Goal: Task Accomplishment & Management: Complete application form

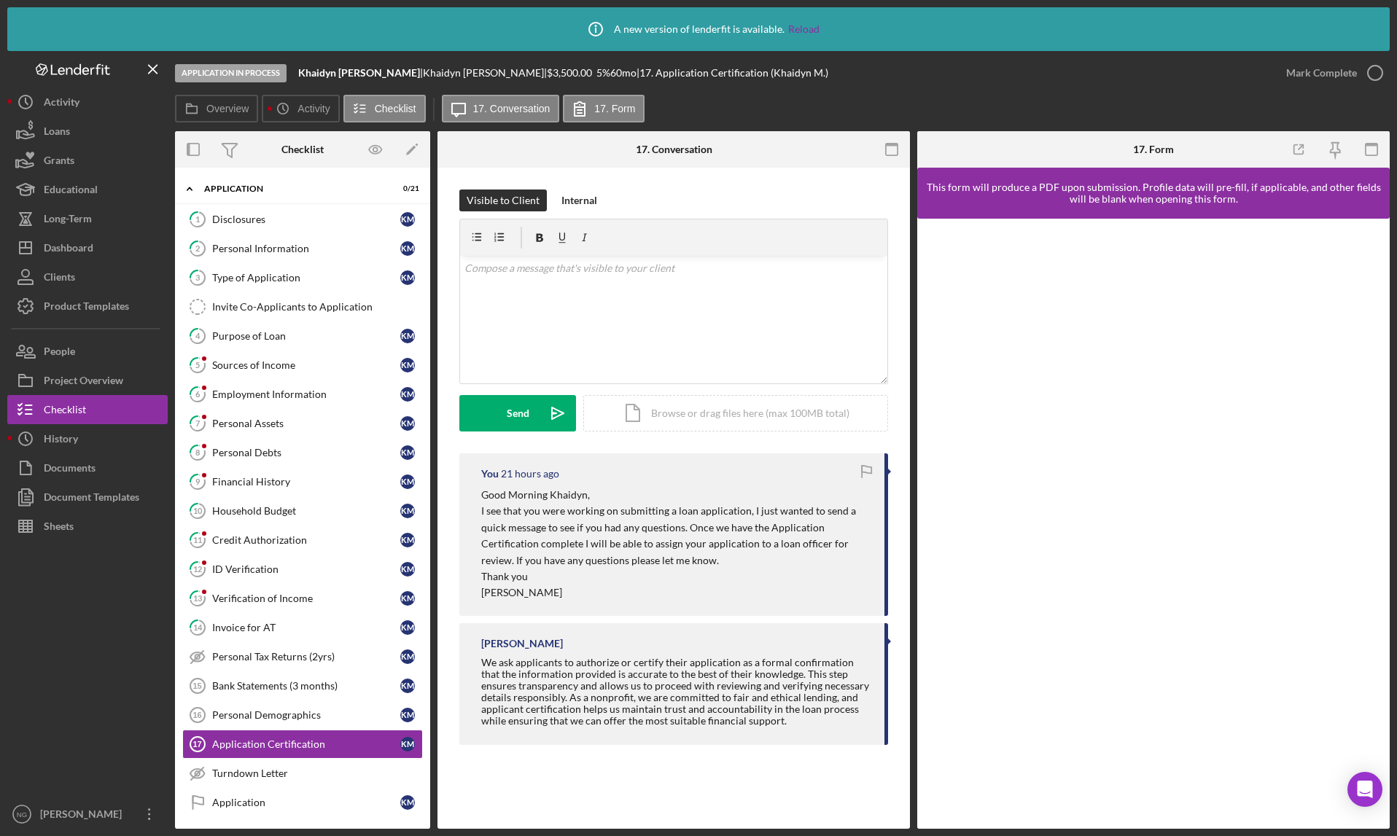
scroll to position [49, 0]
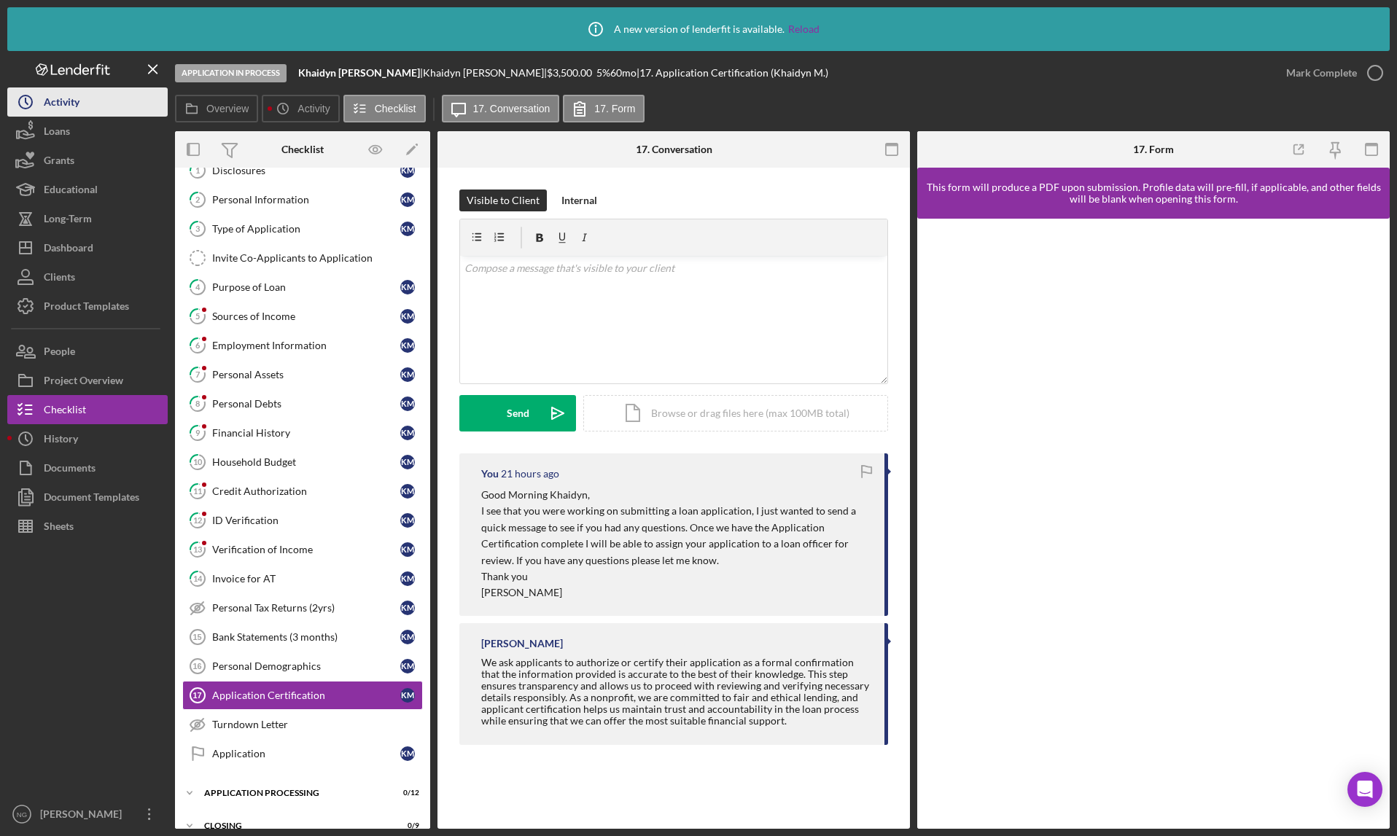
click at [117, 98] on button "Icon/History Activity" at bounding box center [87, 101] width 160 height 29
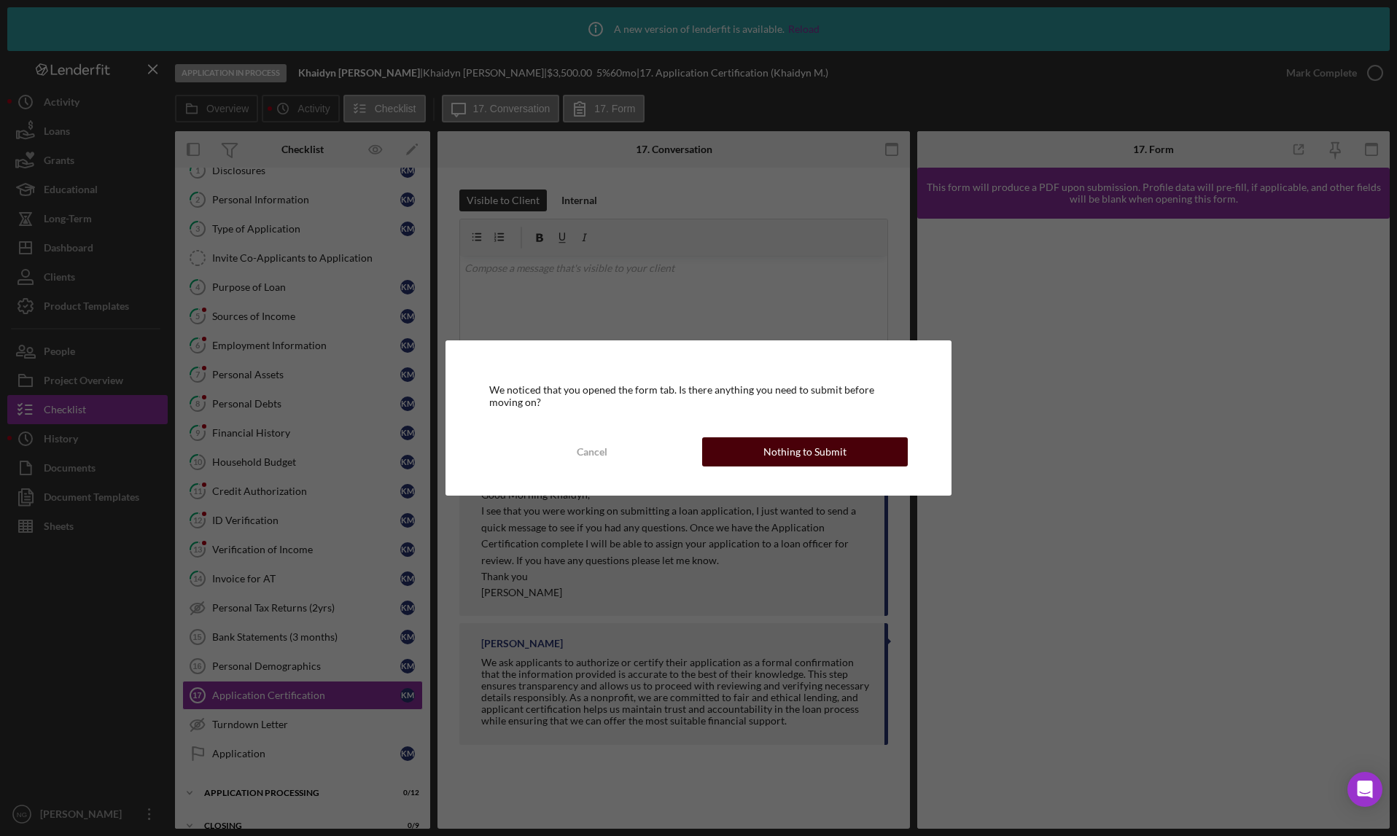
click at [801, 457] on div "Nothing to Submit" at bounding box center [804, 451] width 83 height 29
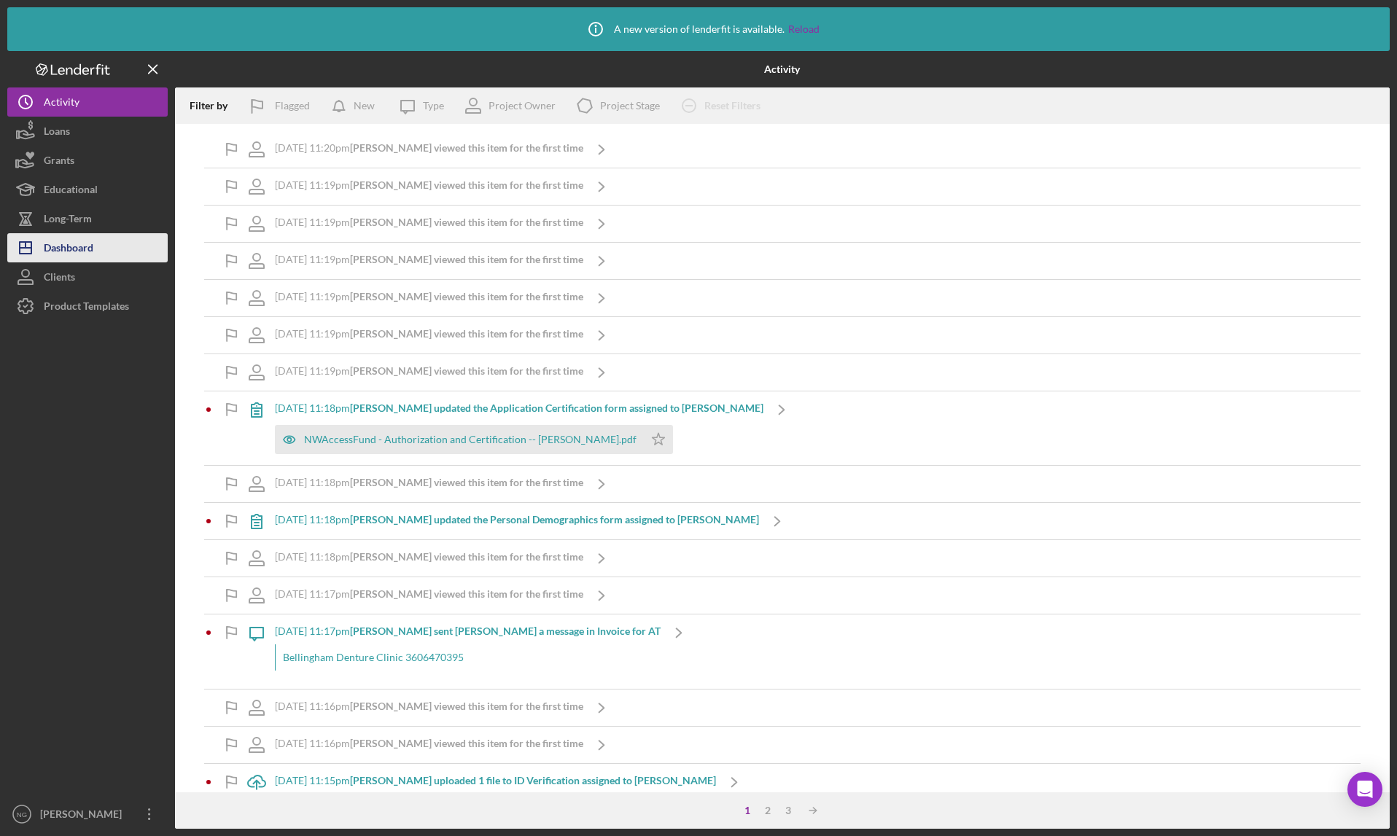
click at [101, 248] on button "Icon/Dashboard Dashboard" at bounding box center [87, 247] width 160 height 29
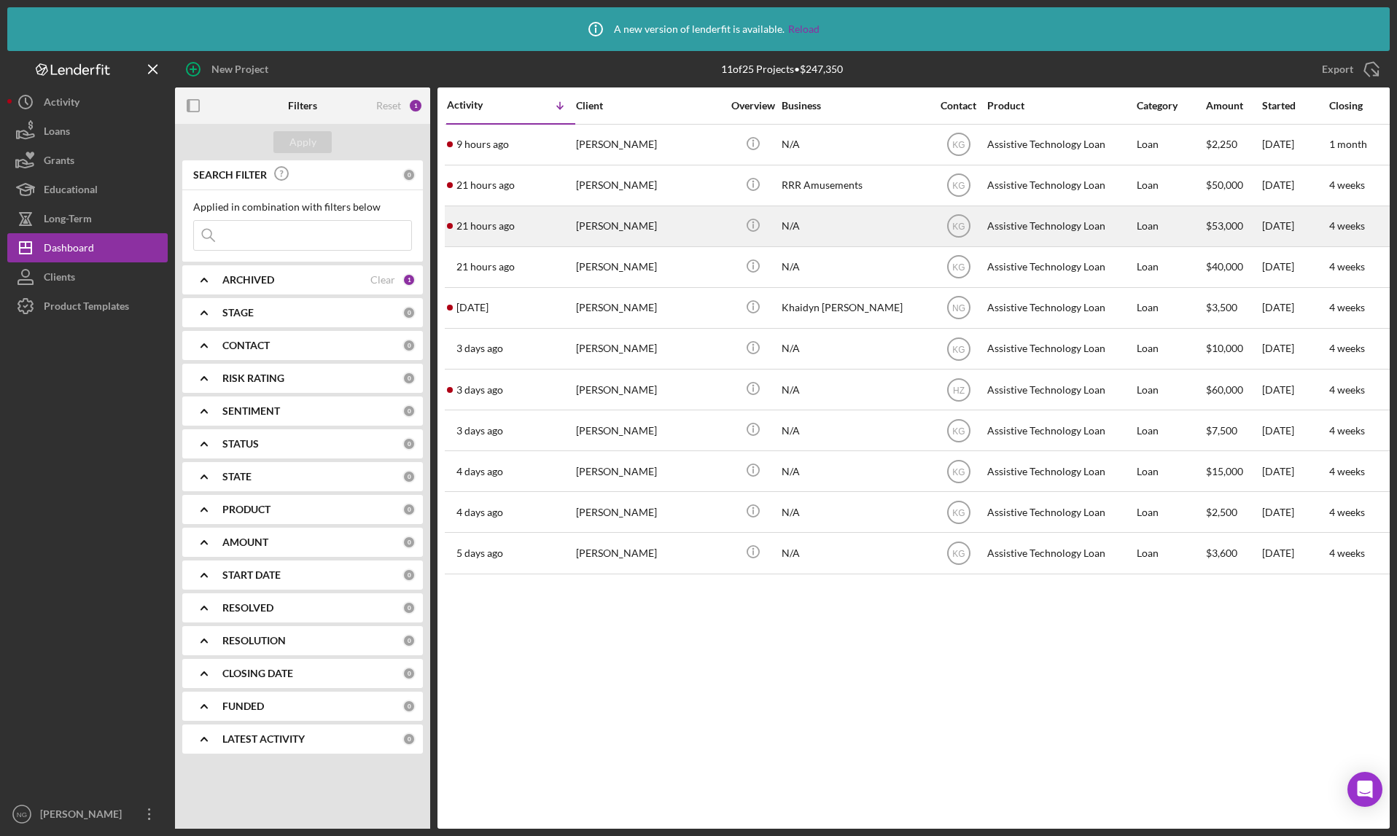
click at [593, 226] on div "[PERSON_NAME]" at bounding box center [649, 226] width 146 height 39
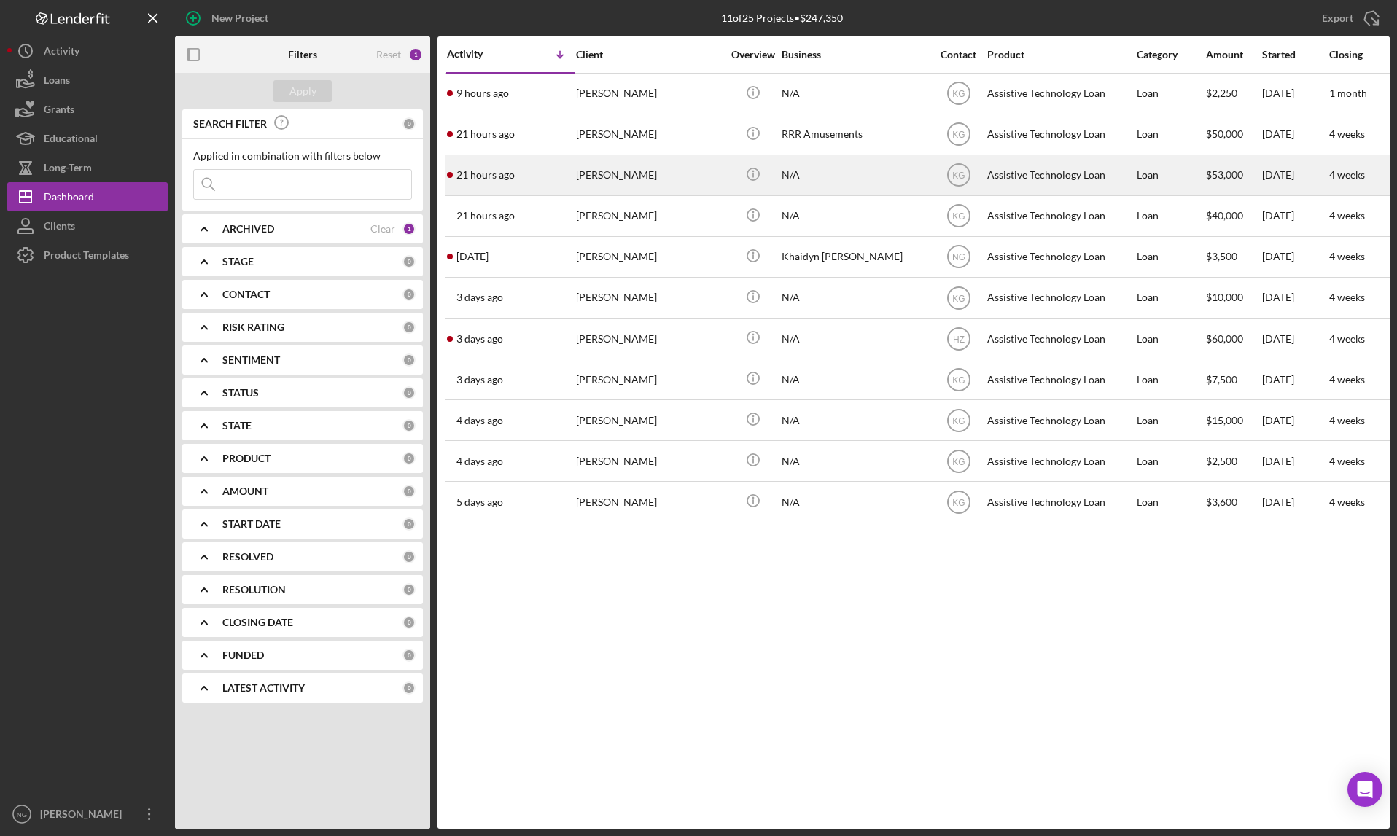
click at [611, 172] on div "[PERSON_NAME]" at bounding box center [649, 175] width 146 height 39
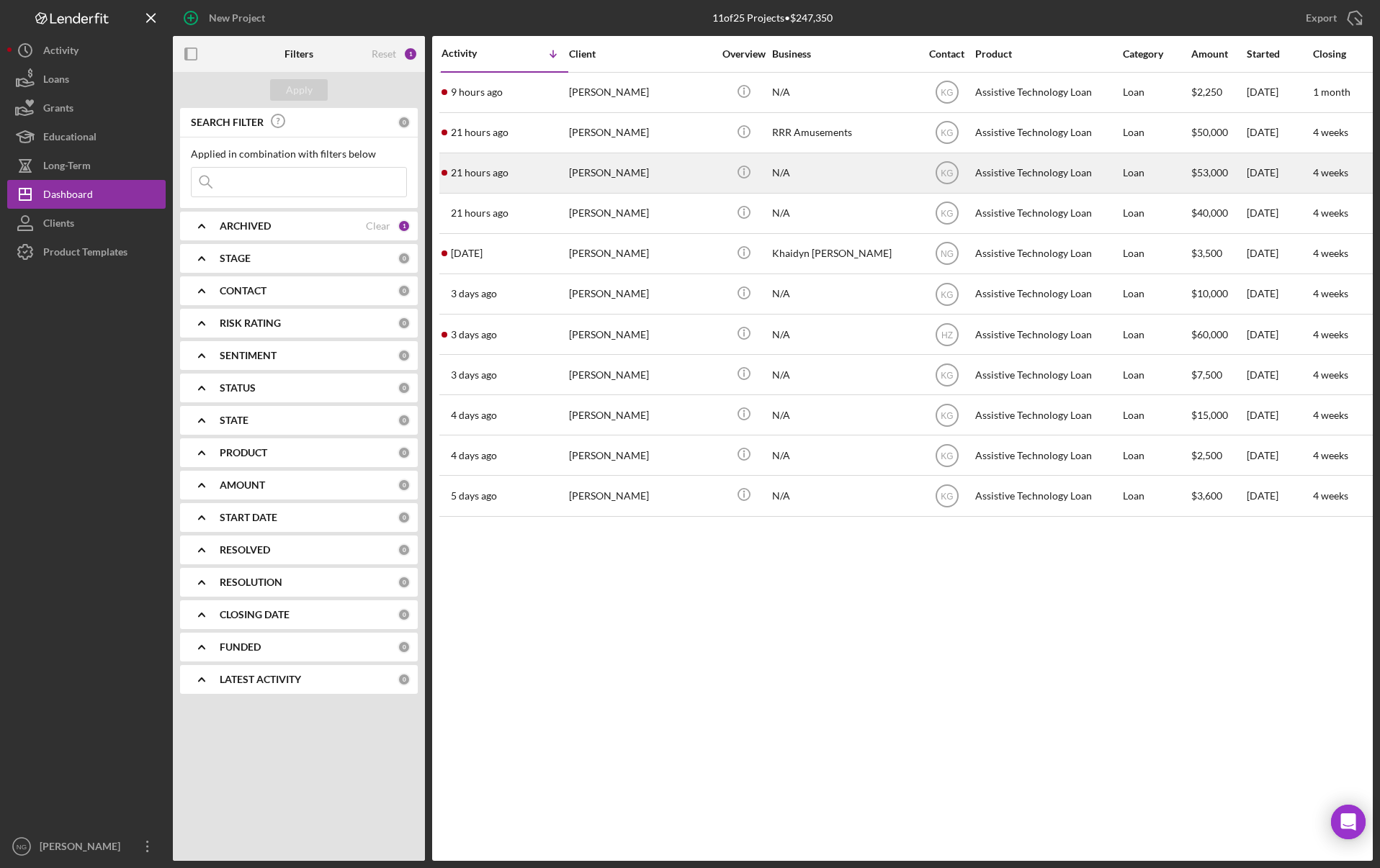
click at [498, 171] on time "21 hours ago" at bounding box center [479, 173] width 57 height 12
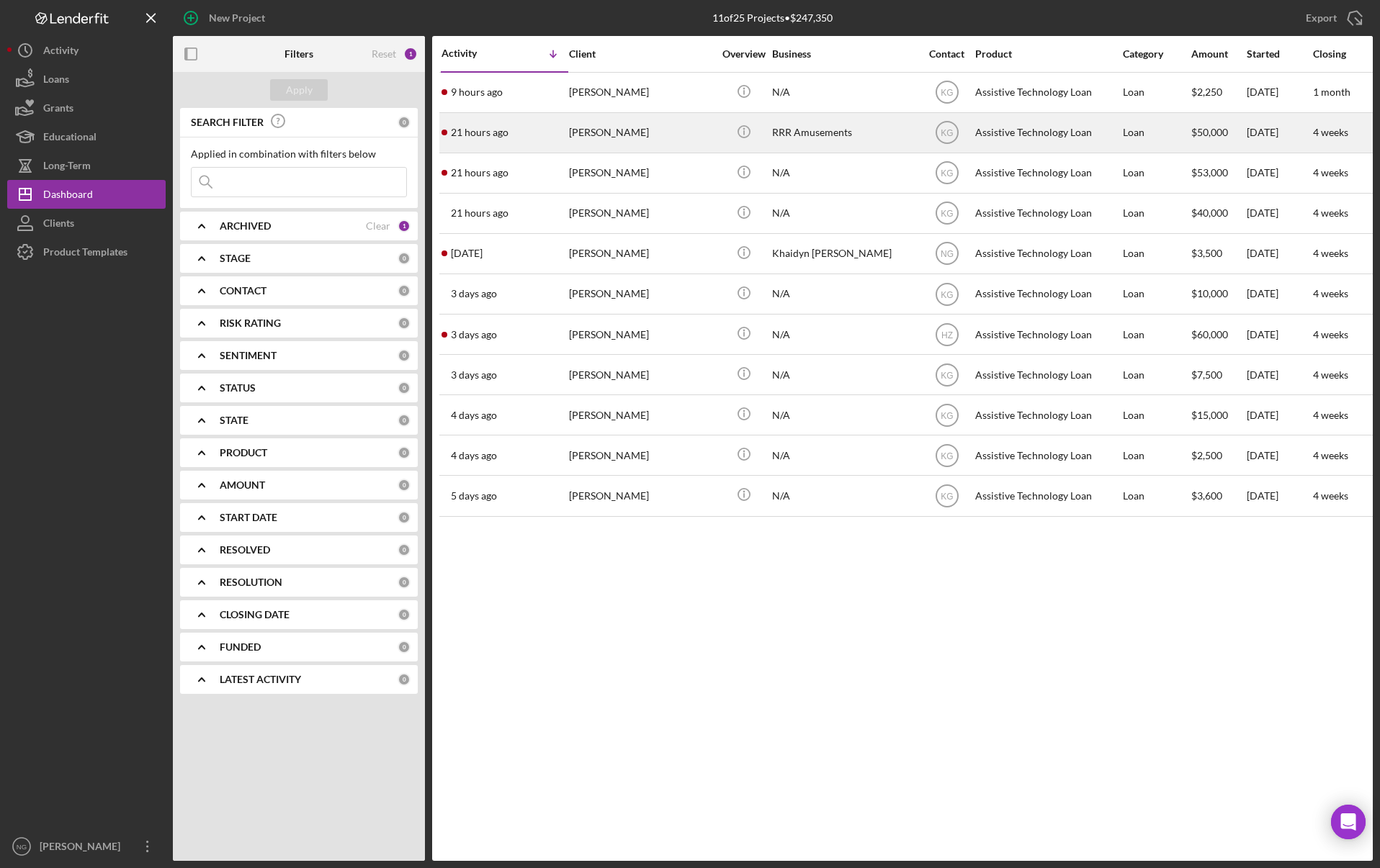
click at [487, 131] on time "21 hours ago" at bounding box center [479, 132] width 57 height 12
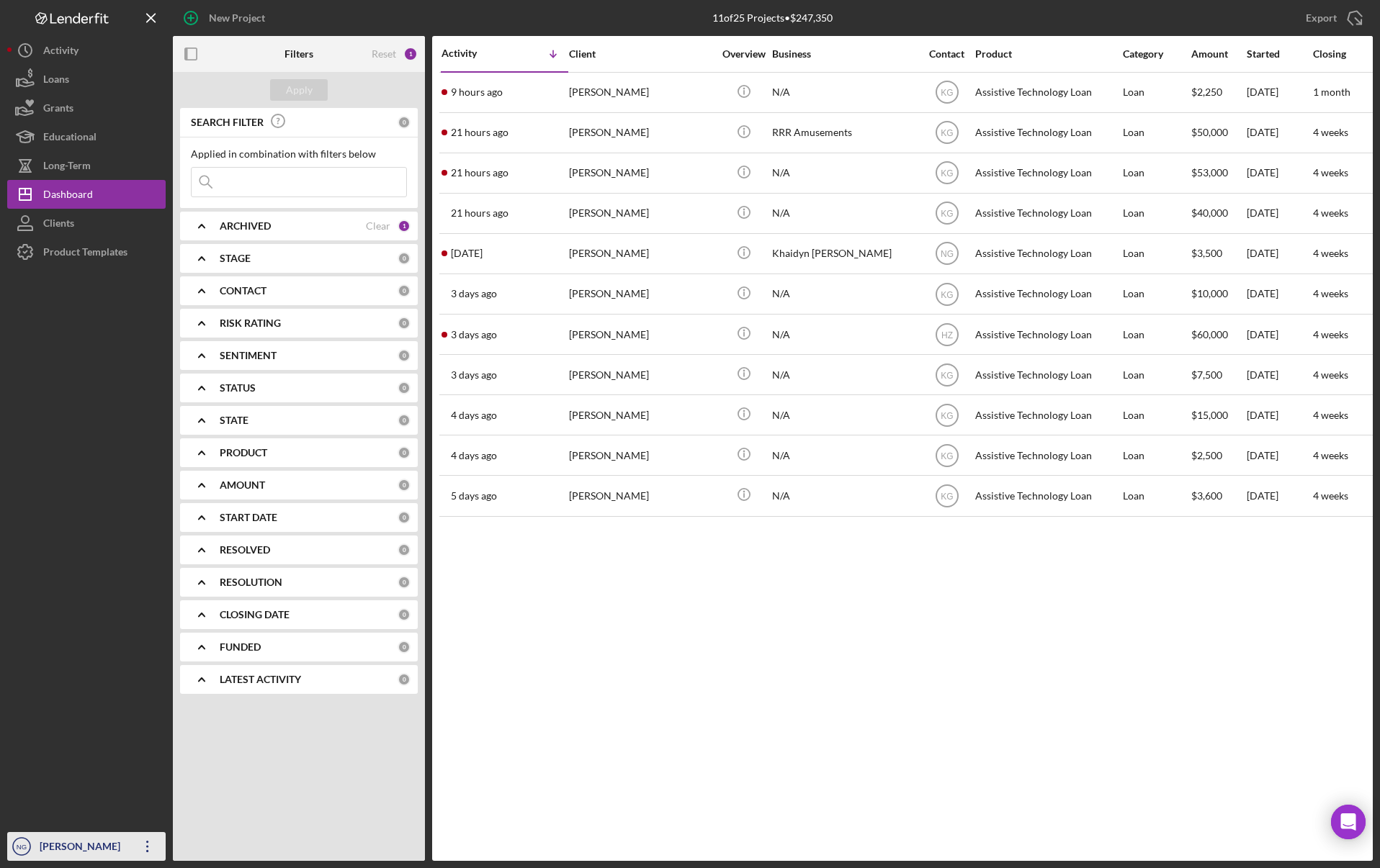
click at [150, 853] on icon "Icon/Overflow" at bounding box center [147, 846] width 36 height 36
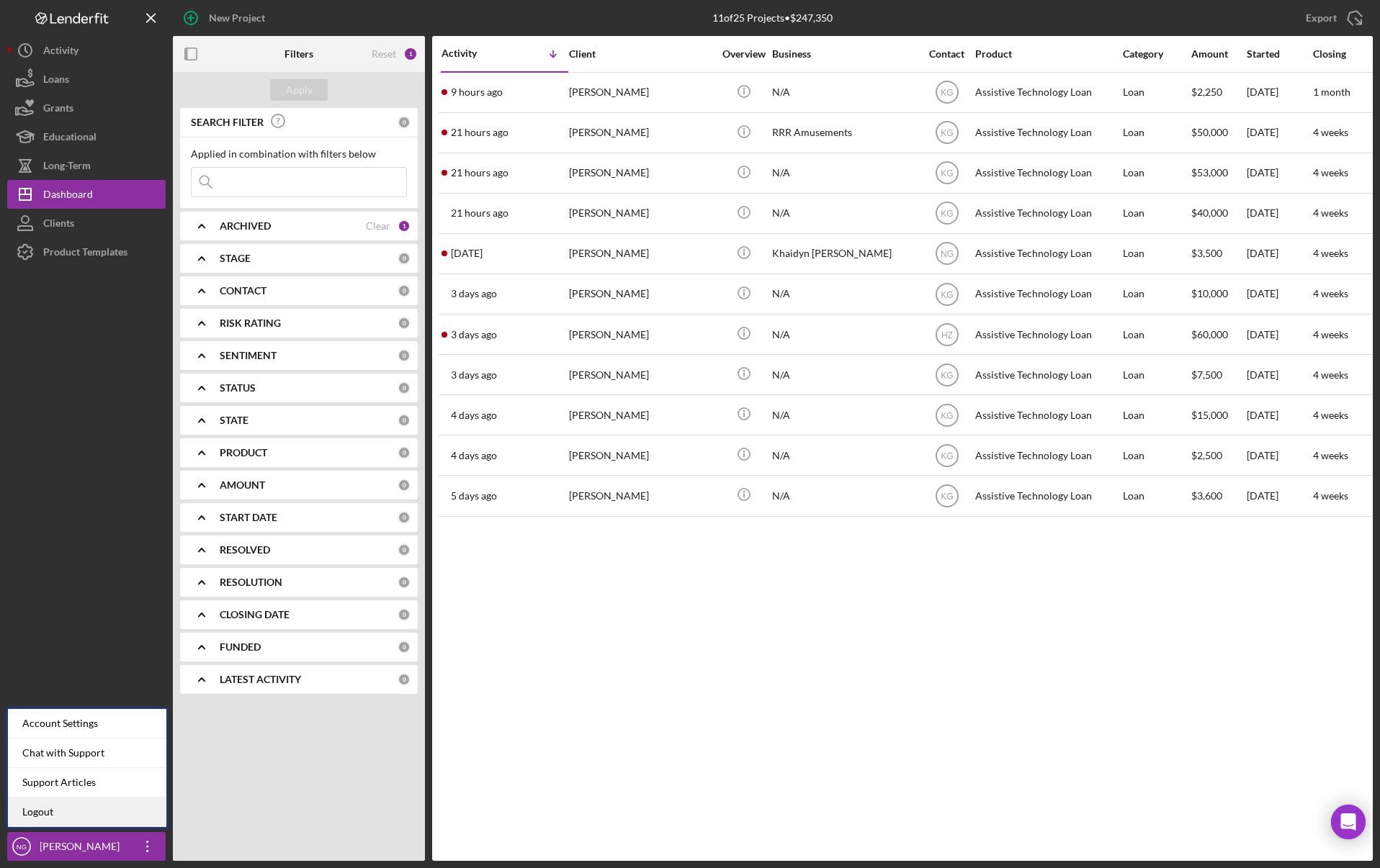
click at [108, 819] on link "Logout" at bounding box center [87, 813] width 158 height 30
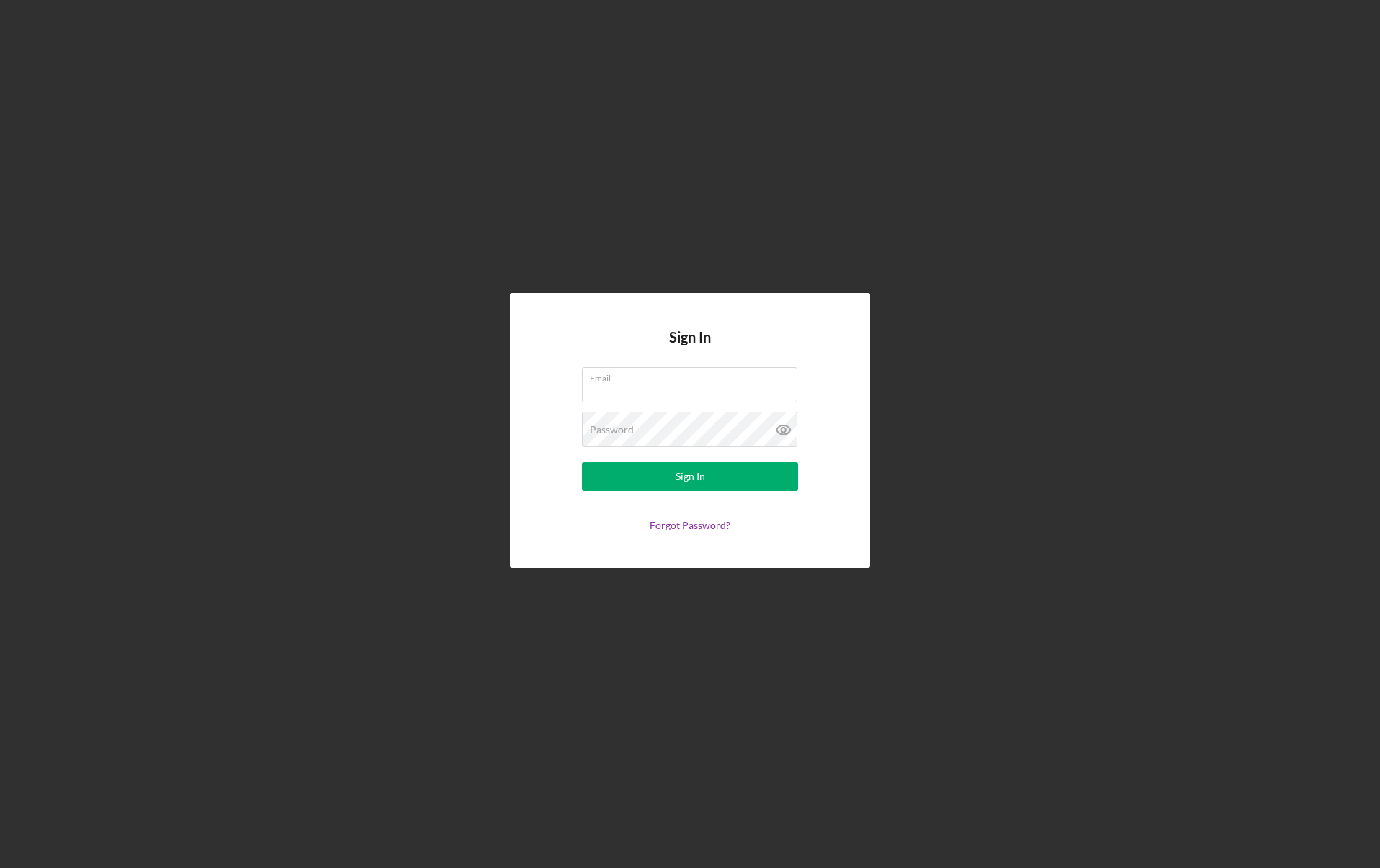
click at [0, 867] on com-1password-button at bounding box center [0, 868] width 0 height 0
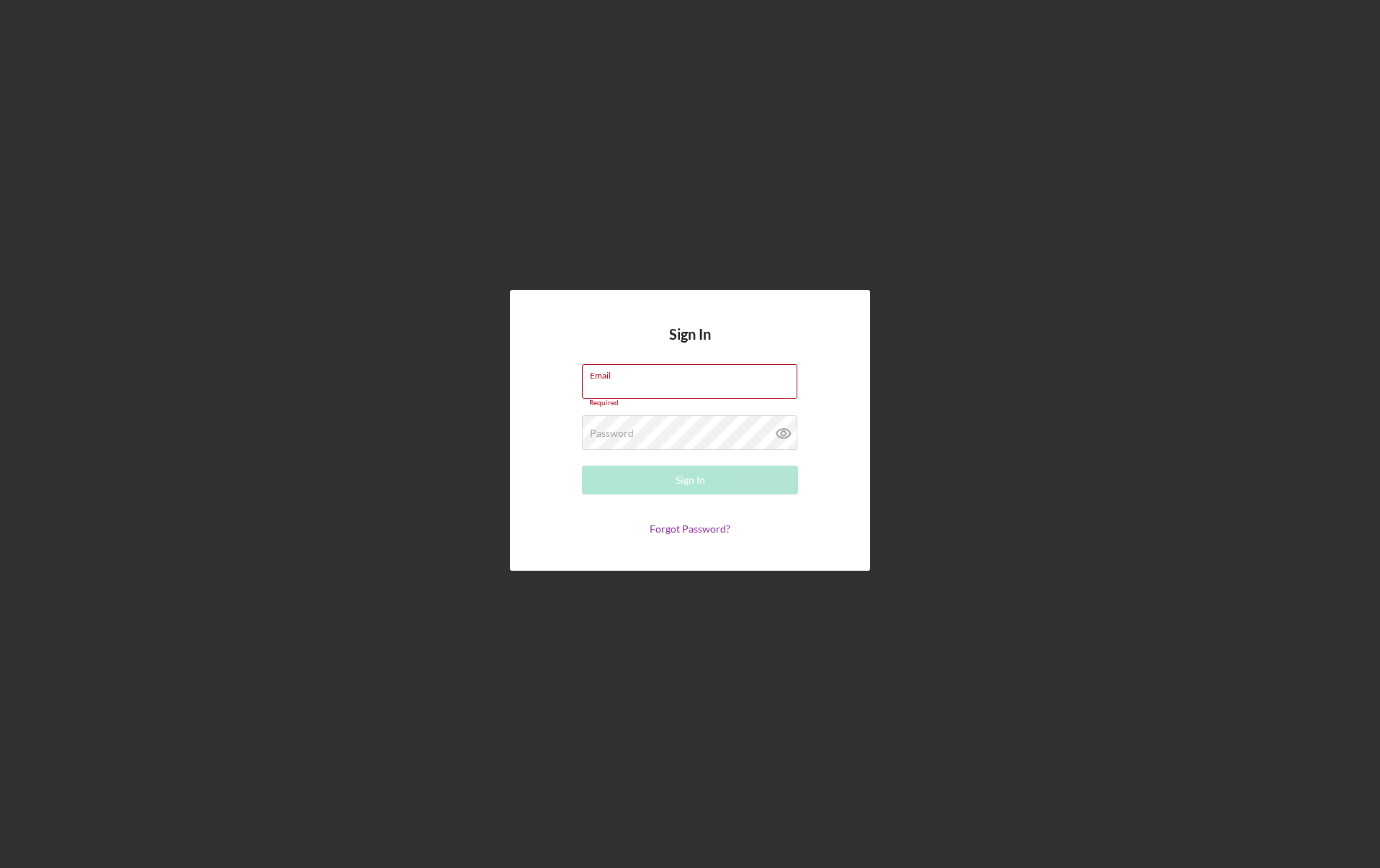
type input "nicole@nwaccessfund.org"
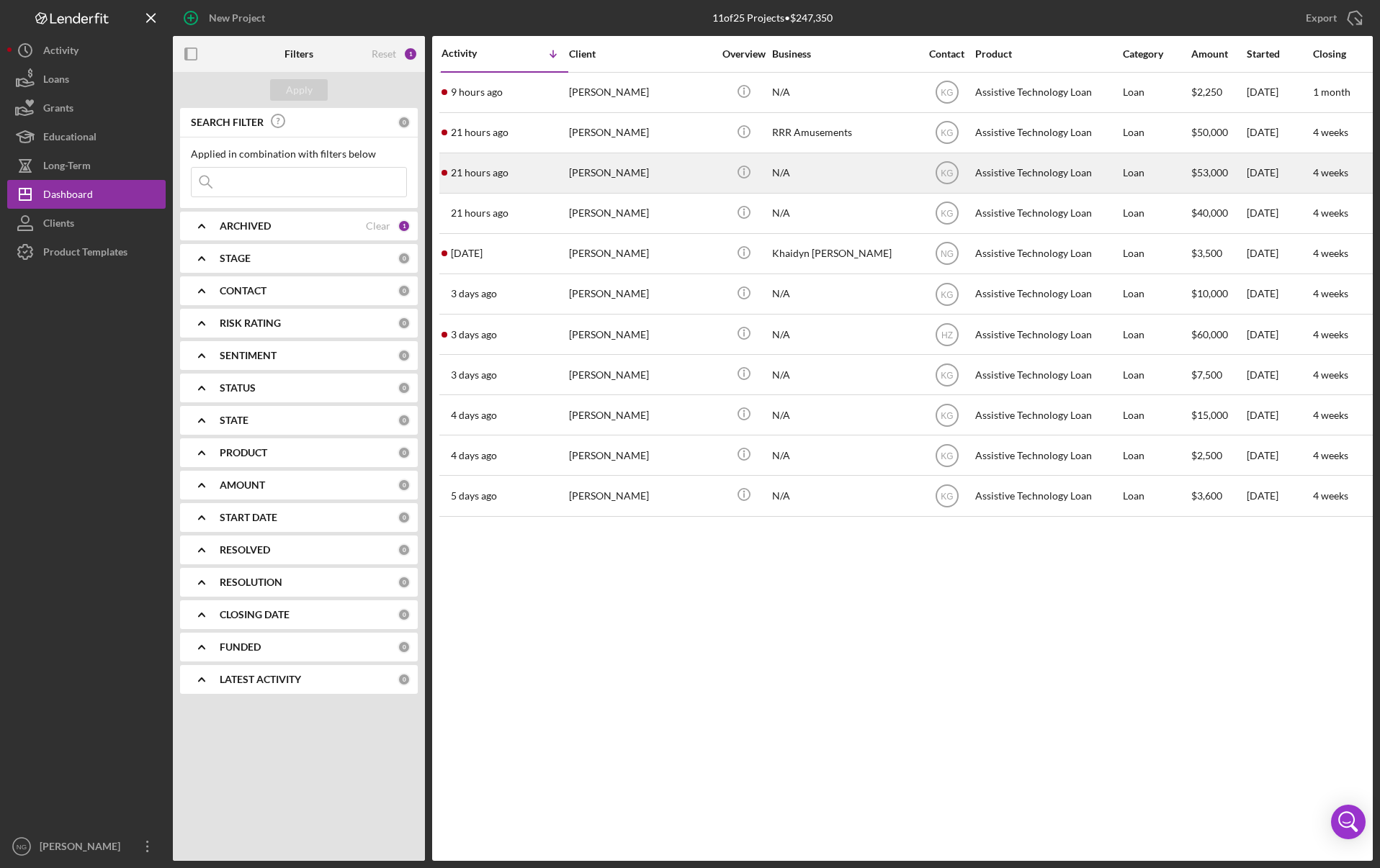
click at [607, 174] on div "[PERSON_NAME]" at bounding box center [641, 173] width 144 height 39
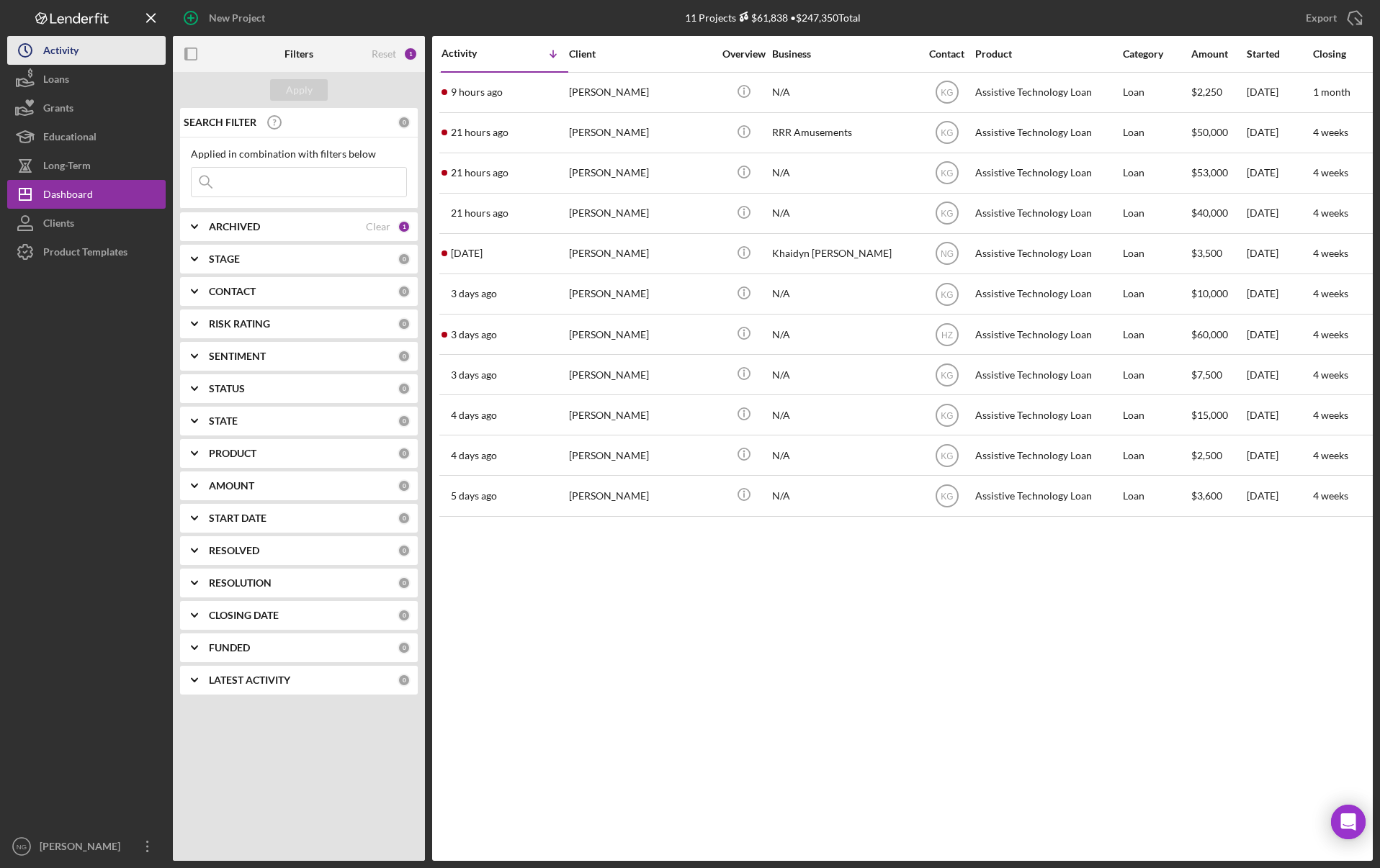
click at [51, 44] on div "Activity" at bounding box center [61, 51] width 36 height 33
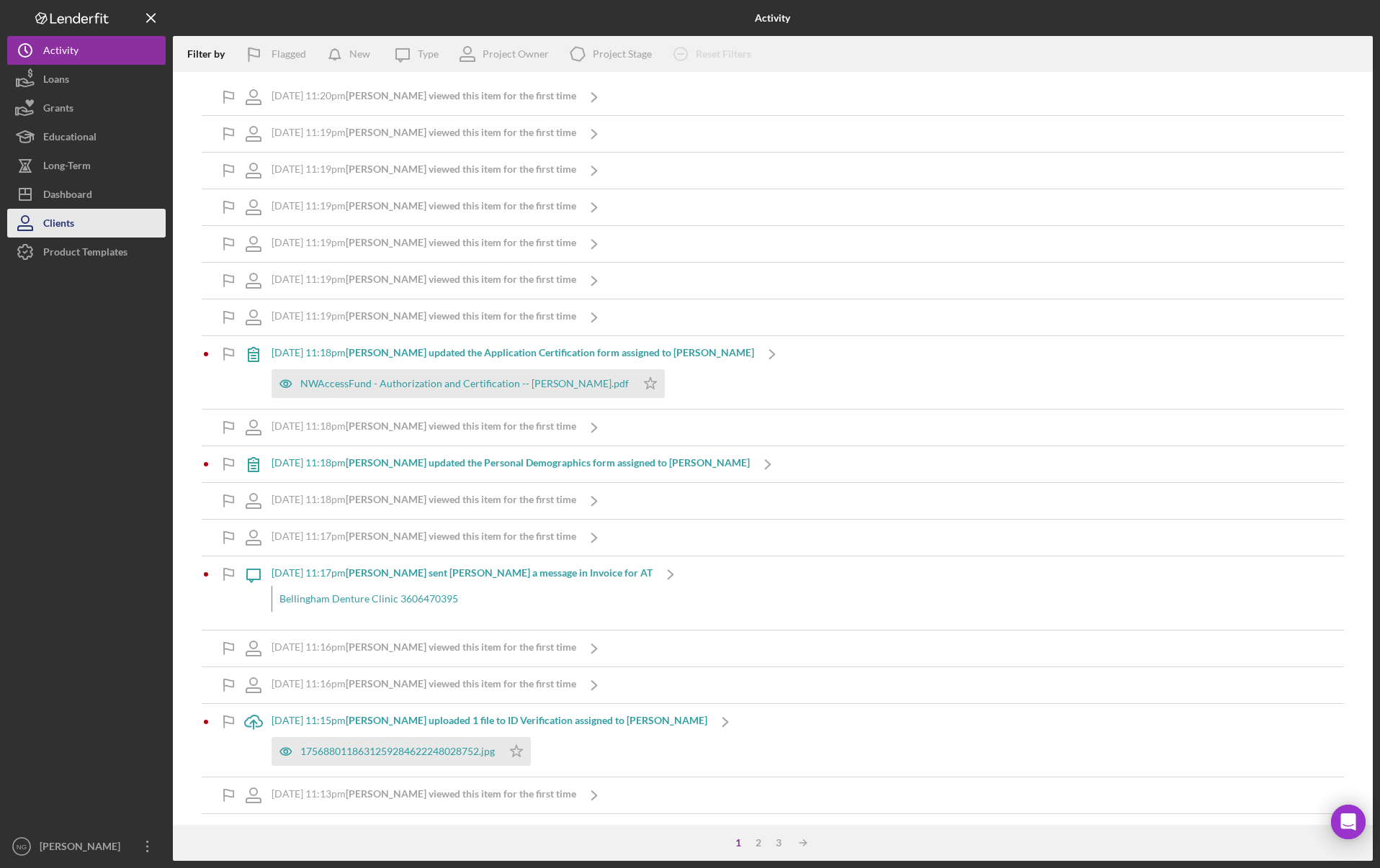
click at [88, 224] on button "Clients" at bounding box center [86, 222] width 158 height 29
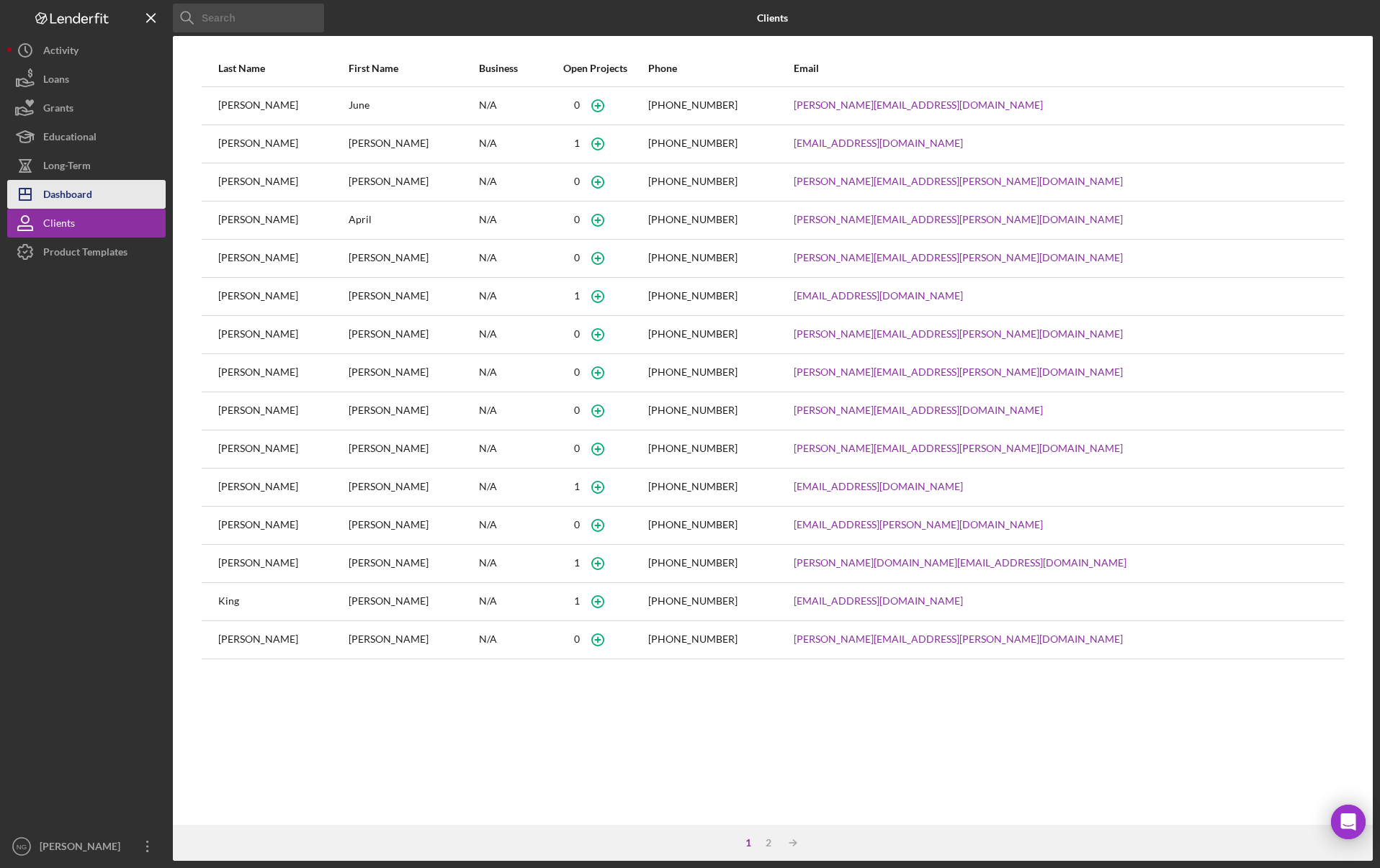
click at [72, 197] on div "Dashboard" at bounding box center [68, 196] width 49 height 33
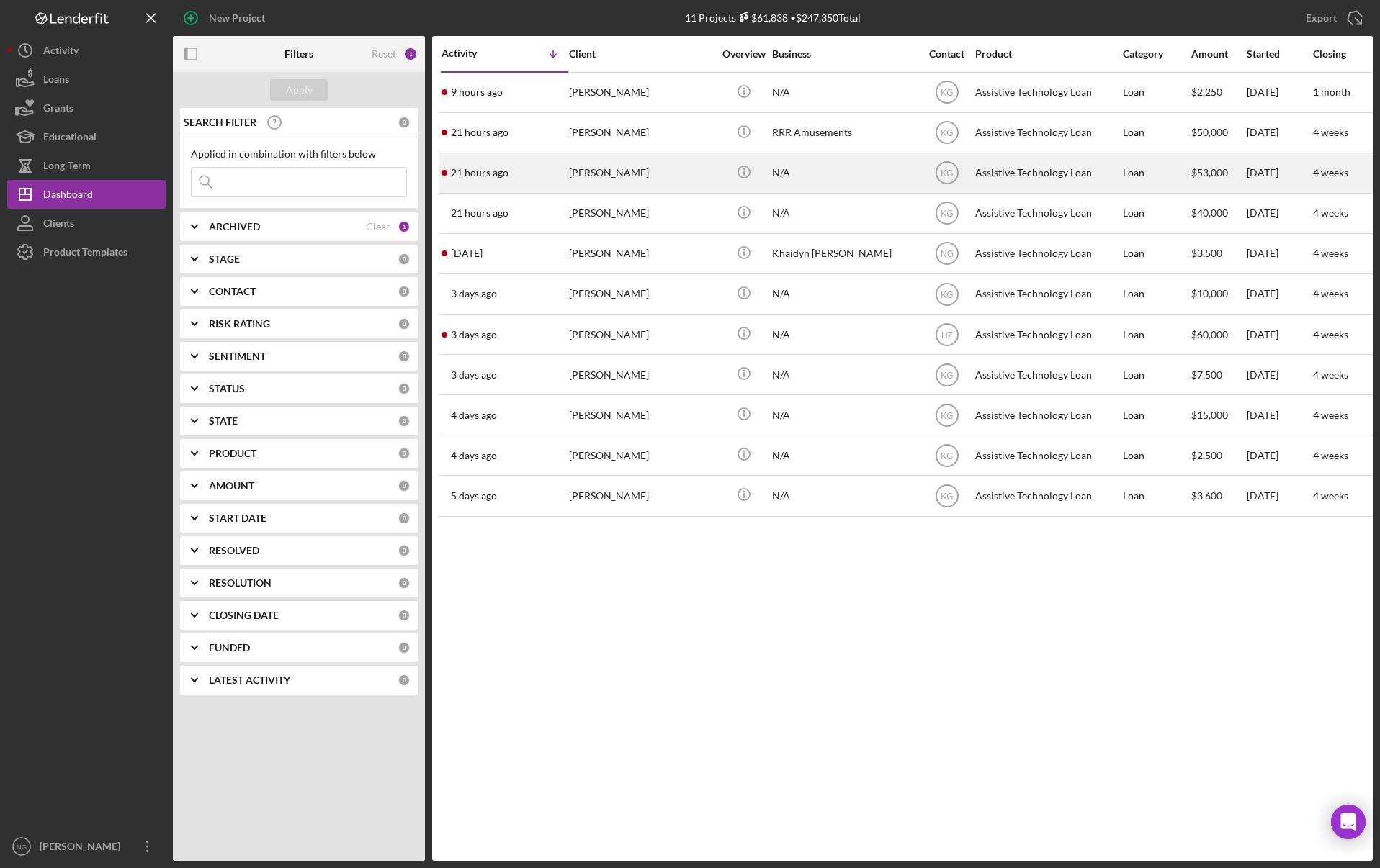
click at [631, 171] on div "[PERSON_NAME]" at bounding box center [641, 173] width 144 height 39
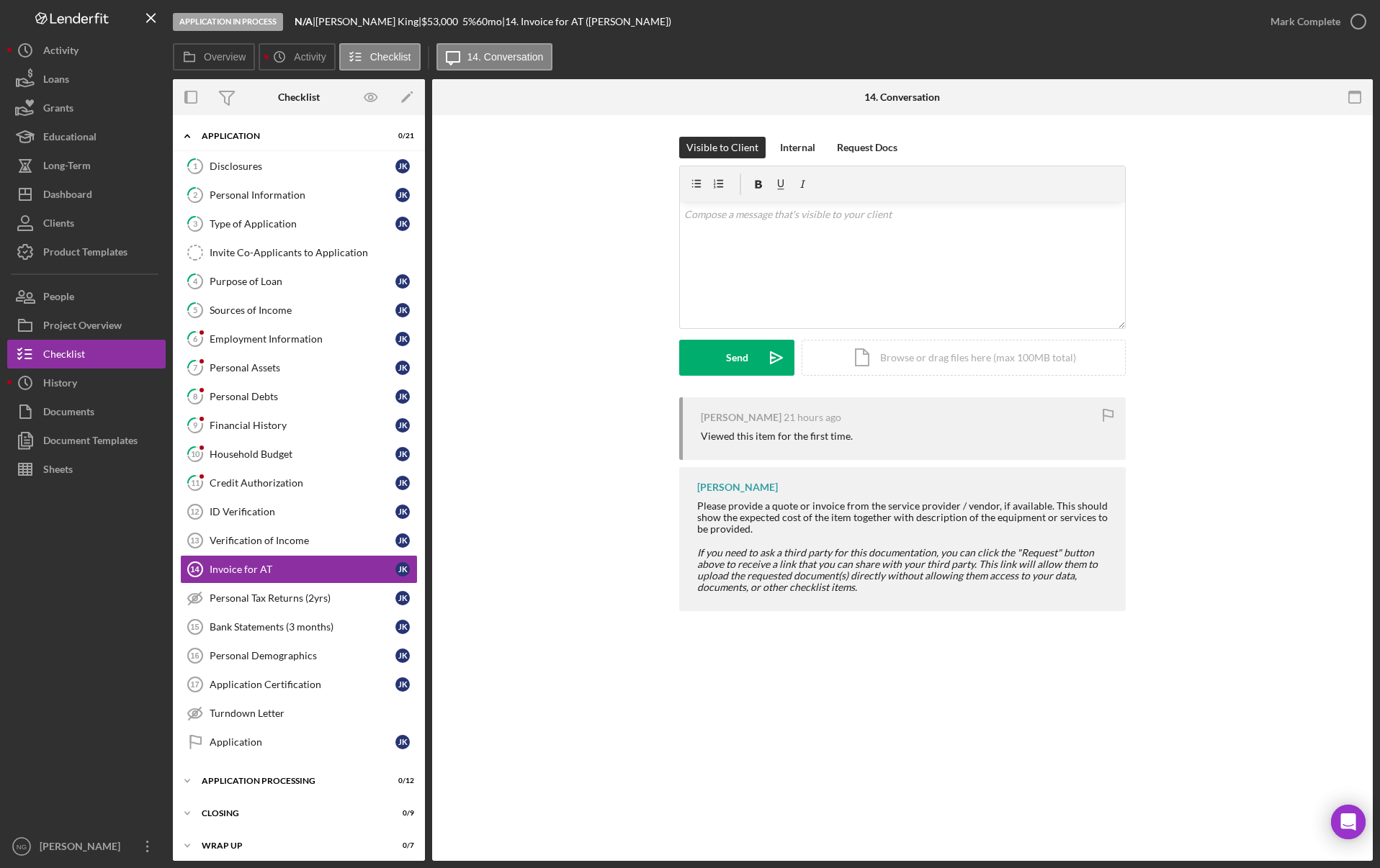
scroll to position [7, 0]
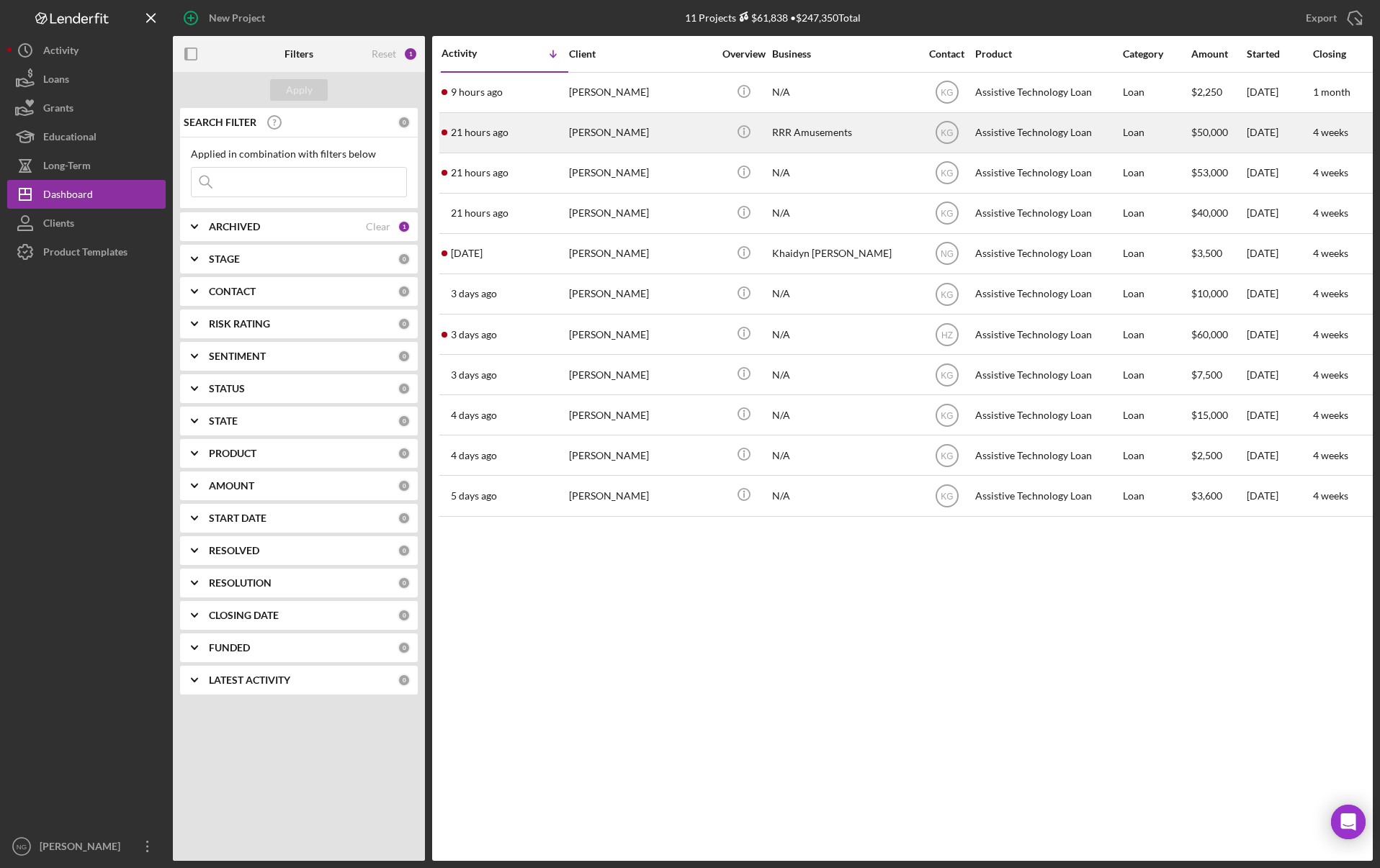
click at [625, 139] on div "[PERSON_NAME]" at bounding box center [641, 132] width 144 height 39
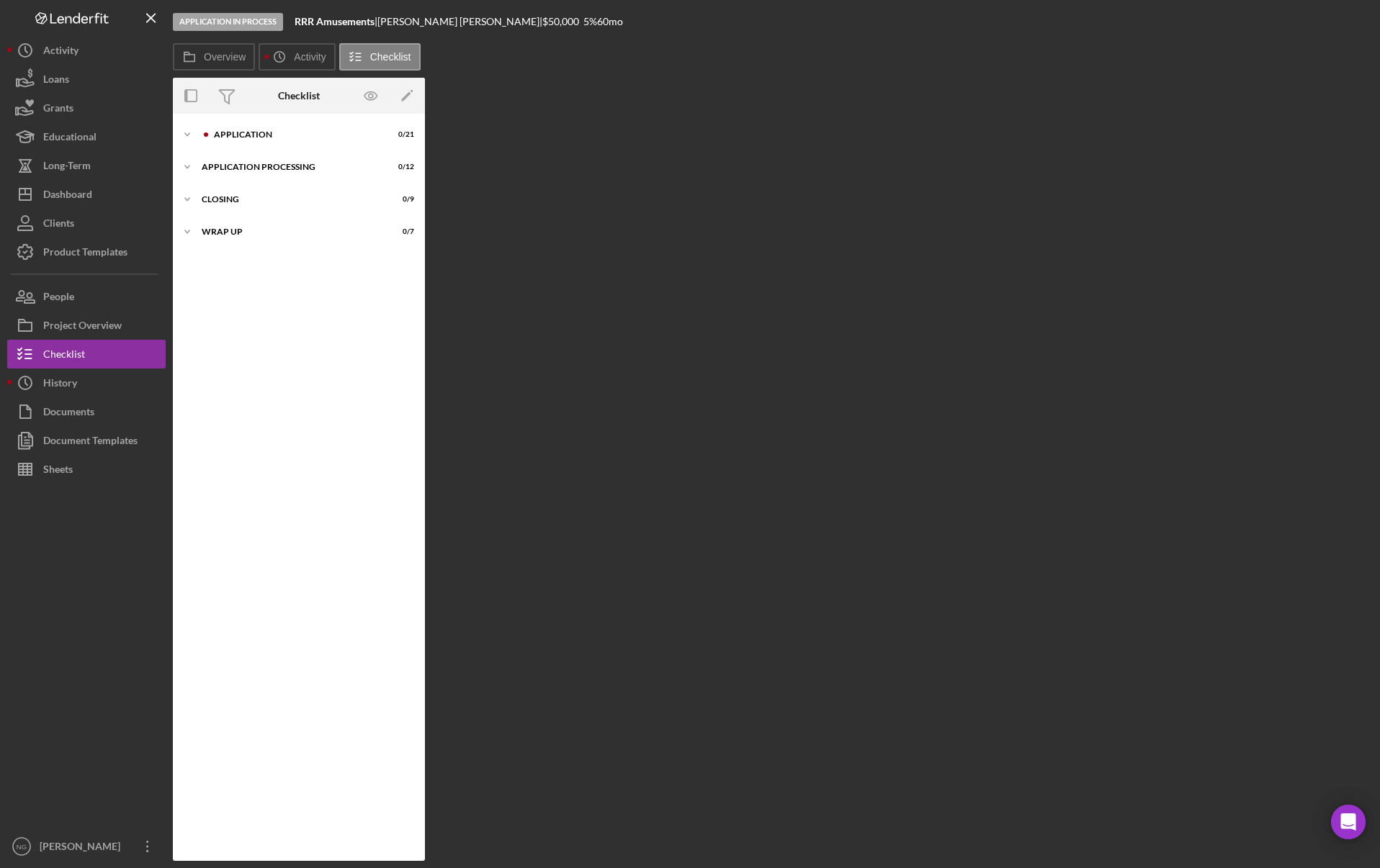
scroll to position [6, 0]
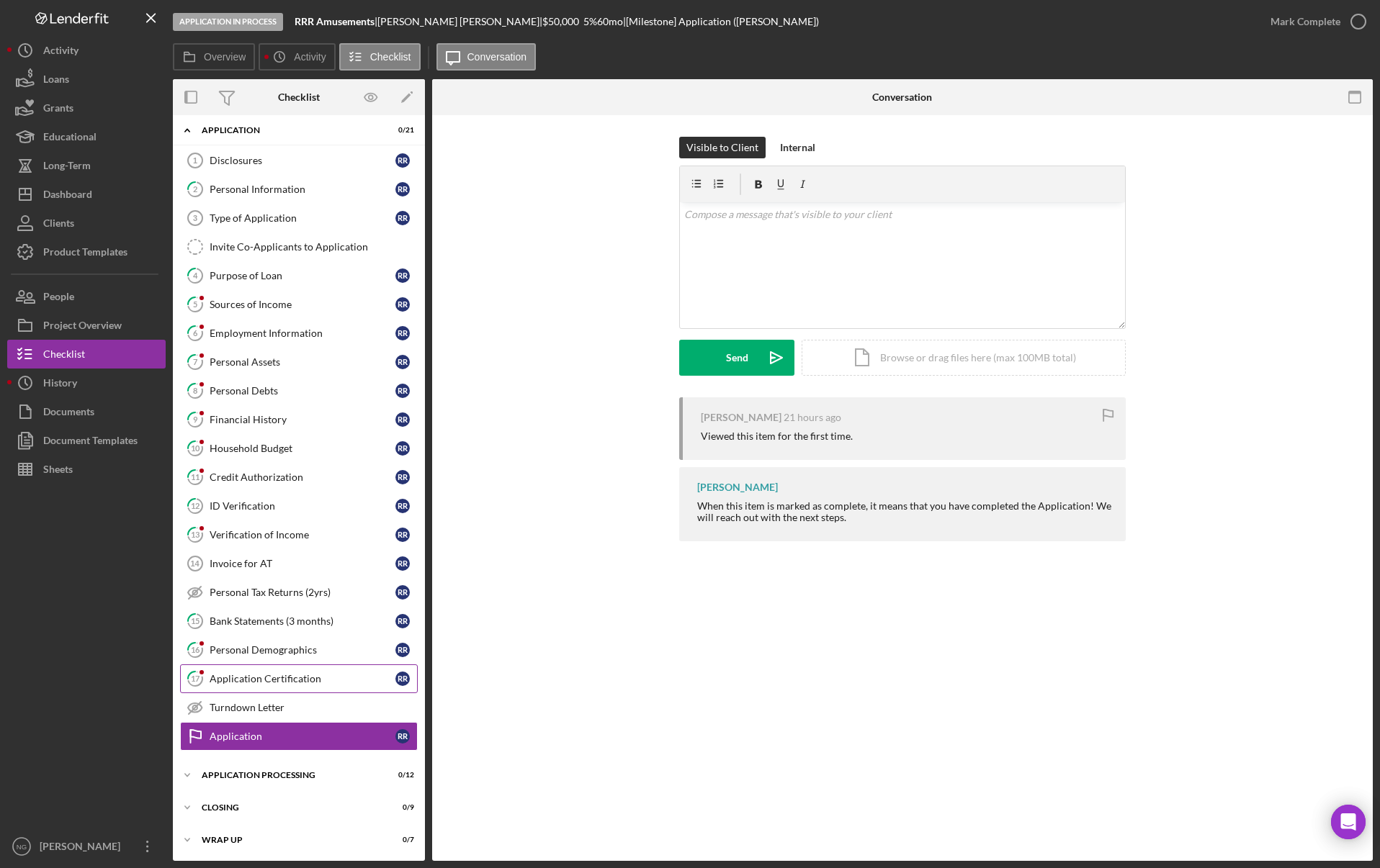
click at [275, 678] on div "Application Certification" at bounding box center [302, 678] width 186 height 12
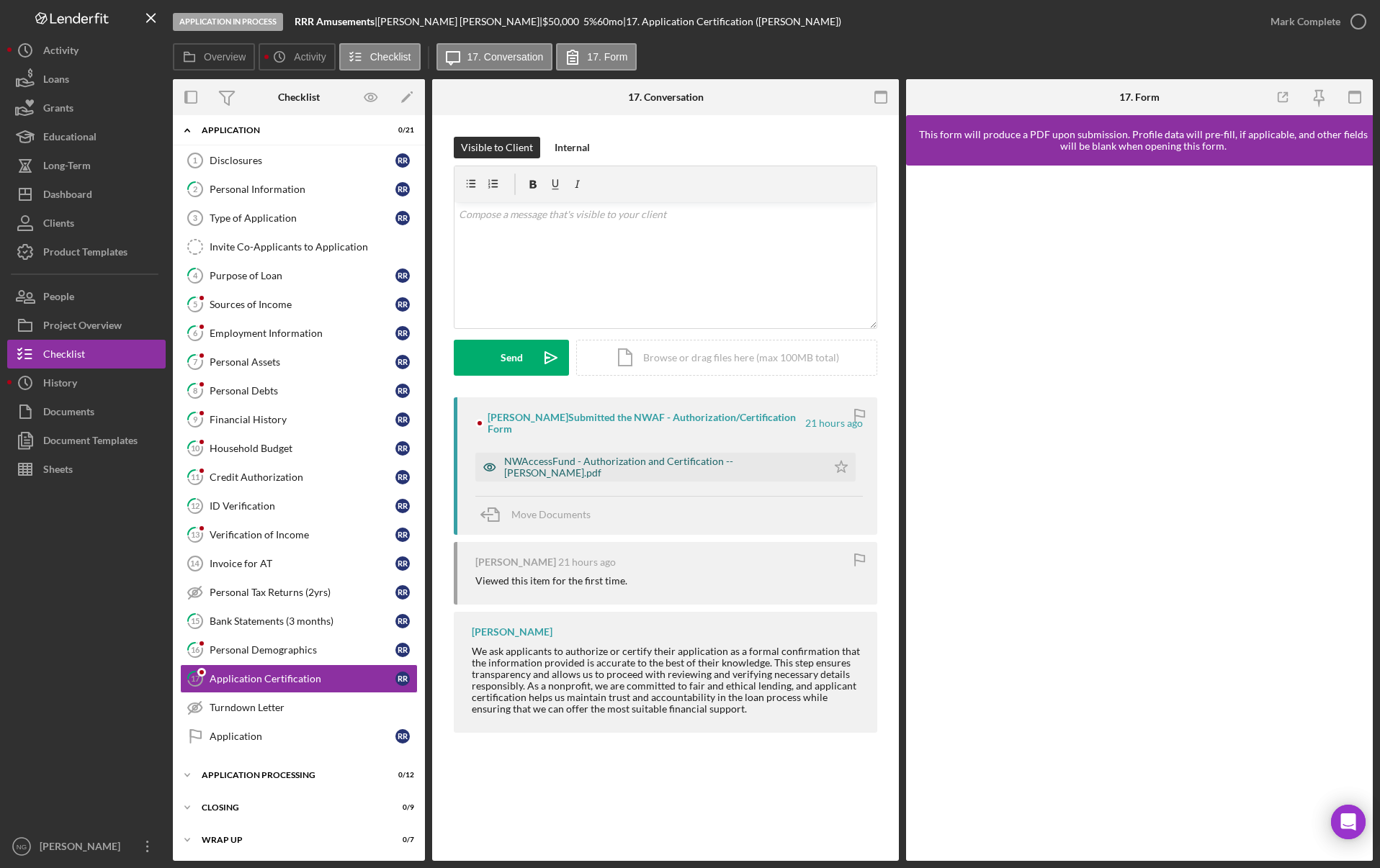
click at [559, 469] on div "NWAccessFund - Authorization and Certification -- [PERSON_NAME].pdf" at bounding box center [661, 466] width 315 height 23
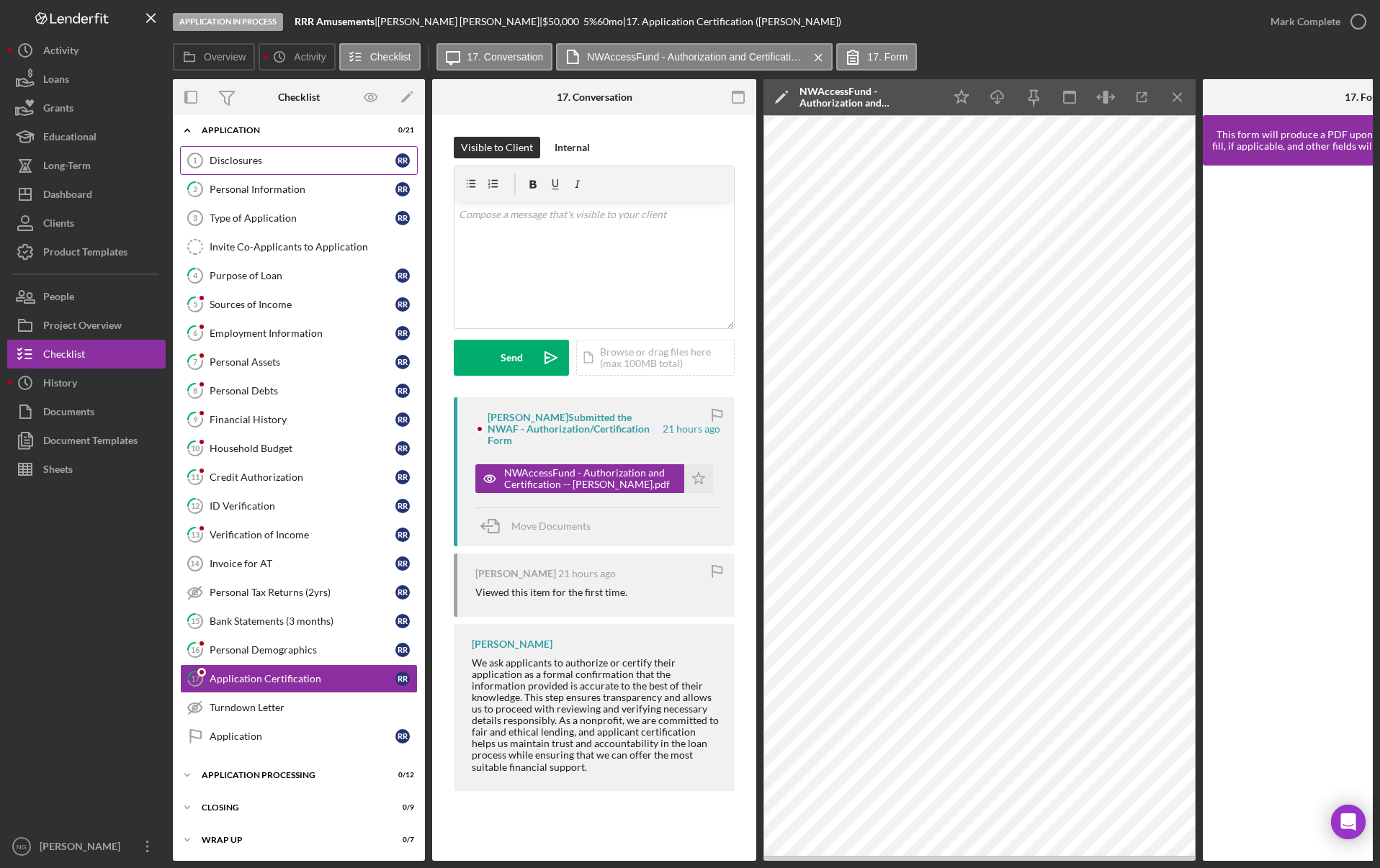
click at [246, 158] on div "Disclosures" at bounding box center [302, 161] width 186 height 12
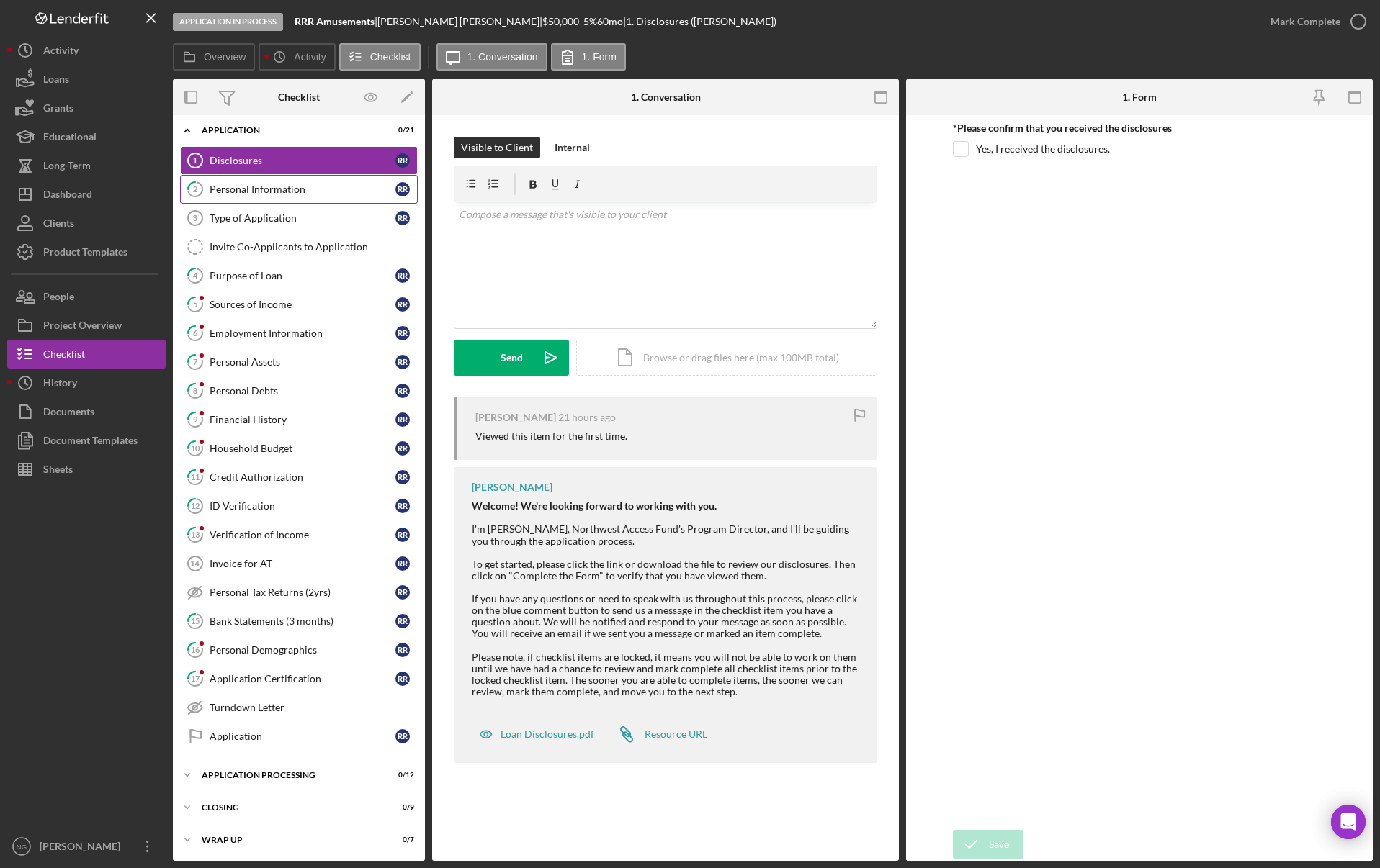
click at [255, 201] on link "2 Personal Information R R" at bounding box center [298, 189] width 238 height 29
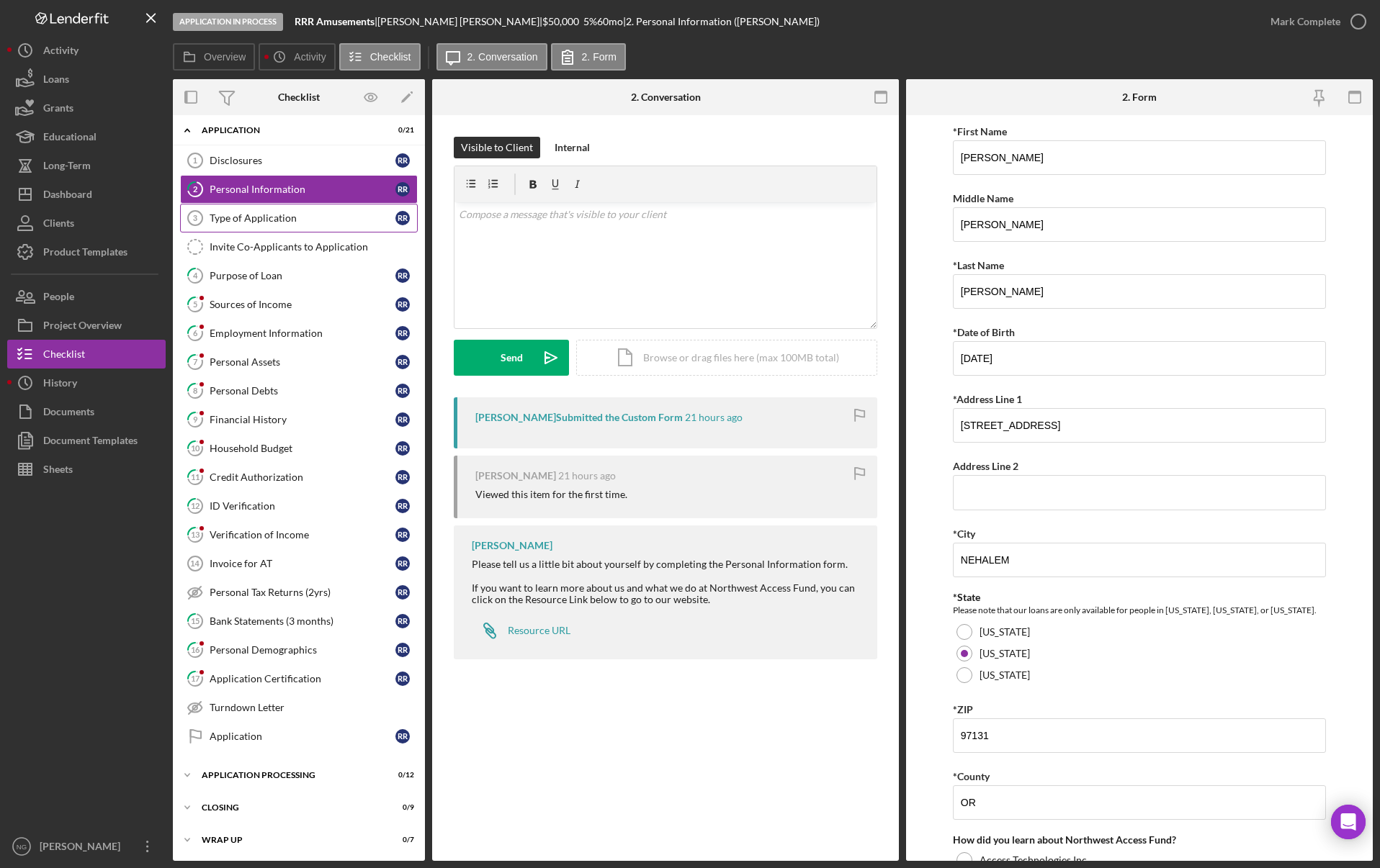
click at [264, 217] on div "Type of Application" at bounding box center [302, 218] width 186 height 12
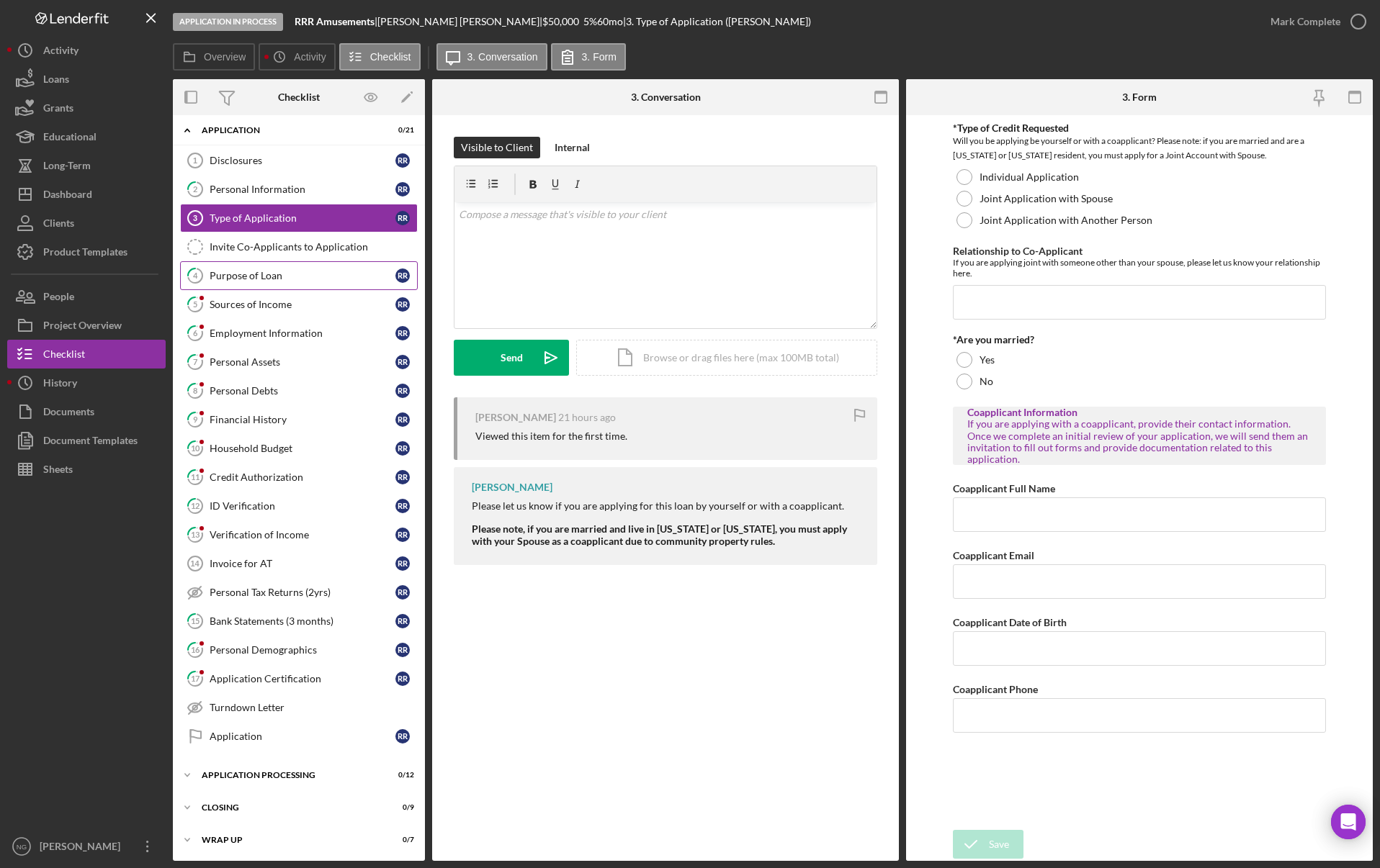
click at [285, 282] on link "4 Purpose of Loan R R" at bounding box center [298, 276] width 238 height 29
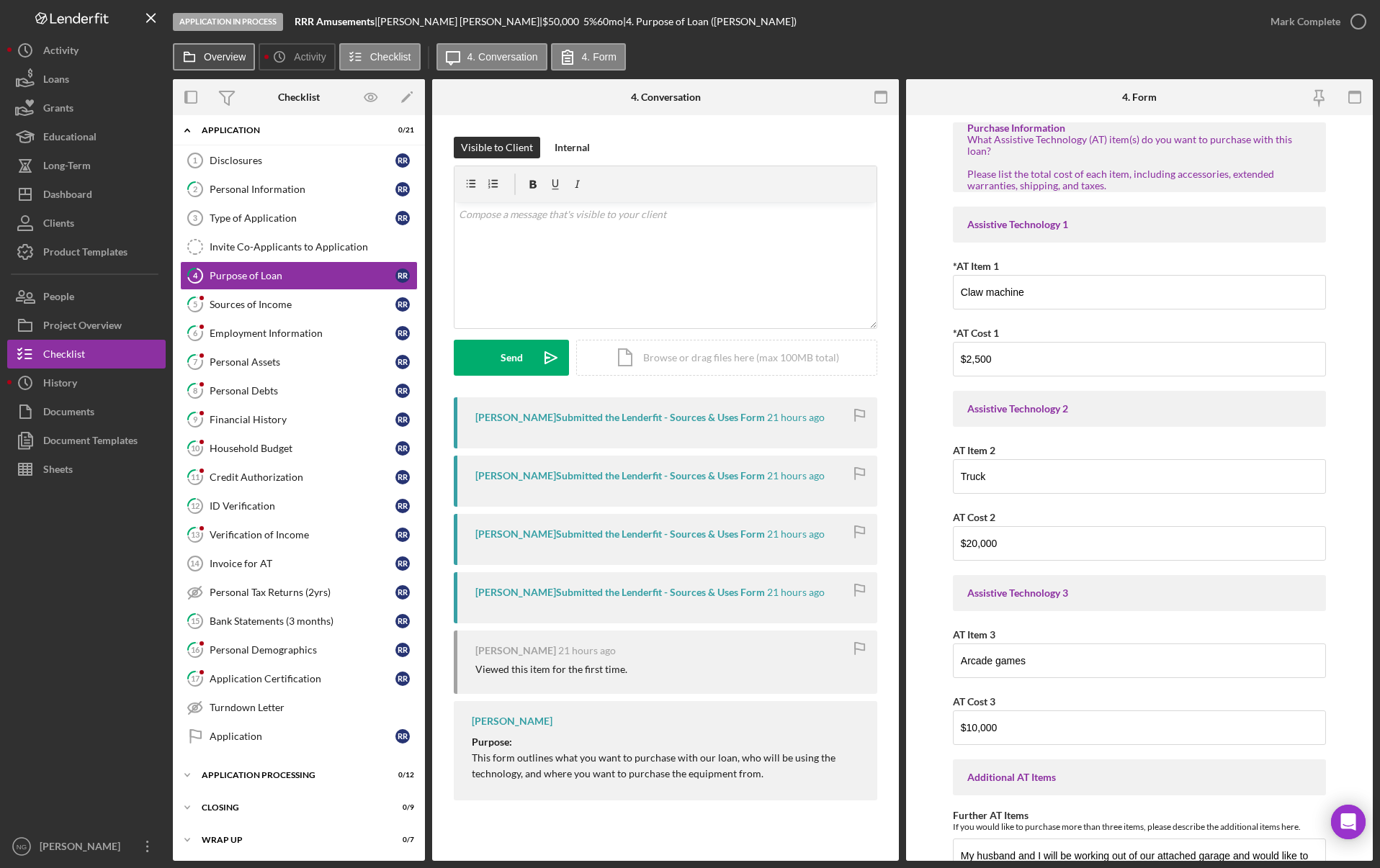
click at [203, 59] on button "Overview" at bounding box center [213, 57] width 82 height 28
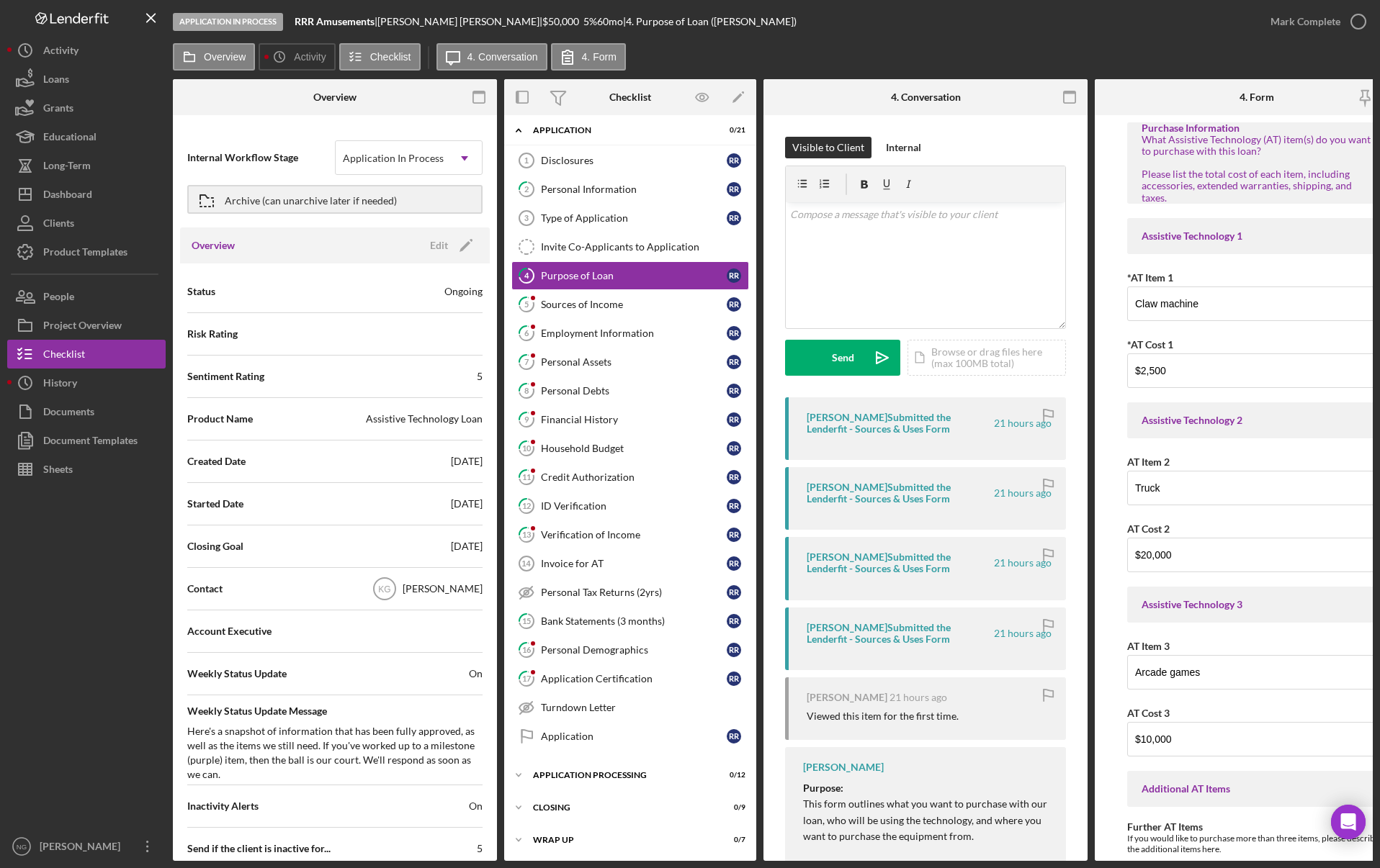
click at [449, 588] on div "[PERSON_NAME]" at bounding box center [442, 589] width 80 height 15
click at [460, 241] on icon "Icon/Edit" at bounding box center [465, 245] width 36 height 36
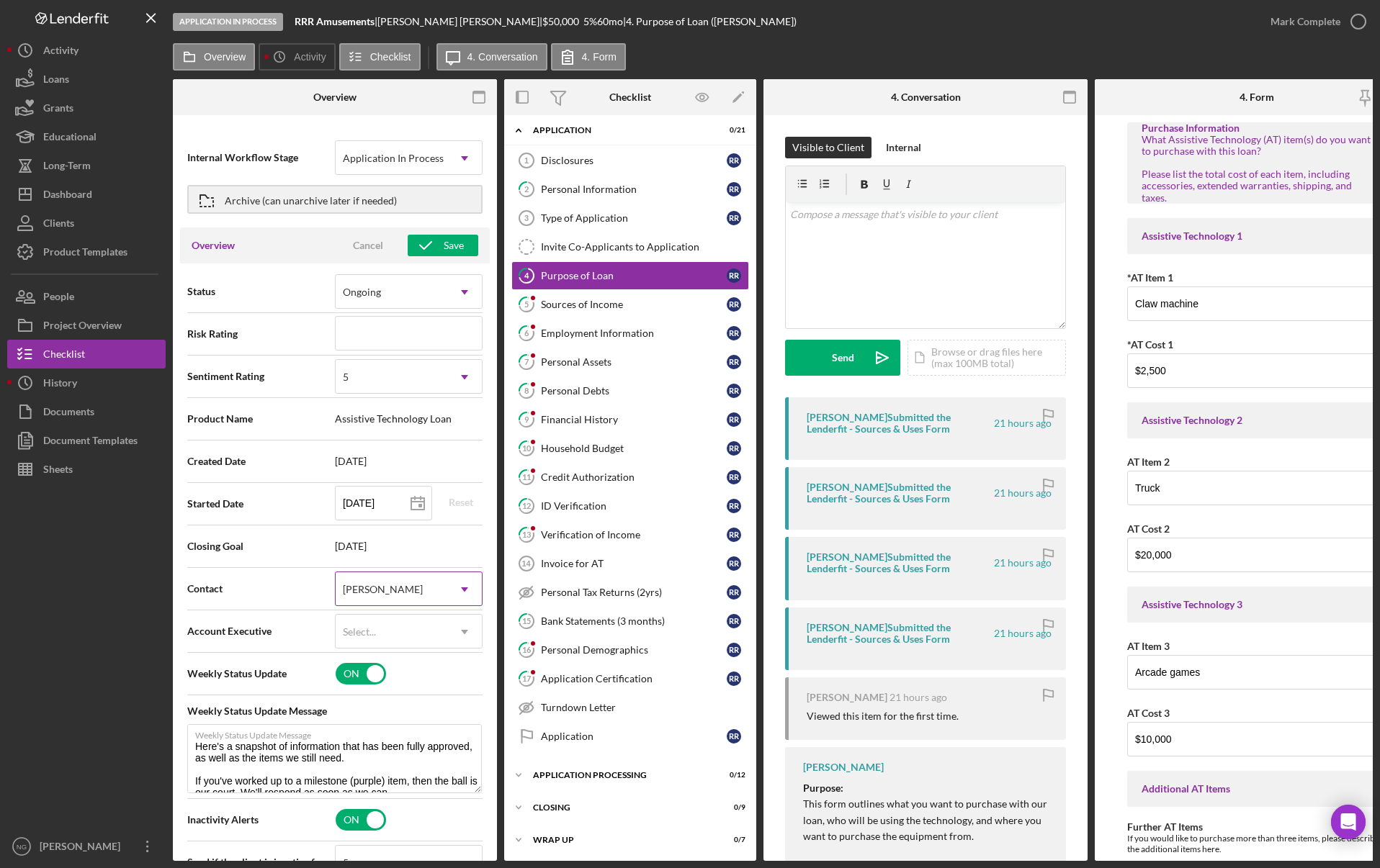
click at [458, 591] on icon "Icon/Dropdown Arrow" at bounding box center [464, 589] width 35 height 35
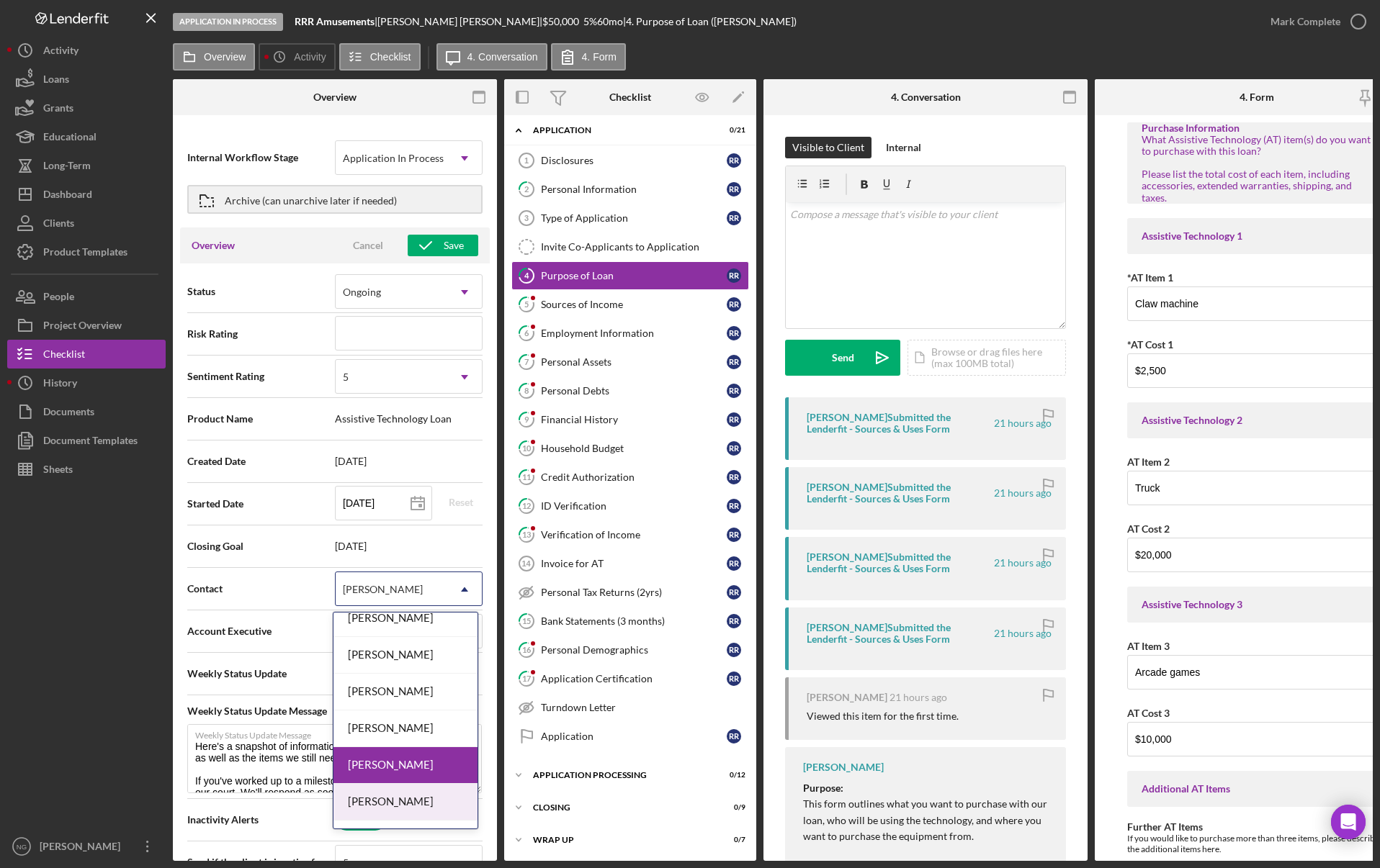
scroll to position [78, 0]
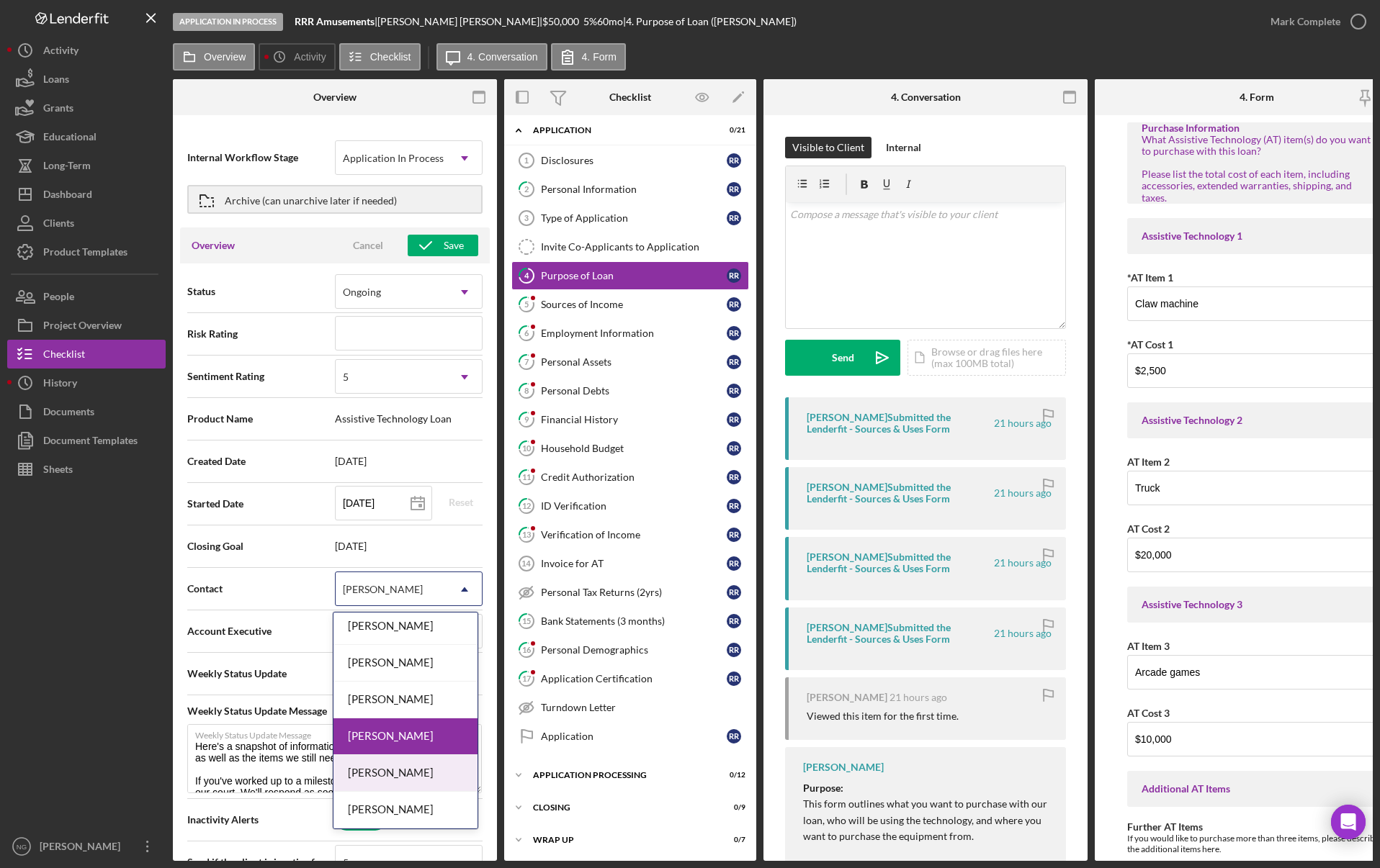
click at [395, 771] on div "[PERSON_NAME]" at bounding box center [405, 773] width 144 height 37
type textarea "Here's a snapshot of information that has been fully approved, as well as the i…"
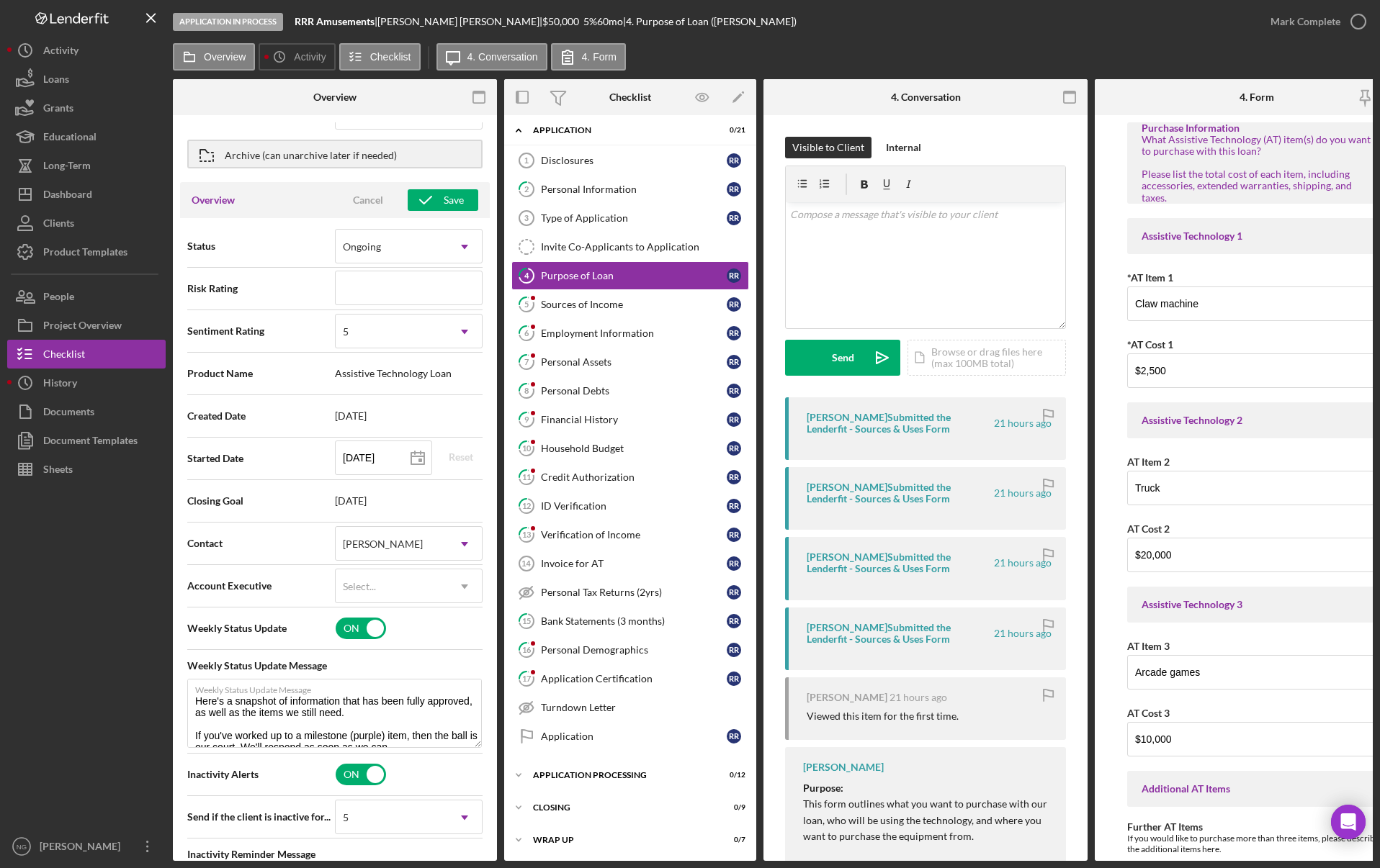
scroll to position [0, 0]
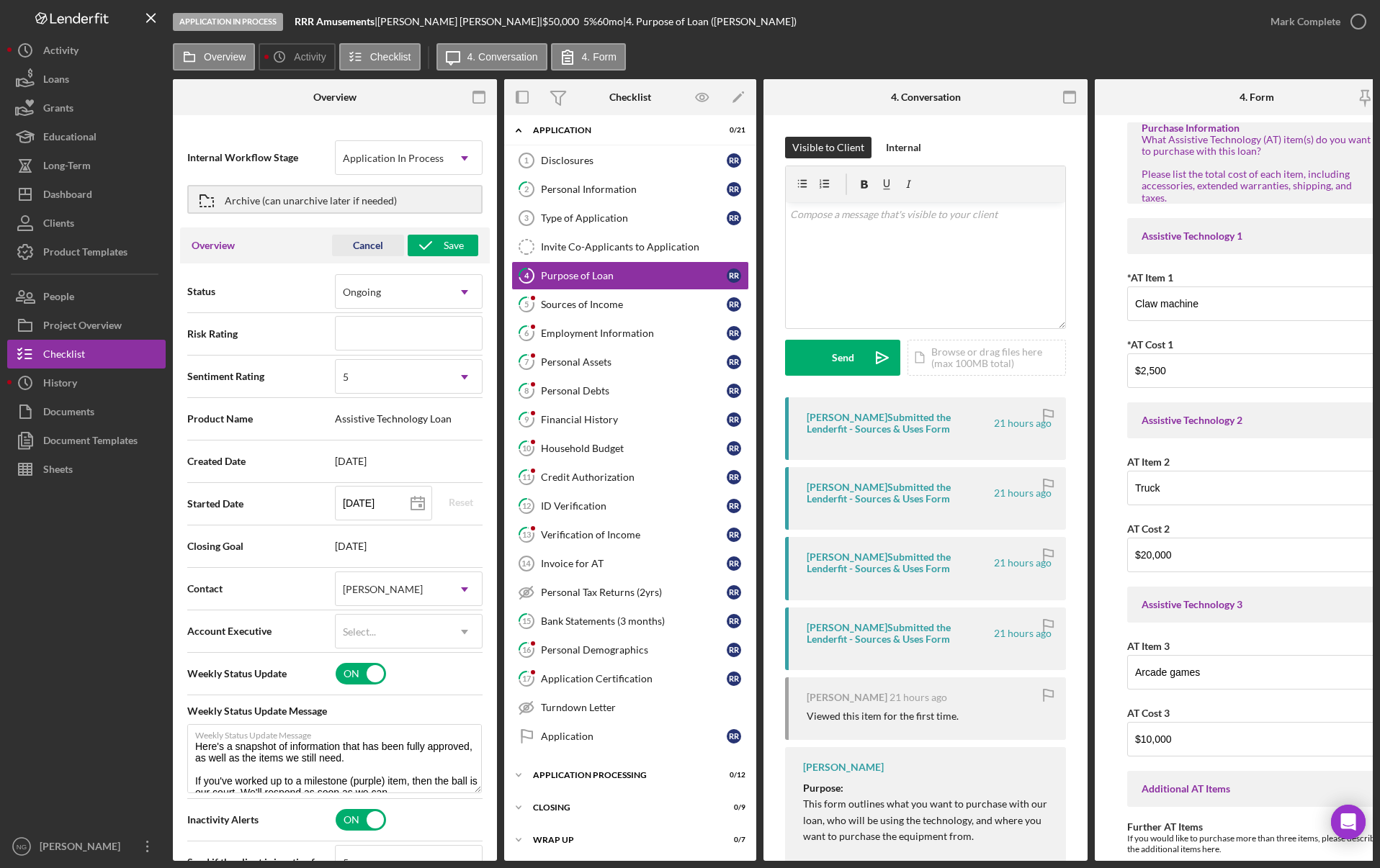
click at [365, 245] on div "Cancel" at bounding box center [367, 246] width 31 height 22
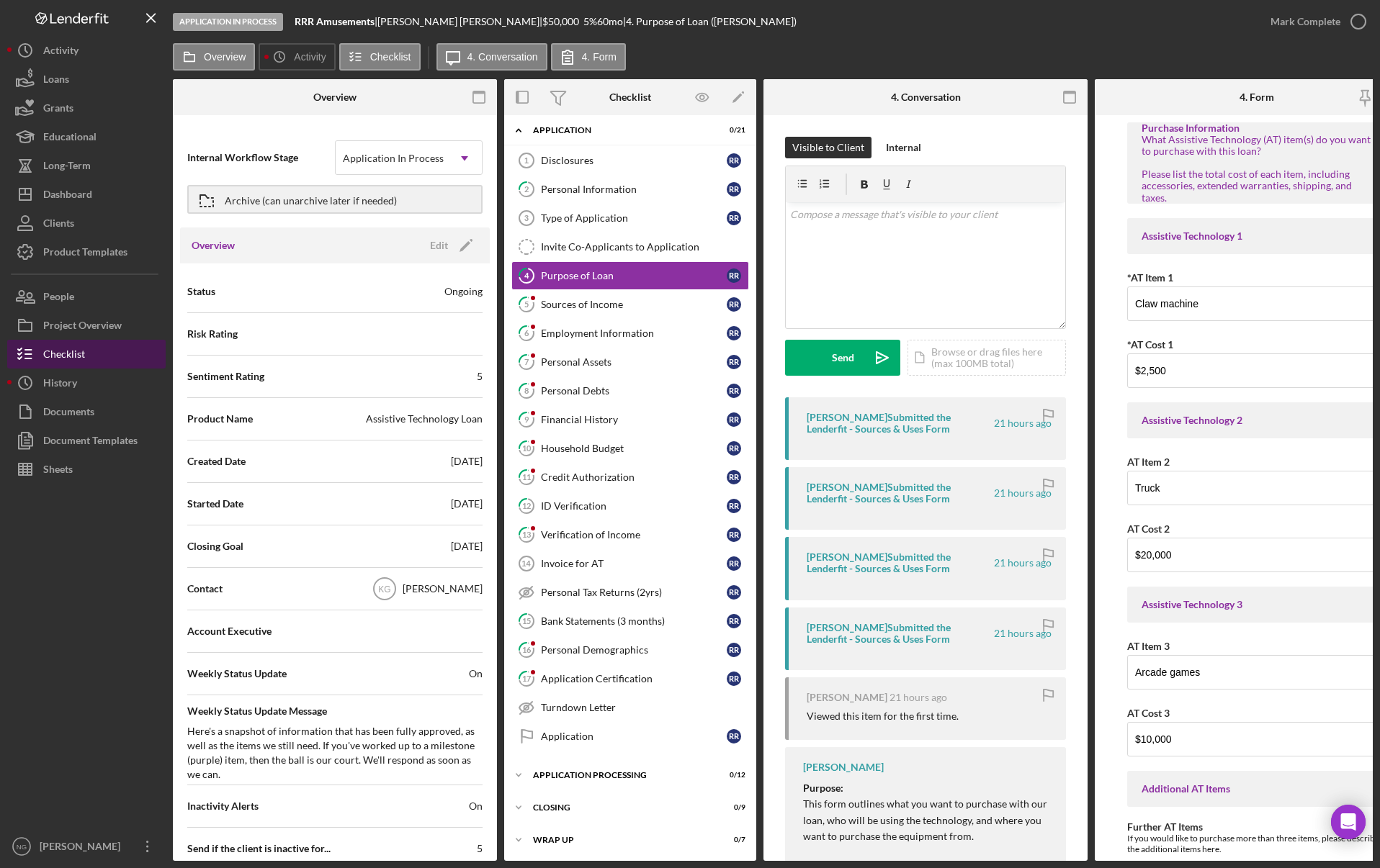
click at [73, 355] on div "Checklist" at bounding box center [64, 355] width 41 height 33
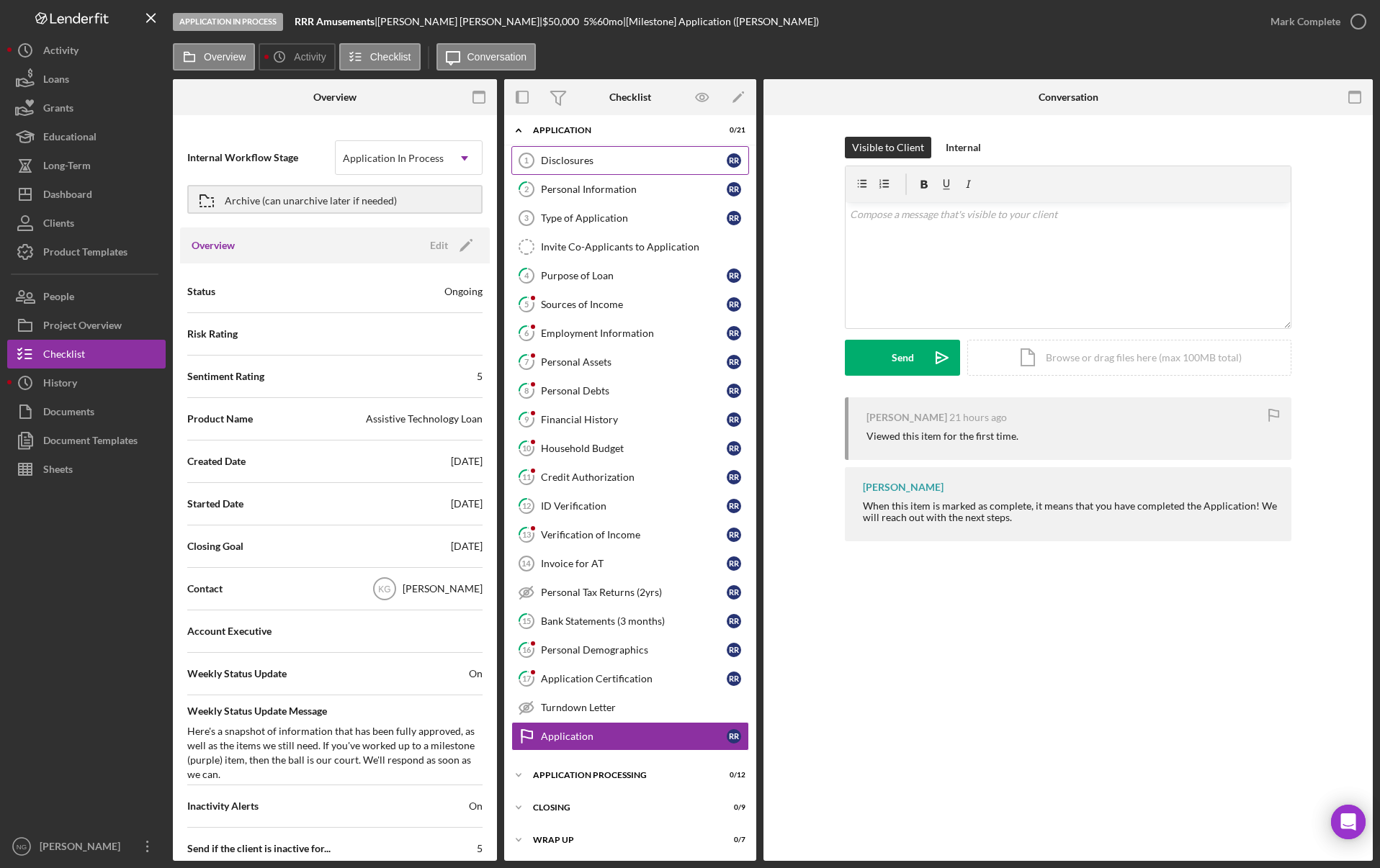
click at [575, 158] on div "Disclosures" at bounding box center [633, 161] width 186 height 12
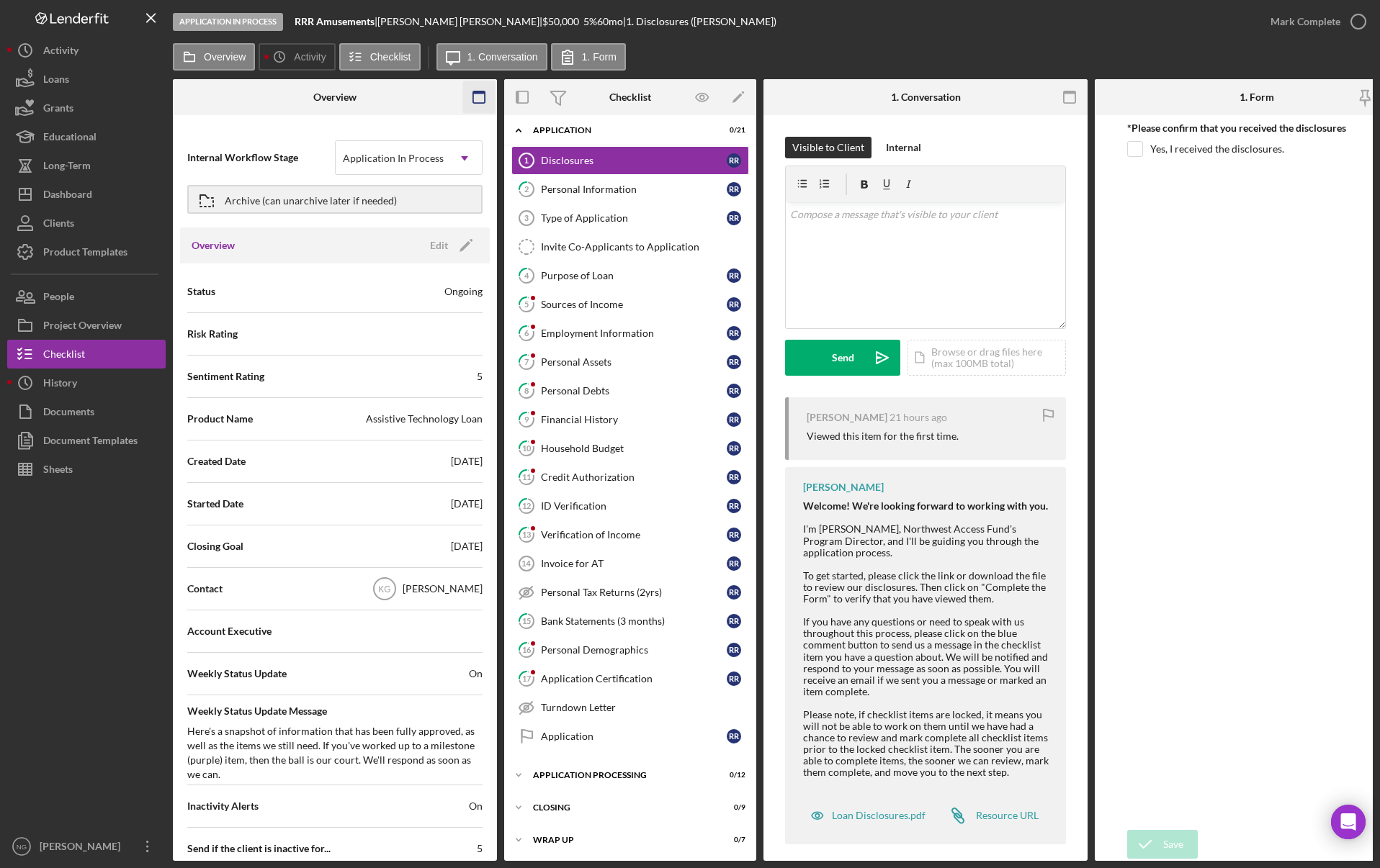
click at [476, 96] on icon "button" at bounding box center [479, 97] width 33 height 33
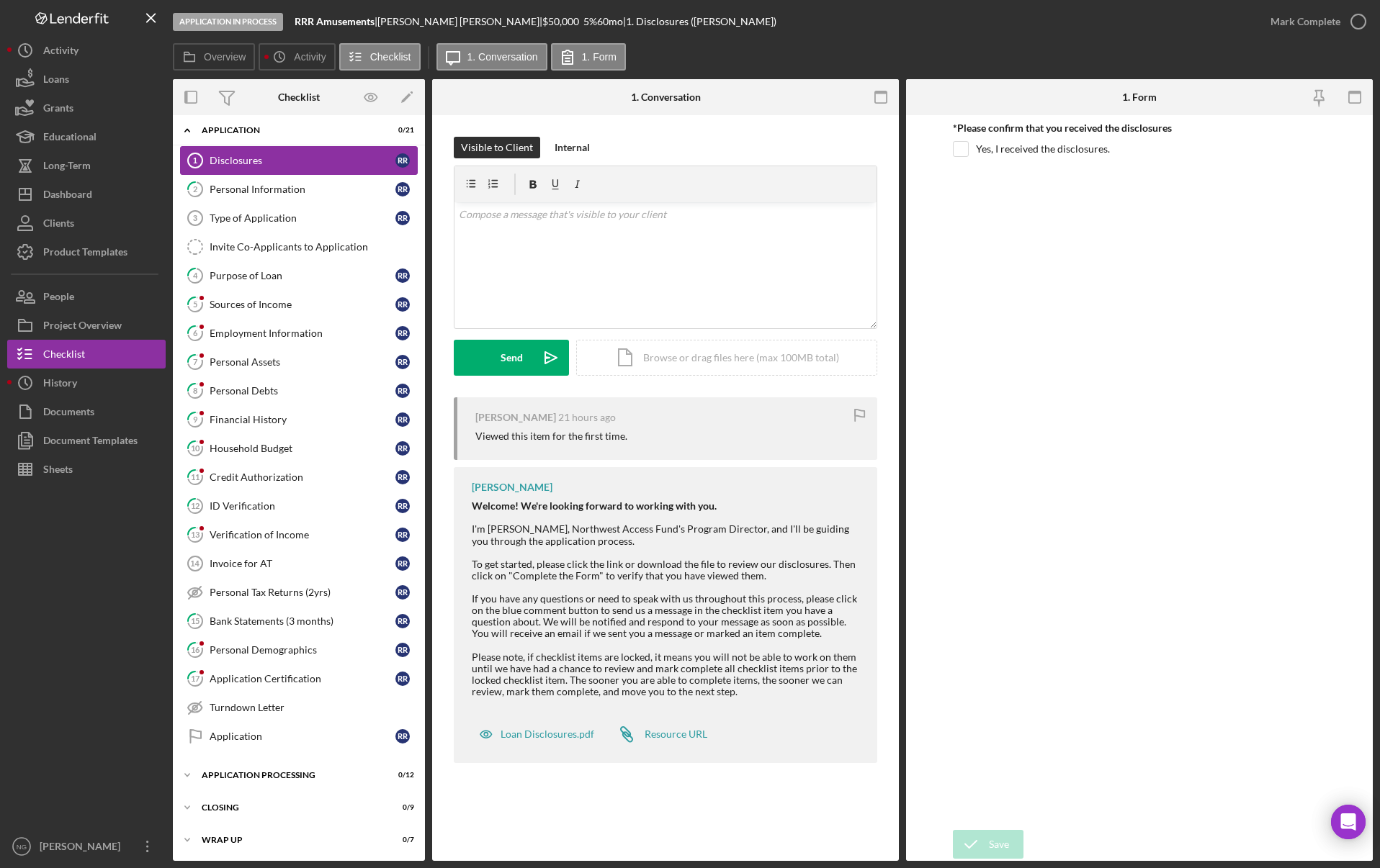
click at [302, 158] on div "Disclosures" at bounding box center [302, 161] width 186 height 12
click at [290, 195] on div "Personal Information" at bounding box center [302, 190] width 186 height 12
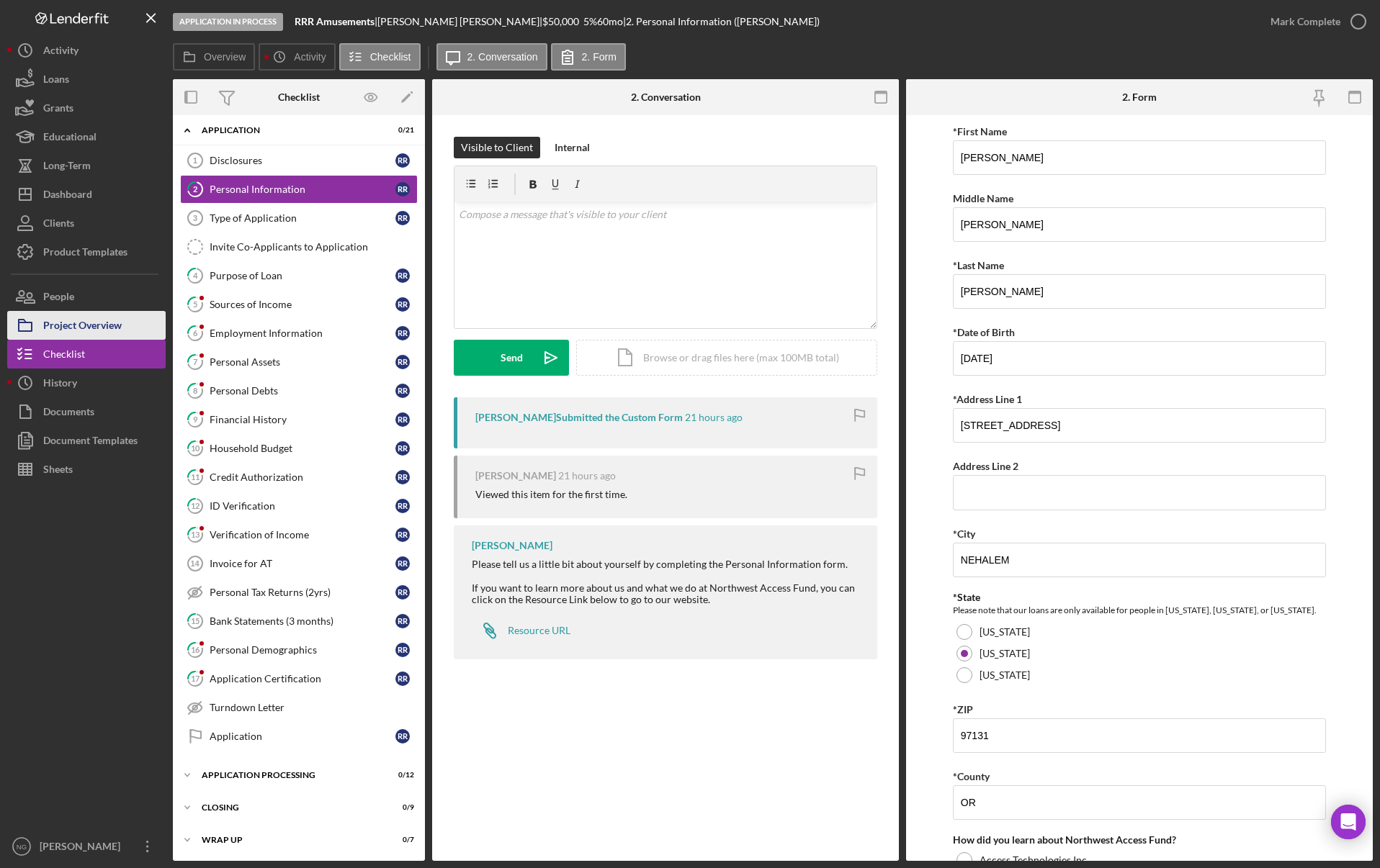
click at [92, 323] on div "Project Overview" at bounding box center [82, 327] width 78 height 33
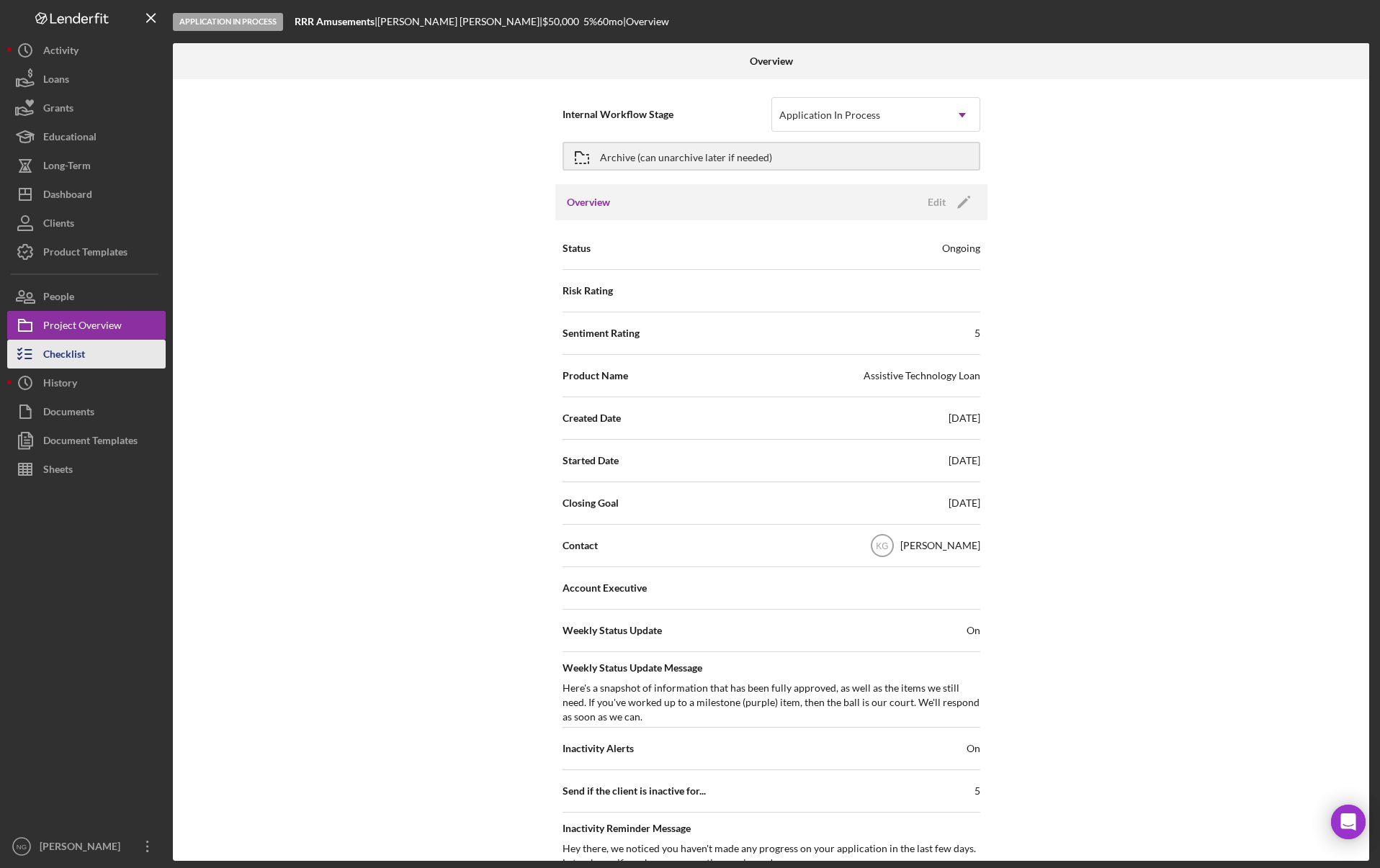
click at [92, 359] on button "Checklist" at bounding box center [86, 354] width 158 height 29
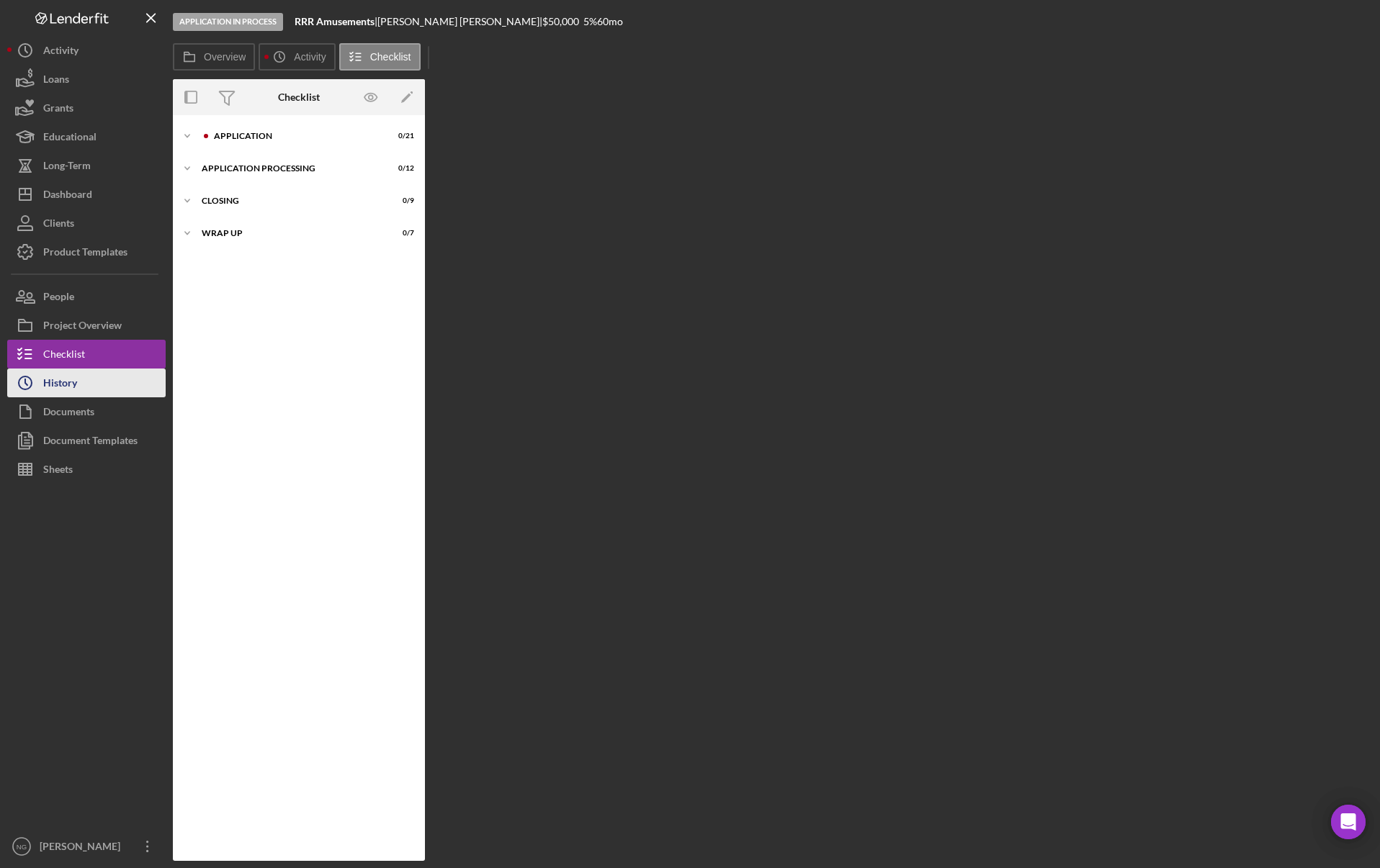
scroll to position [6, 0]
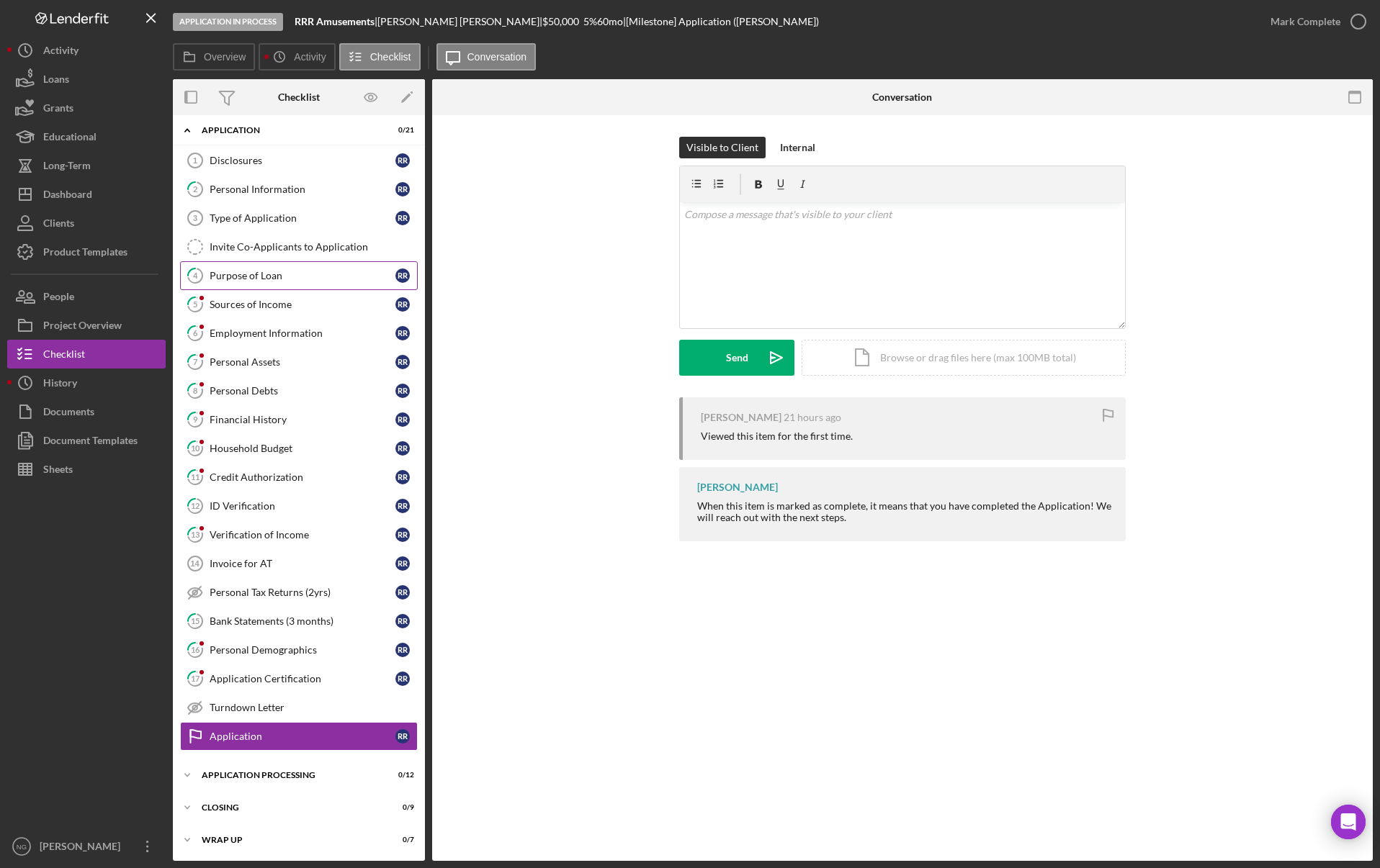
click at [262, 277] on div "Purpose of Loan" at bounding box center [302, 276] width 186 height 12
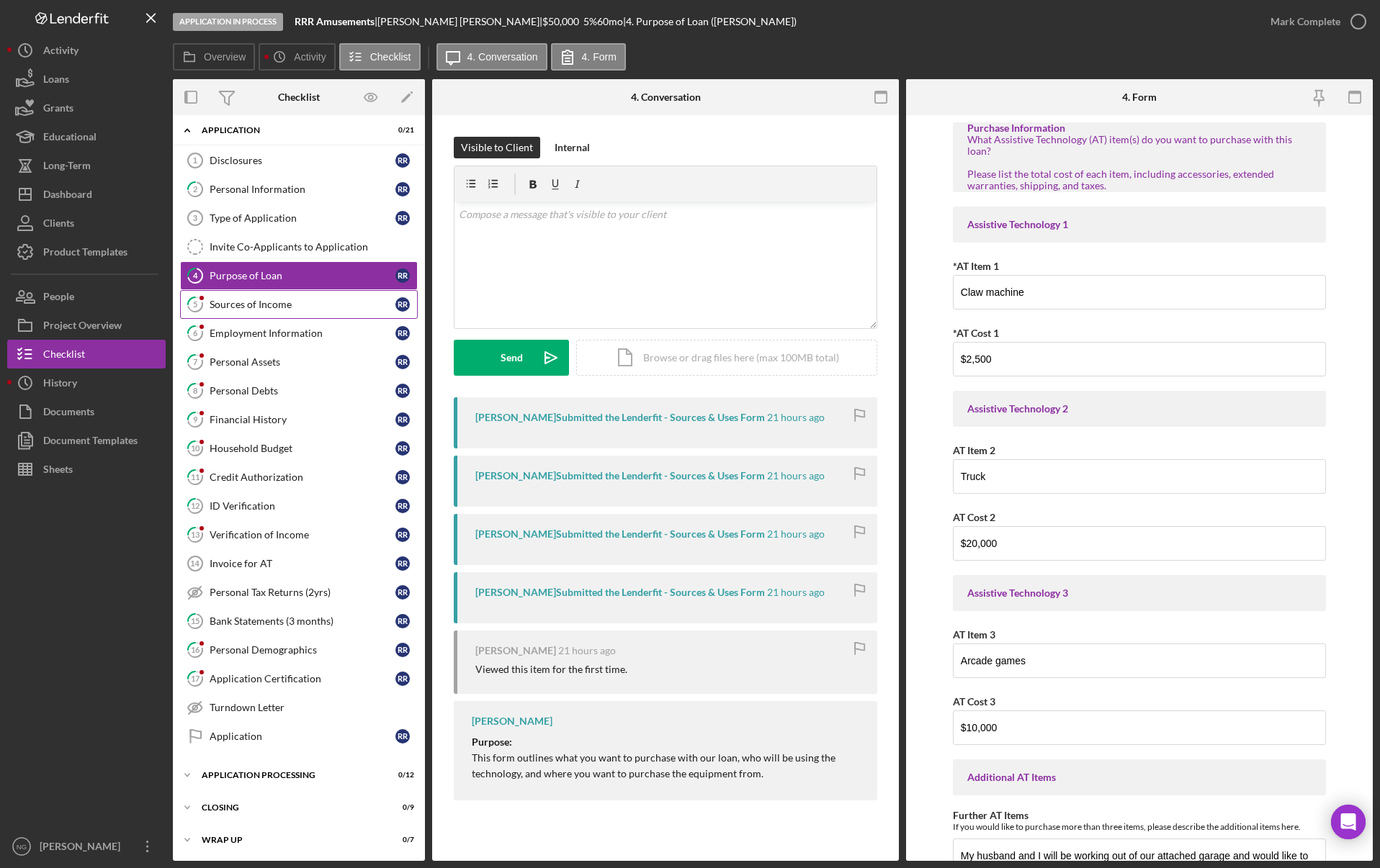
click at [264, 306] on div "Sources of Income" at bounding box center [302, 304] width 186 height 12
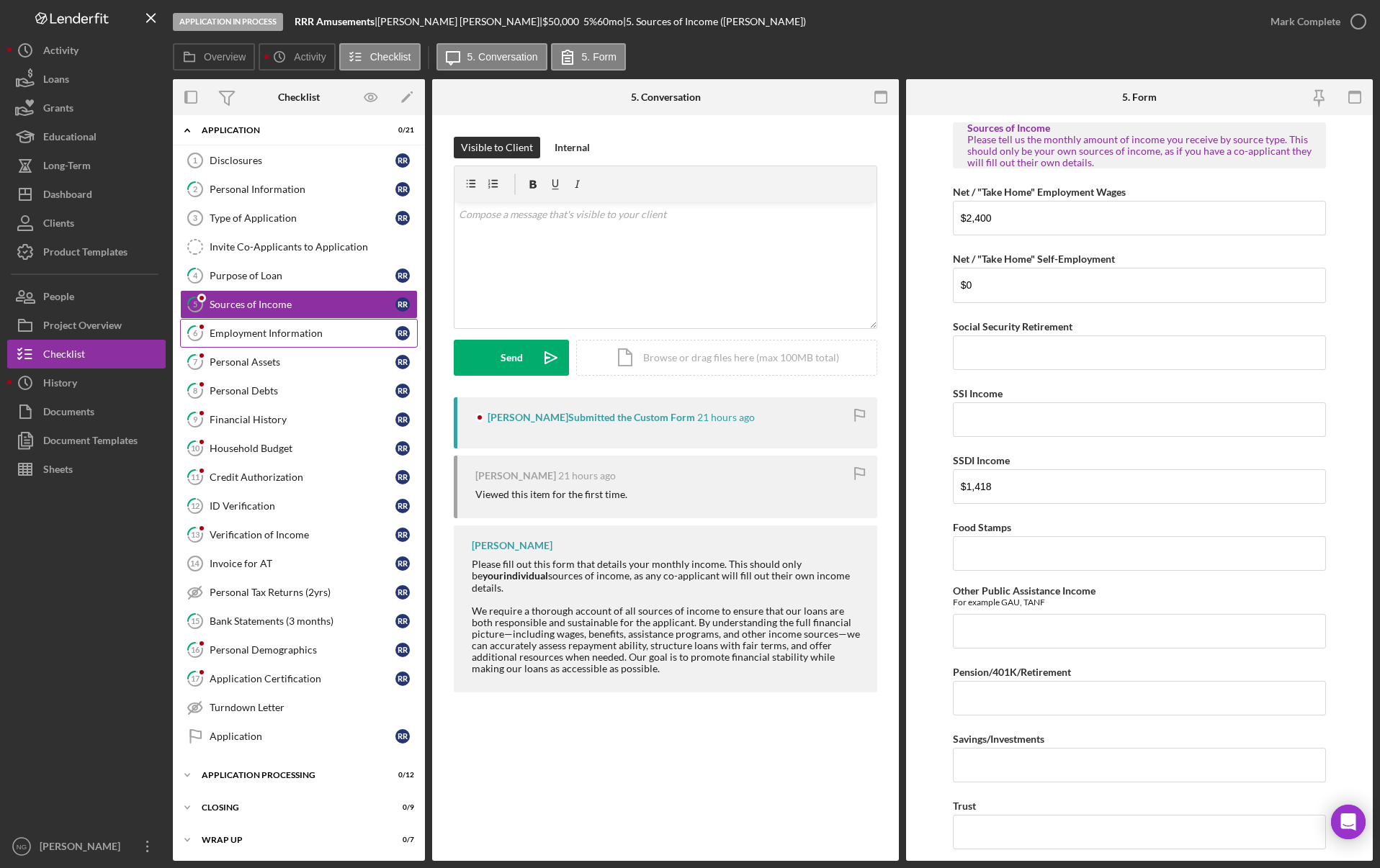
click at [270, 336] on div "Employment Information" at bounding box center [302, 334] width 186 height 12
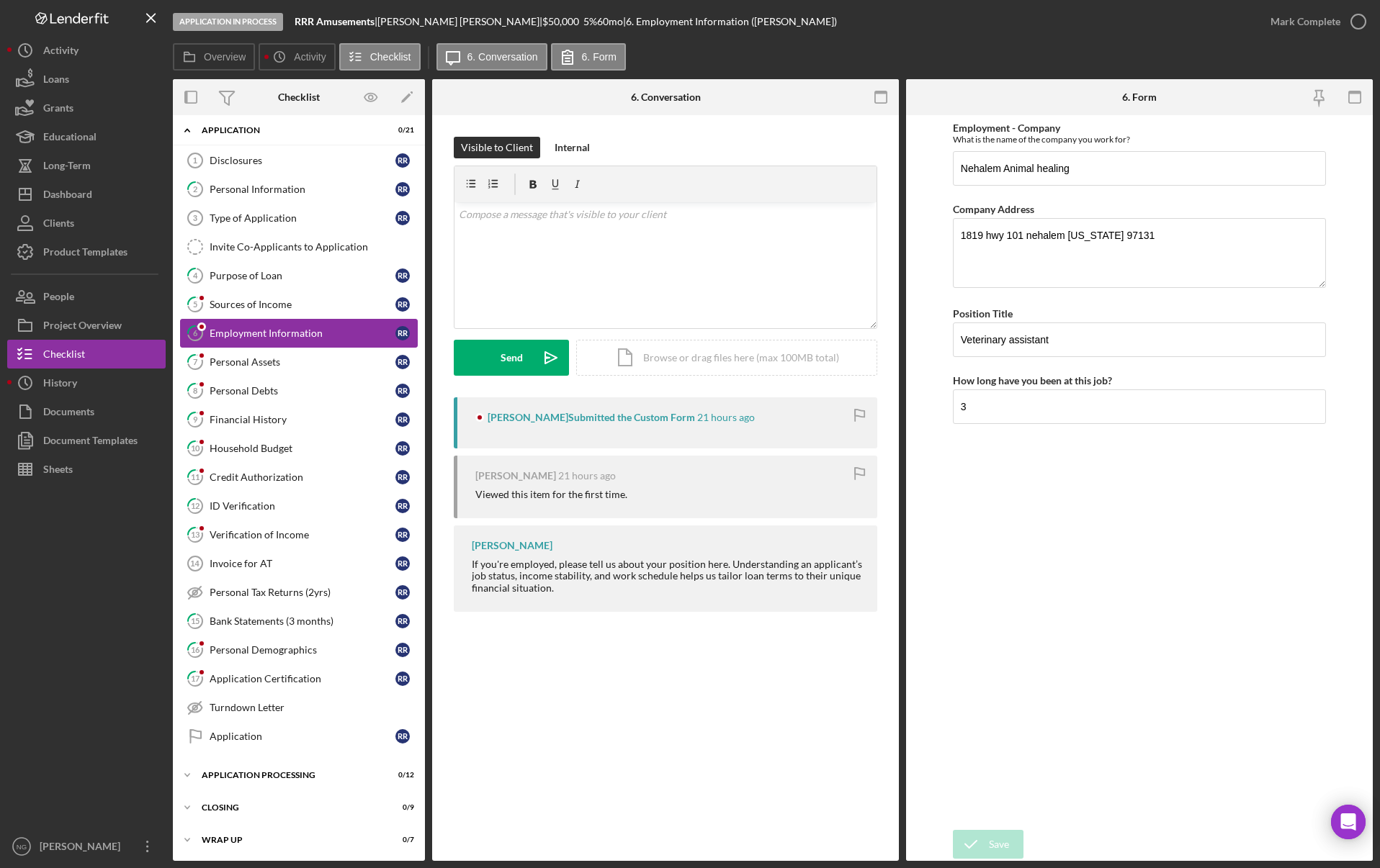
click at [270, 336] on div "Employment Information" at bounding box center [302, 334] width 186 height 12
click at [195, 775] on icon "Icon/Expander" at bounding box center [187, 773] width 29 height 29
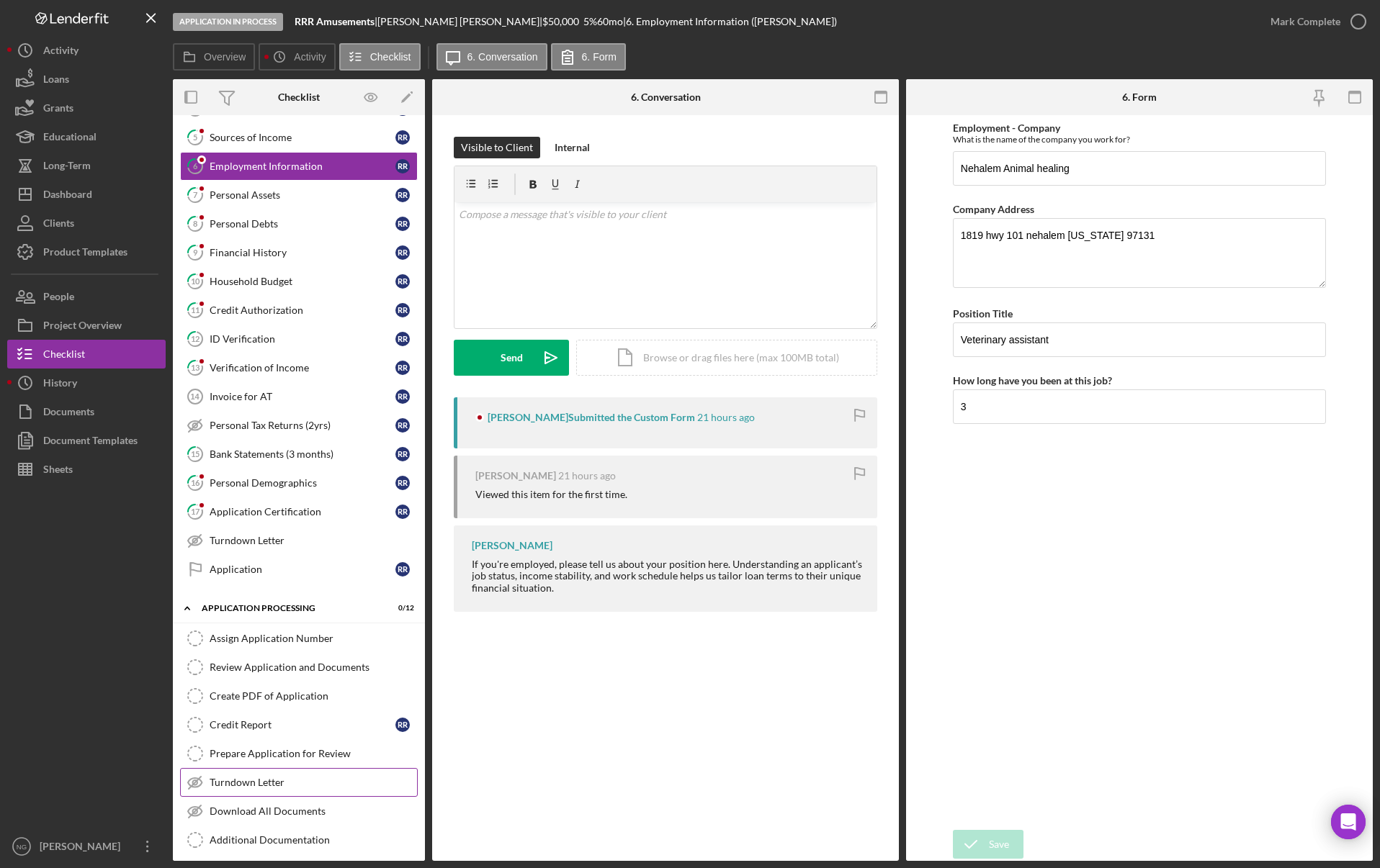
scroll to position [223, 0]
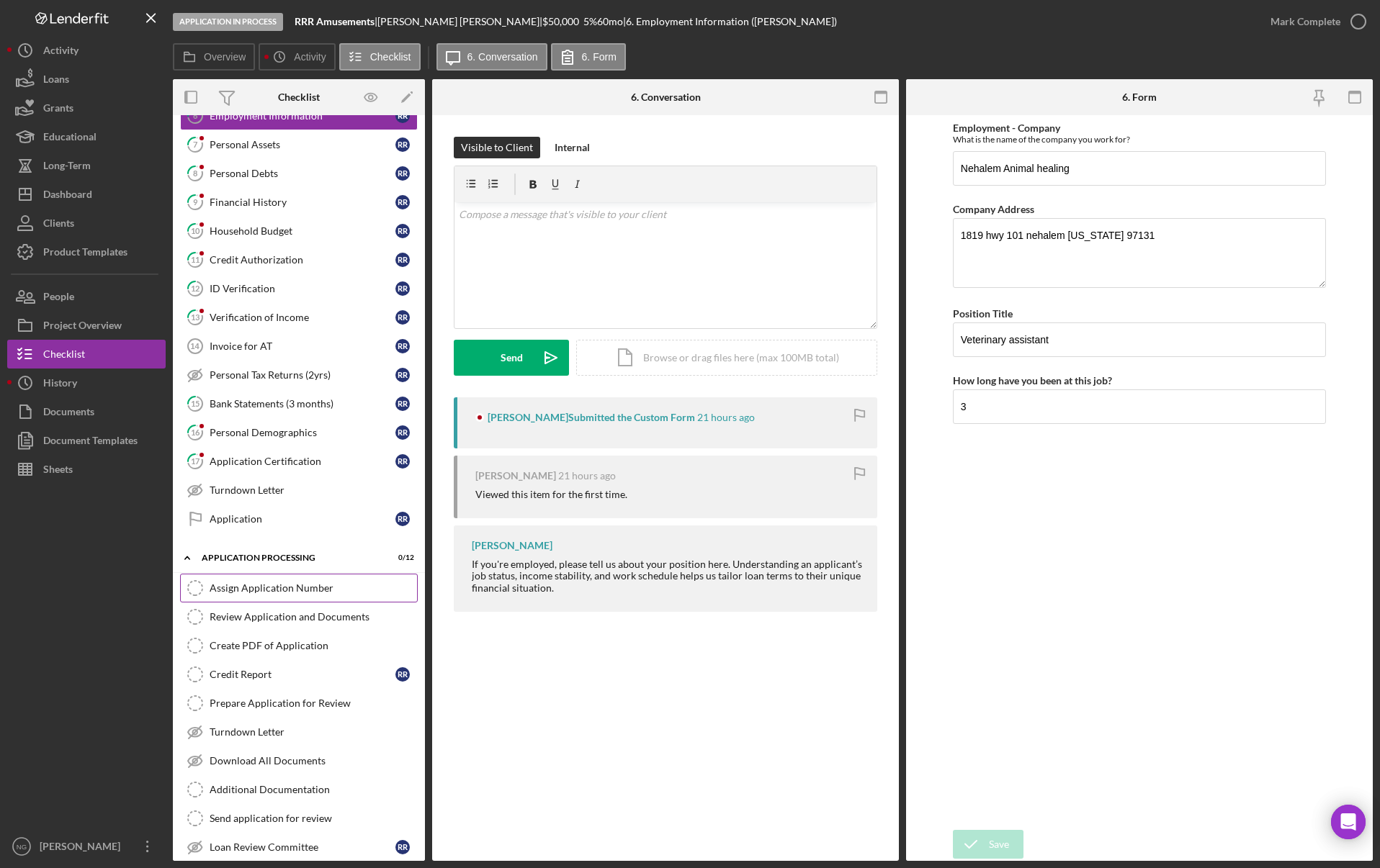
click at [285, 594] on link "Assign Application Number Assign Application Number" at bounding box center [298, 588] width 238 height 29
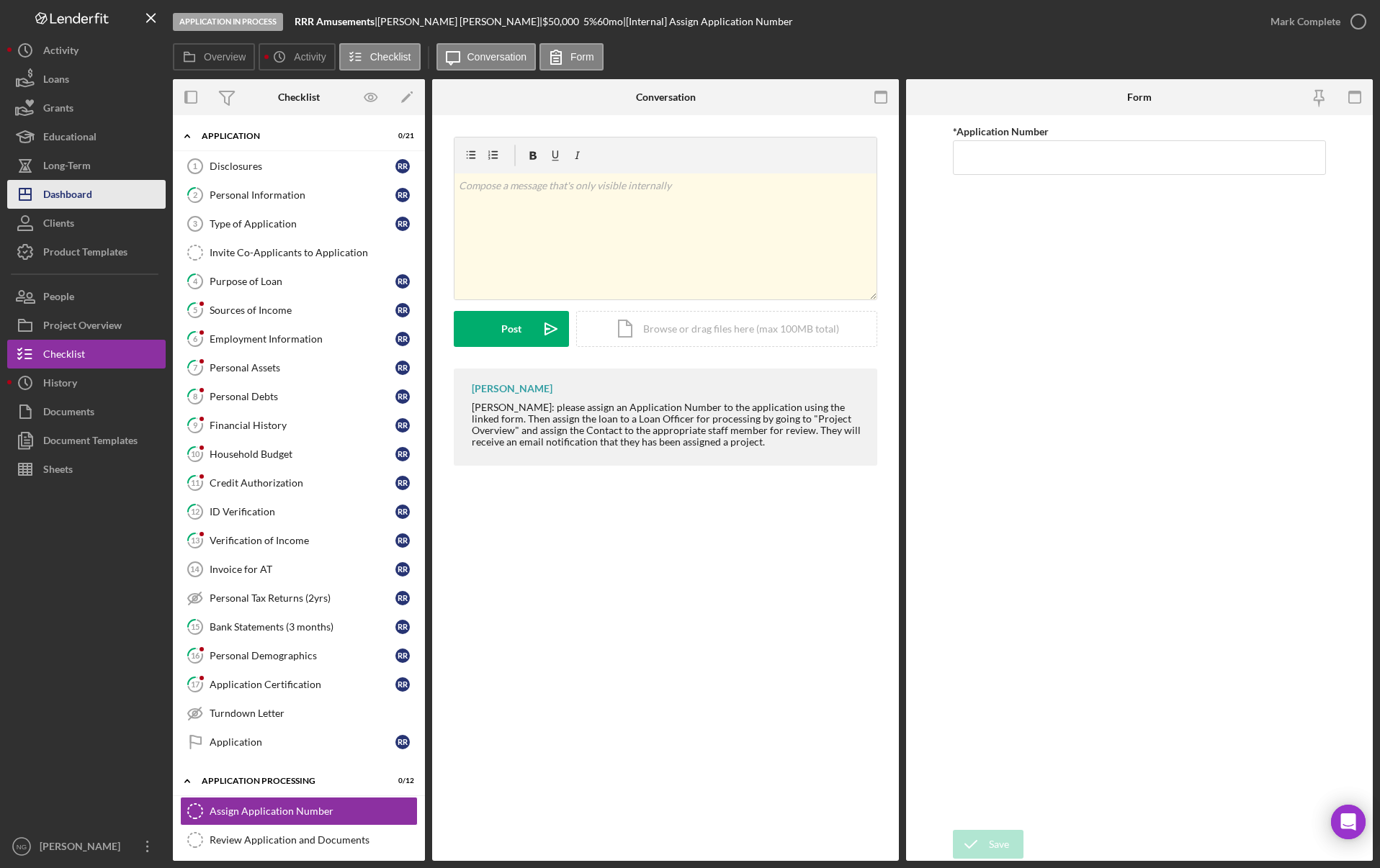
click at [78, 196] on div "Dashboard" at bounding box center [68, 196] width 49 height 33
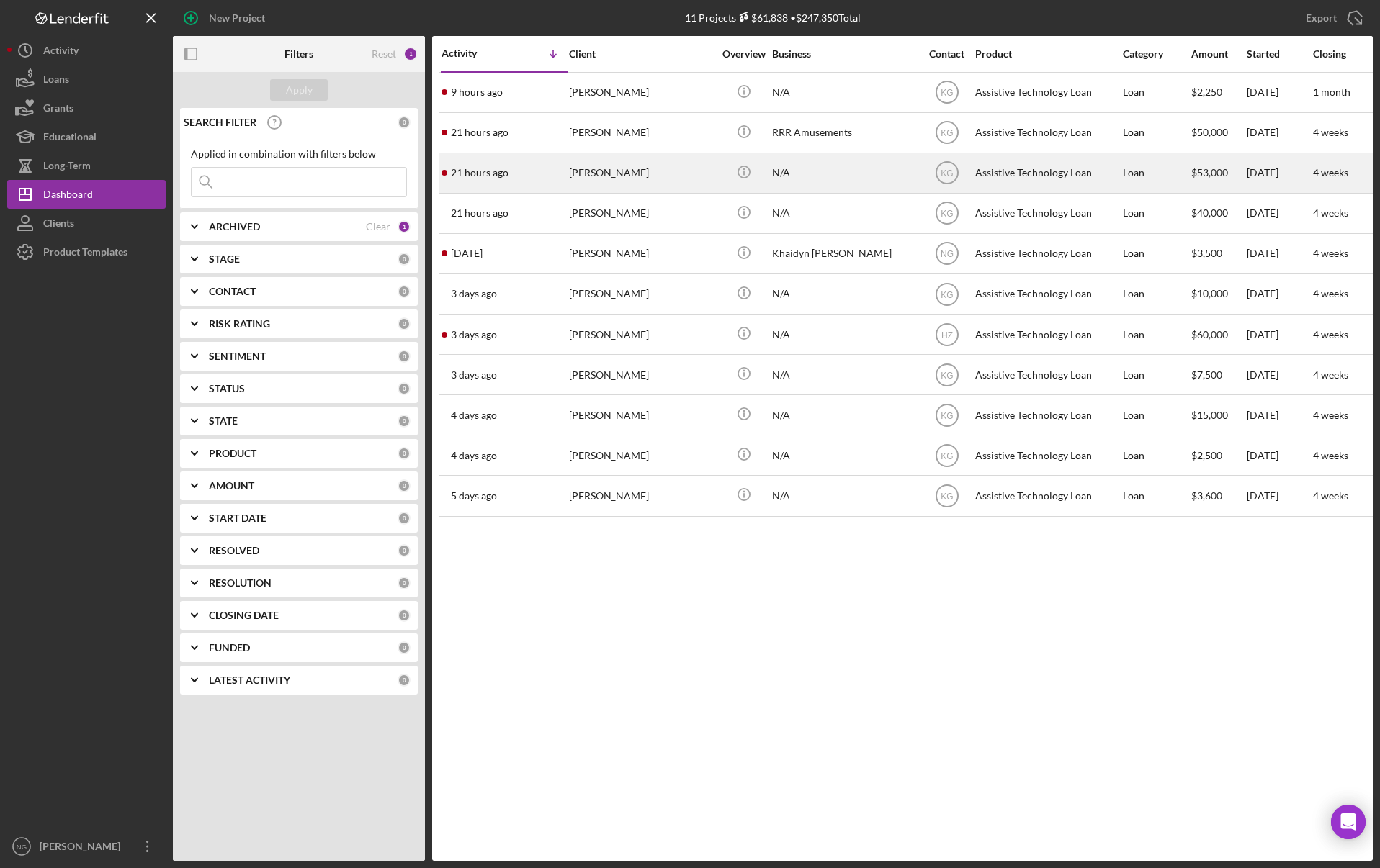
click at [600, 181] on div "[PERSON_NAME]" at bounding box center [641, 173] width 144 height 39
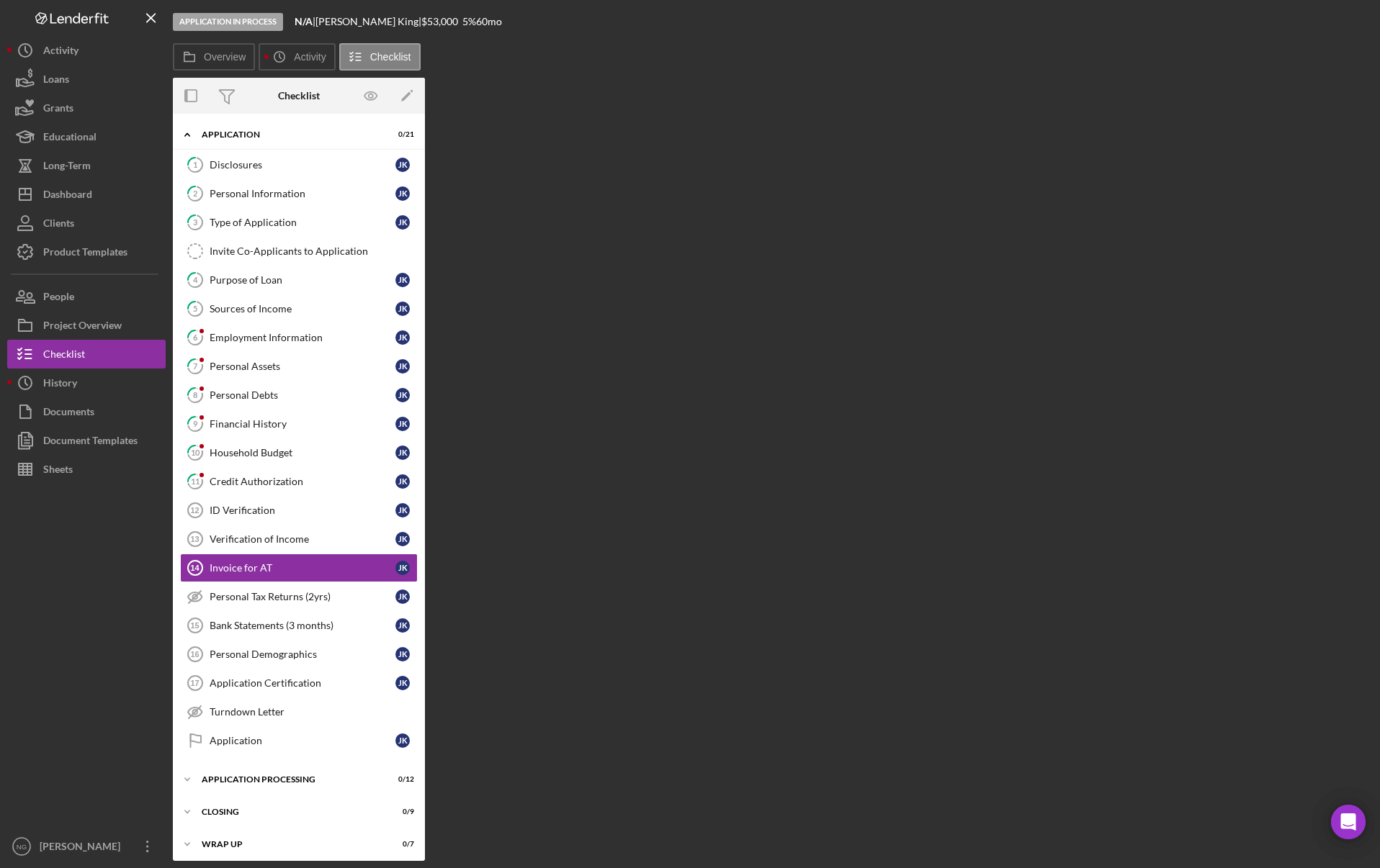
scroll to position [6, 0]
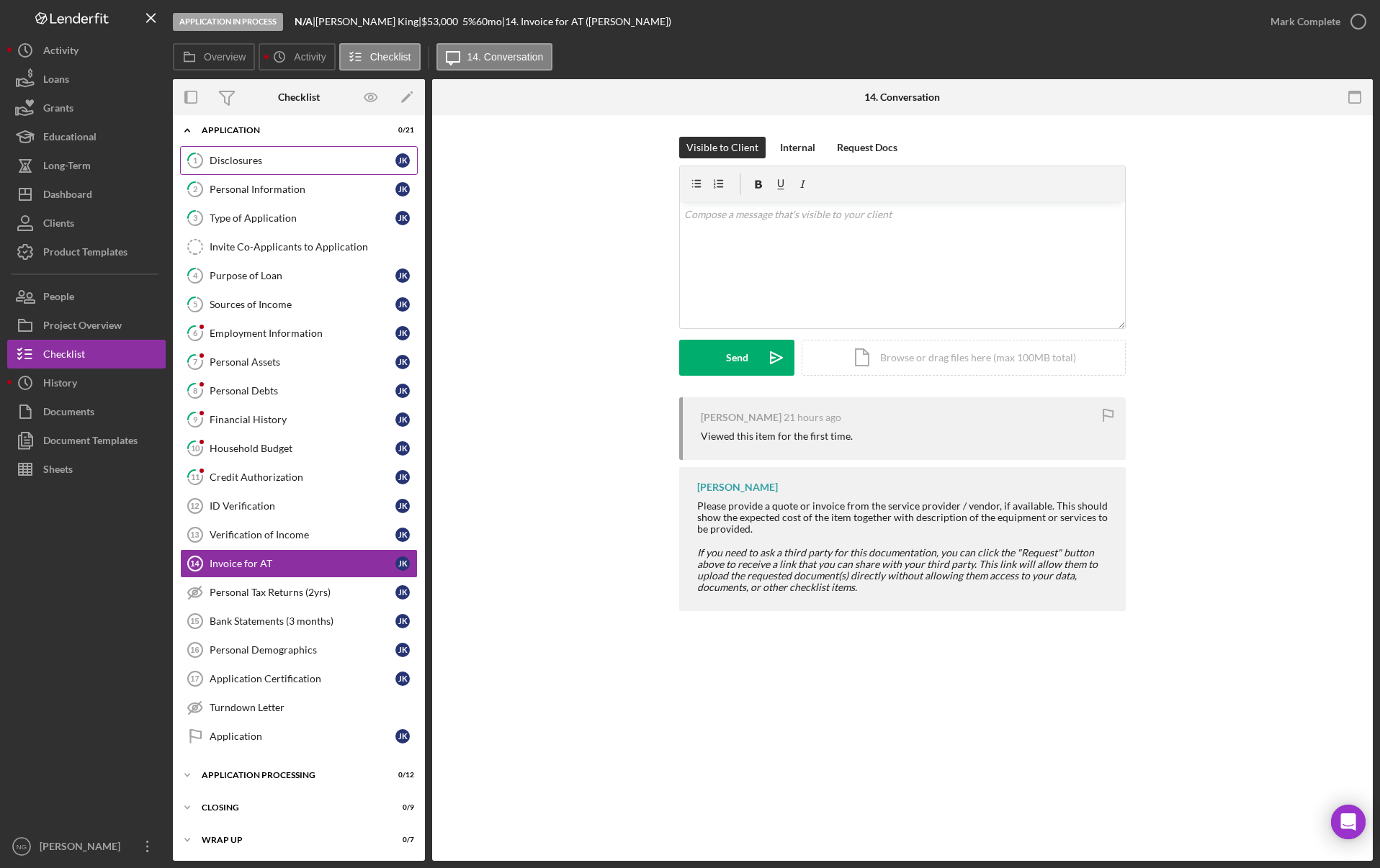
click at [270, 167] on link "1 Disclosures J K" at bounding box center [298, 160] width 238 height 29
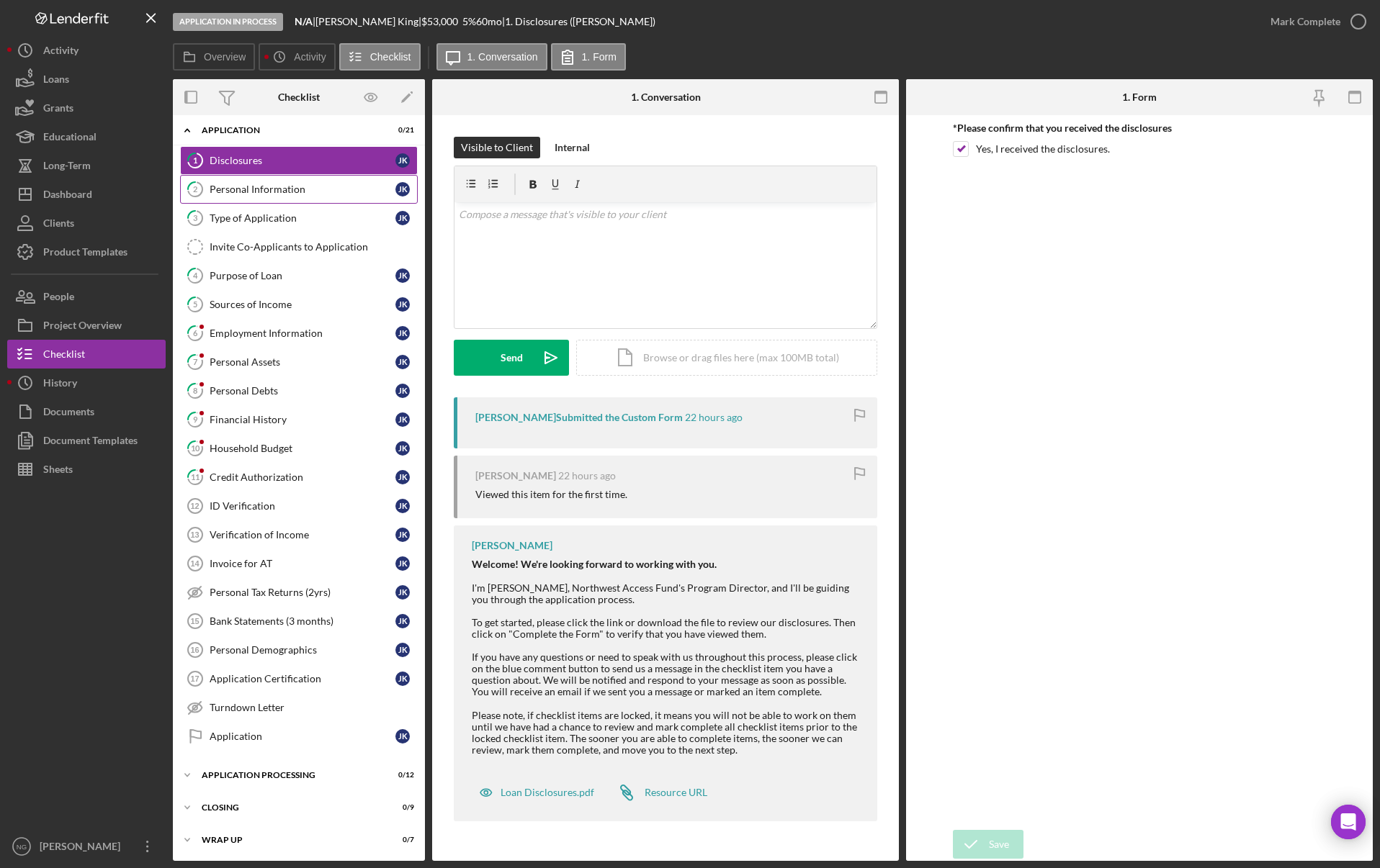
click at [317, 185] on div "Personal Information" at bounding box center [302, 190] width 186 height 12
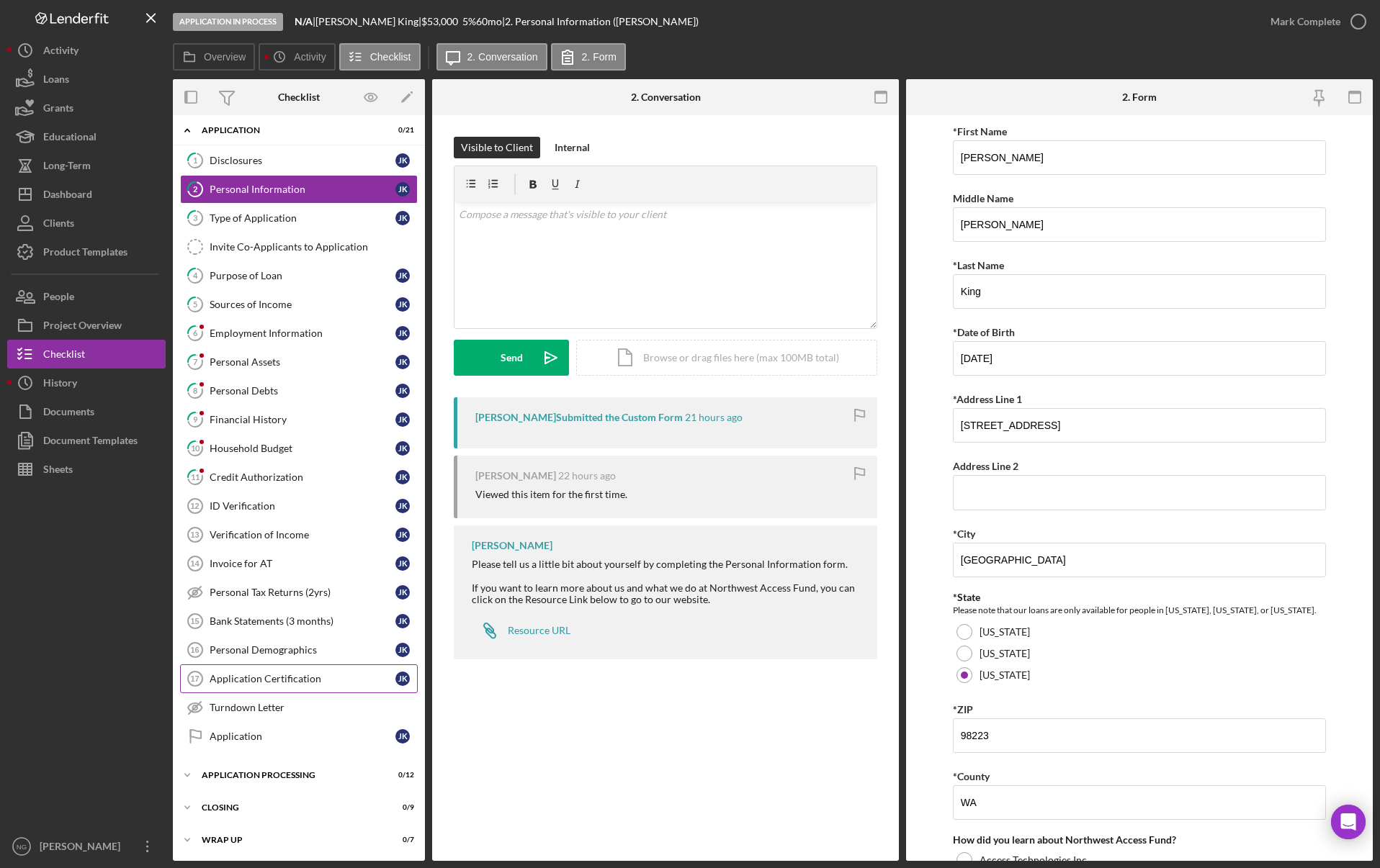
click at [309, 681] on div "Application Certification" at bounding box center [302, 678] width 186 height 12
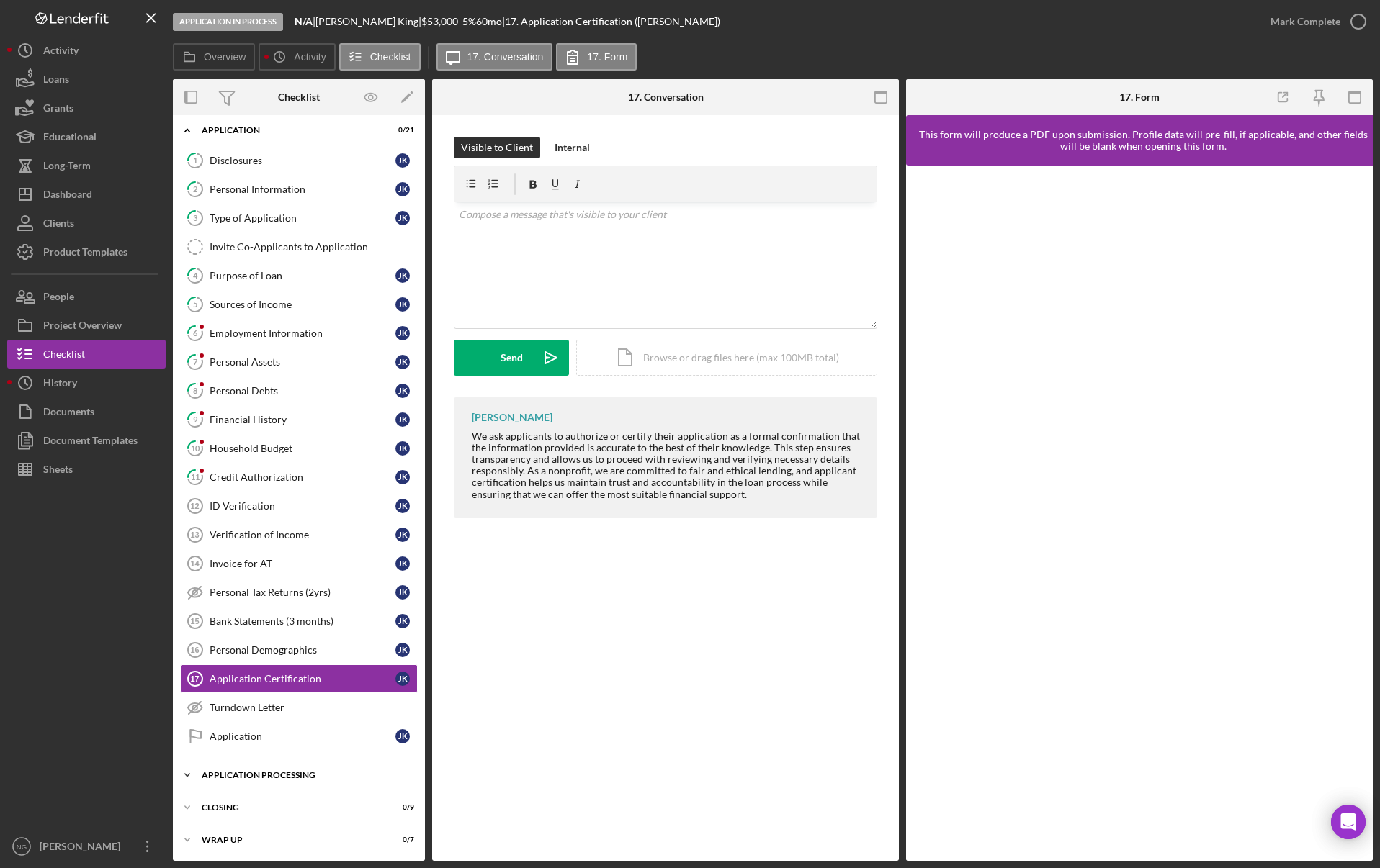
click at [231, 774] on div "Application Processing" at bounding box center [304, 775] width 205 height 9
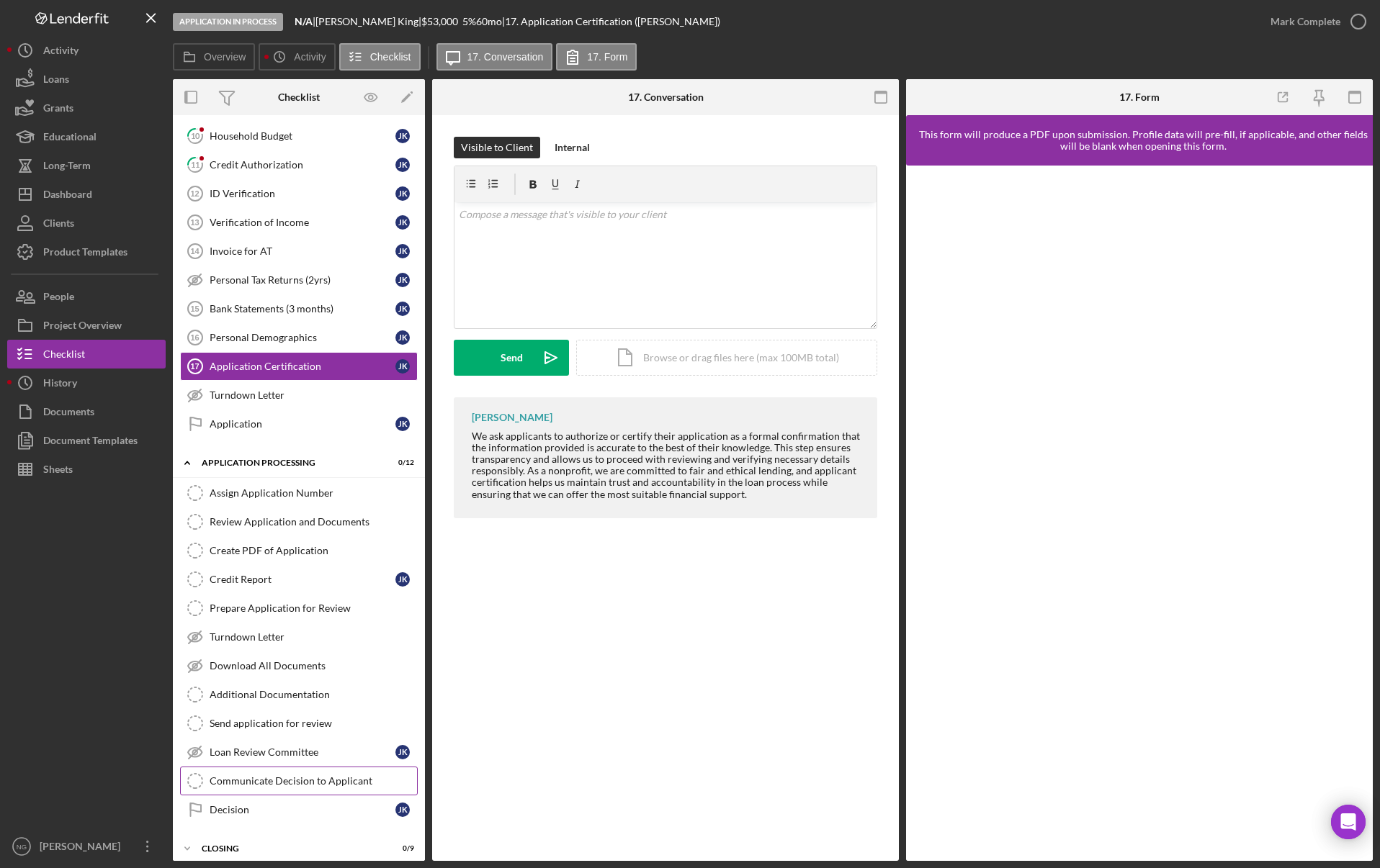
scroll to position [360, 0]
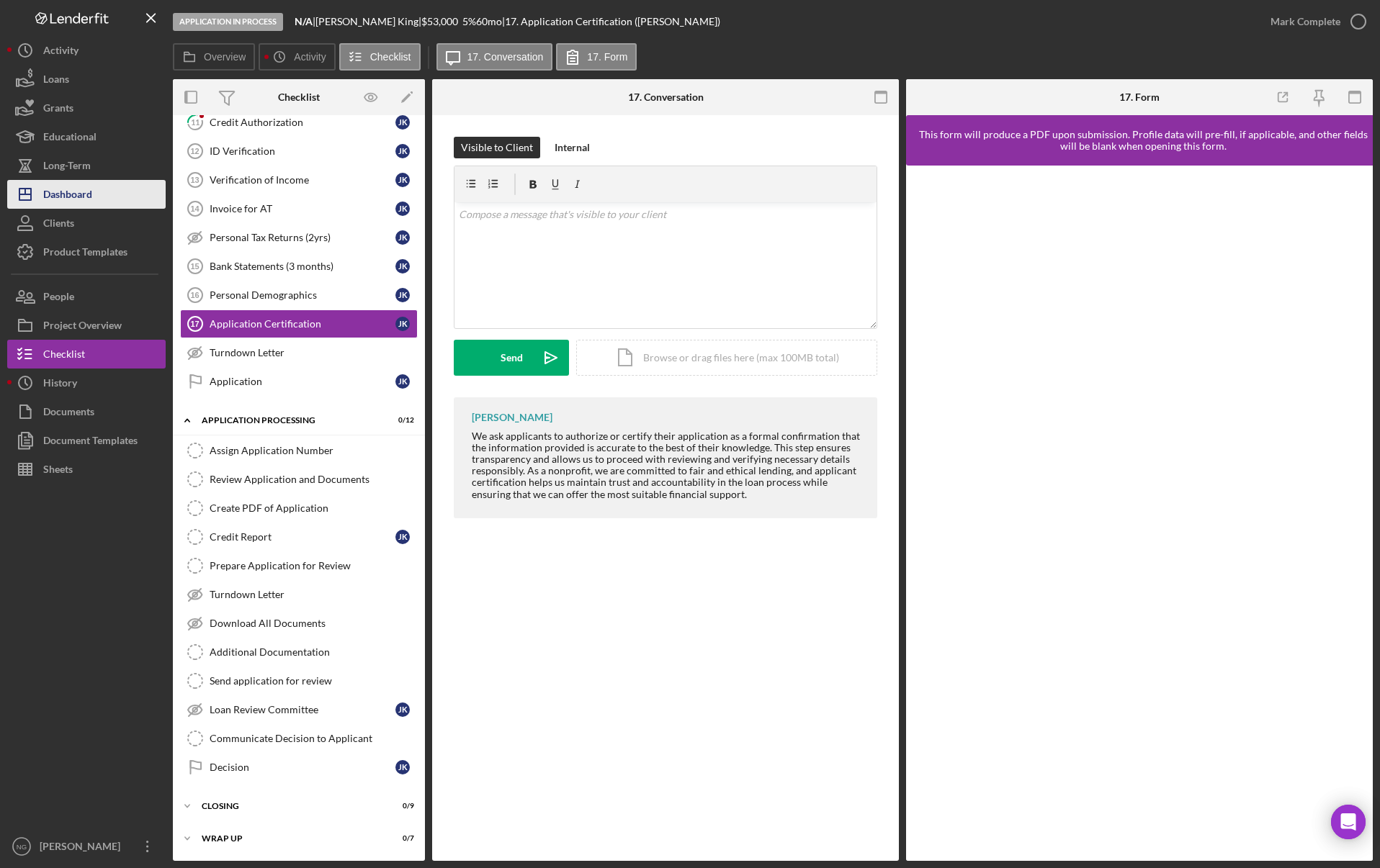
click at [73, 196] on div "Dashboard" at bounding box center [68, 196] width 49 height 33
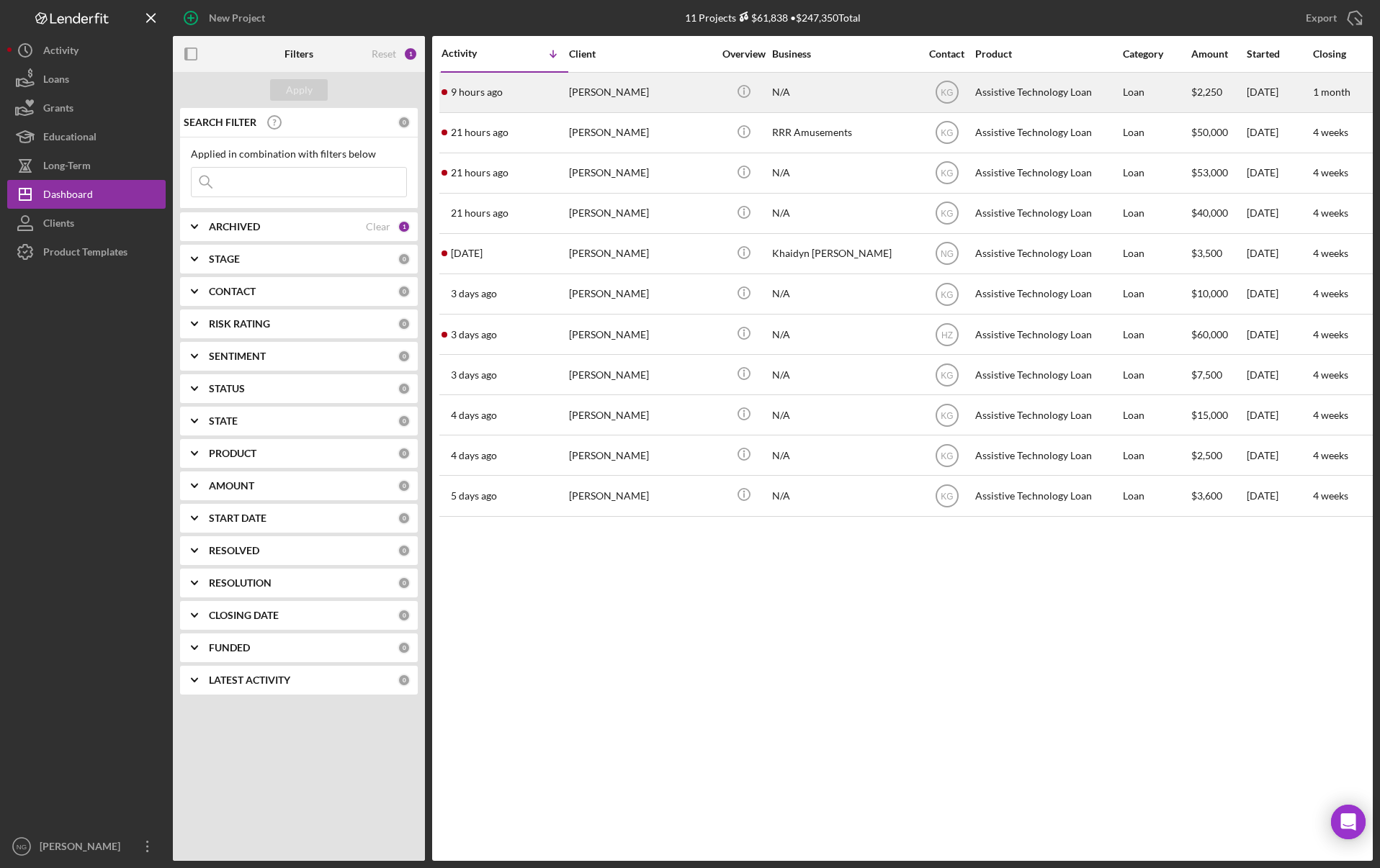
click at [500, 88] on time "9 hours ago" at bounding box center [476, 92] width 51 height 12
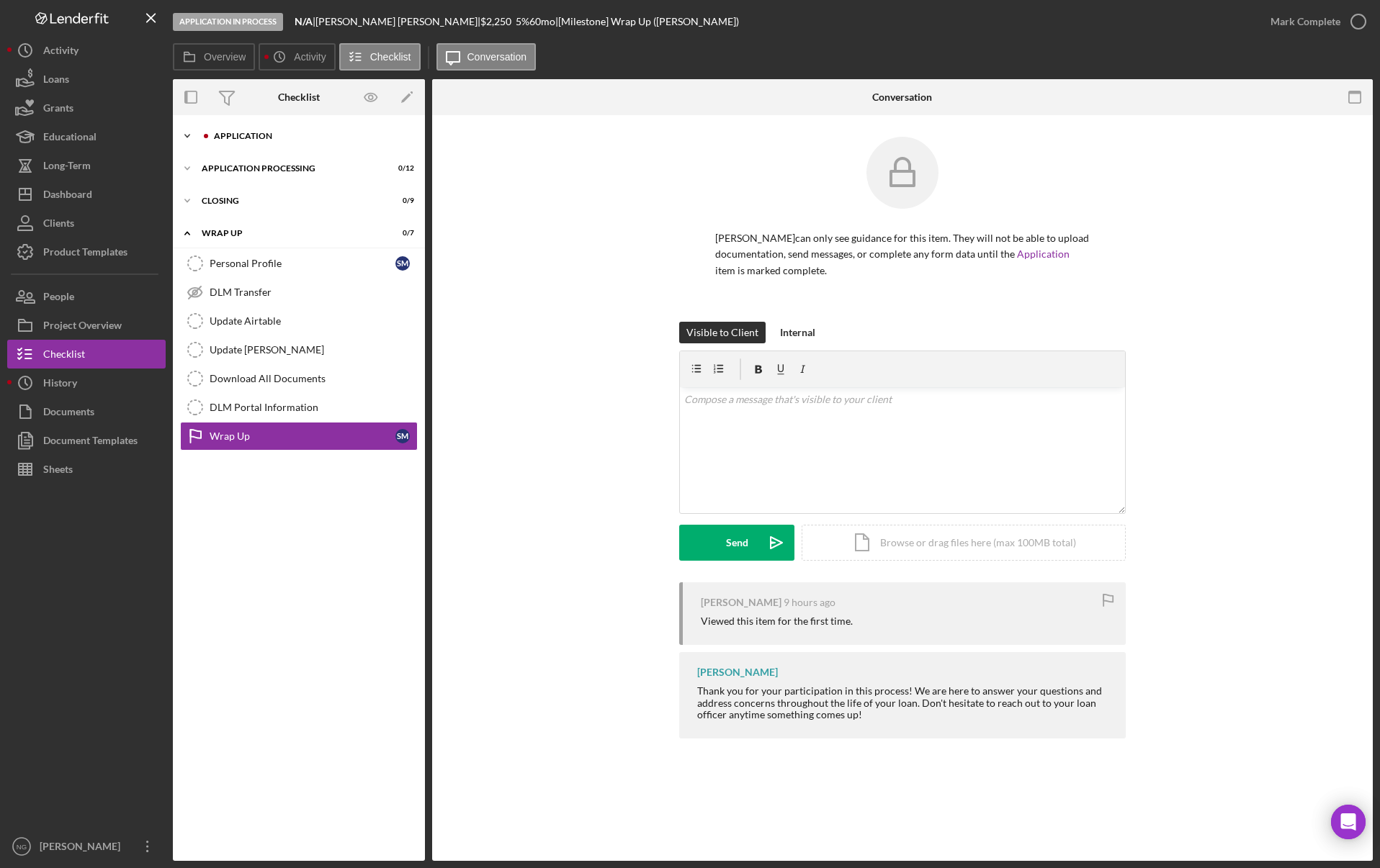
click at [189, 135] on polyline at bounding box center [187, 135] width 4 height 3
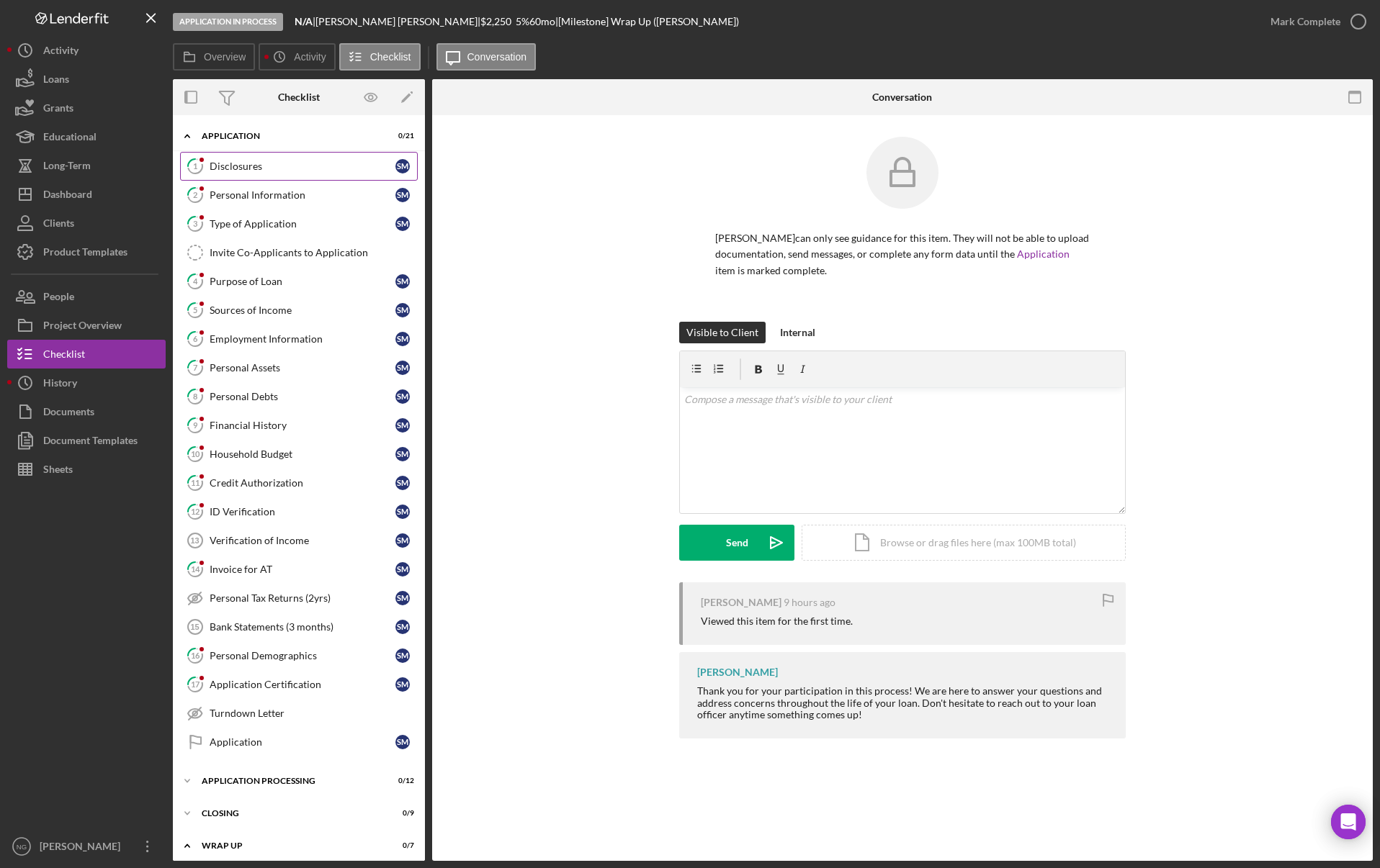
click at [268, 167] on div "Disclosures" at bounding box center [302, 167] width 186 height 12
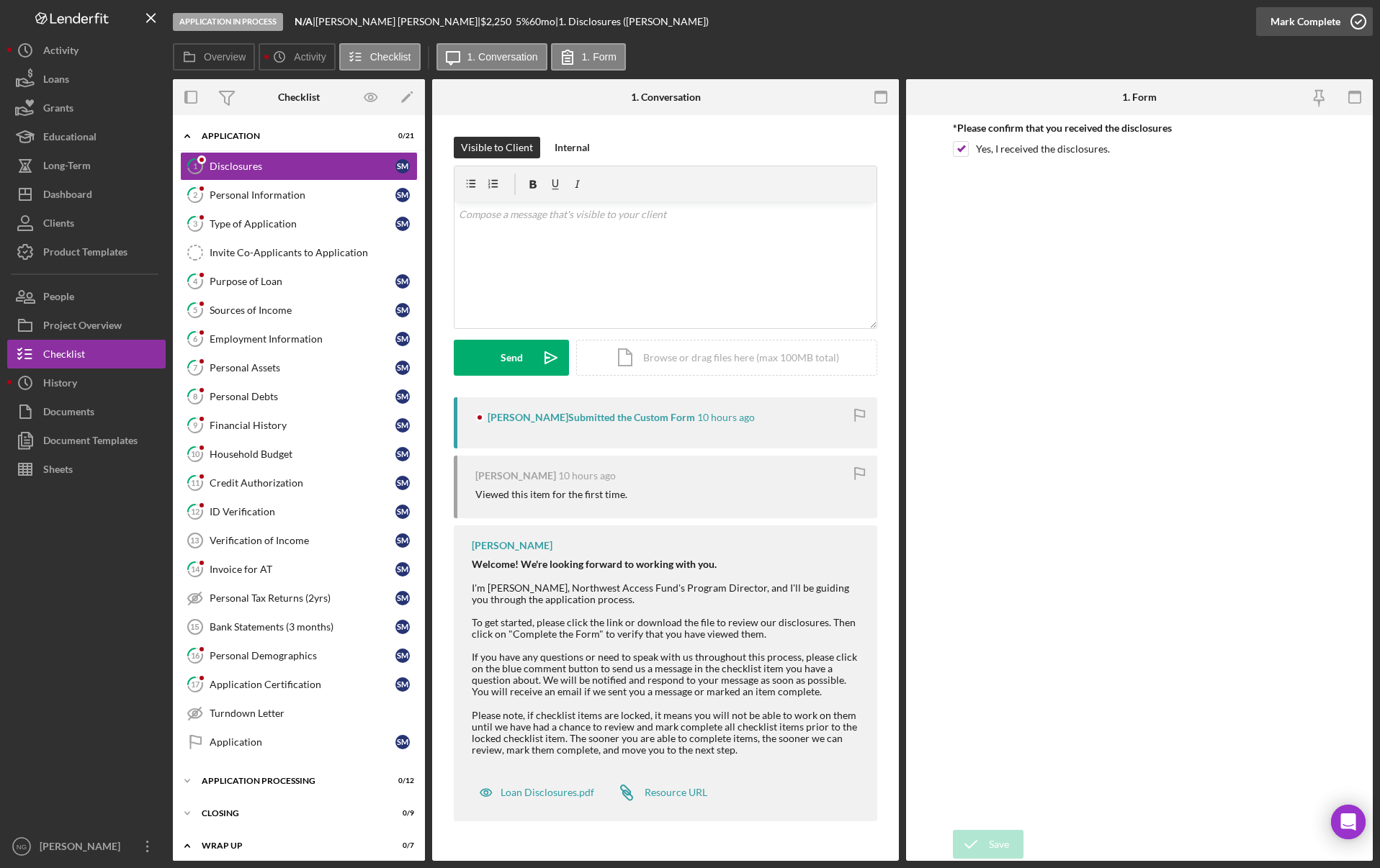
click at [1353, 20] on icon "button" at bounding box center [1357, 22] width 36 height 36
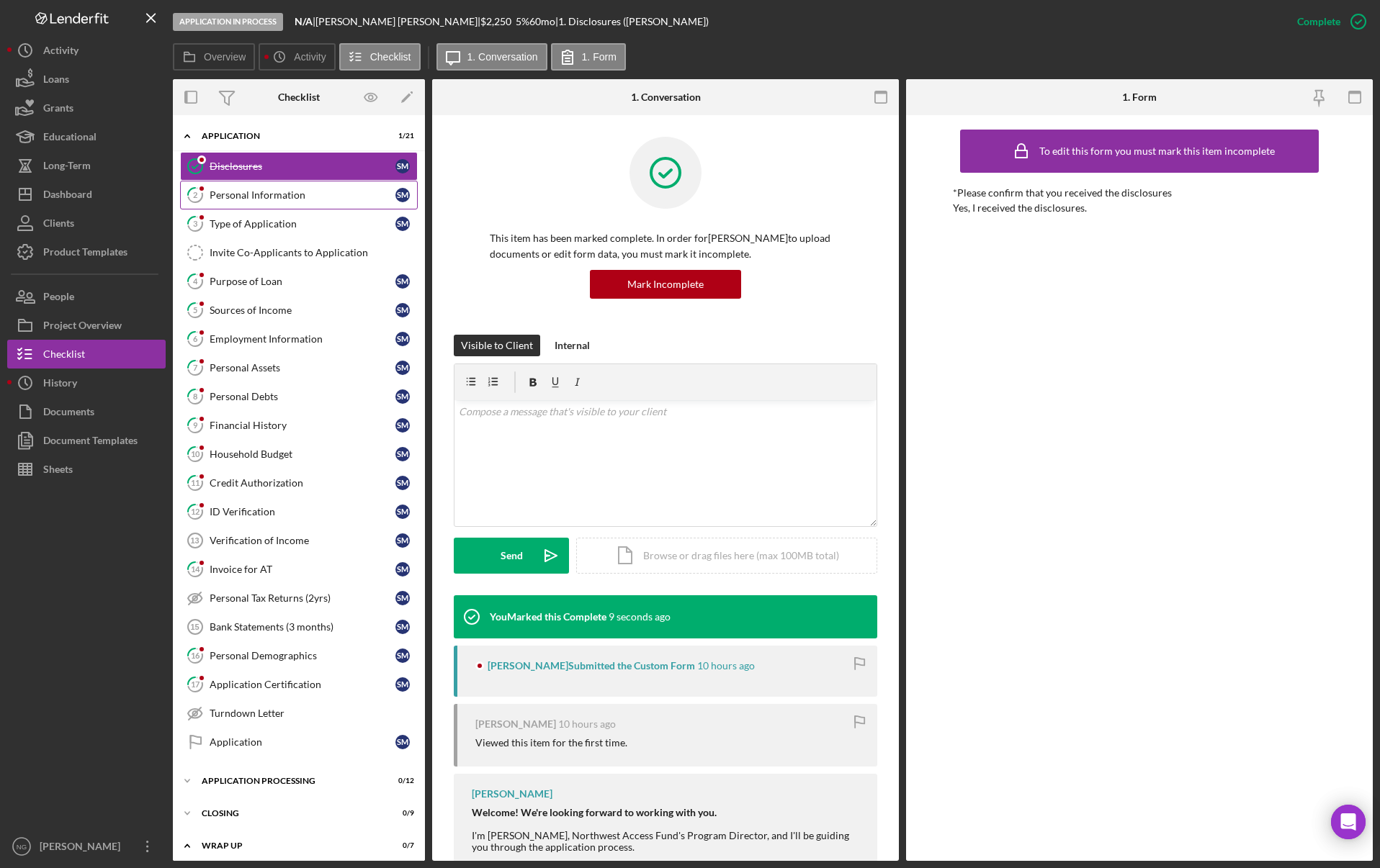
click at [244, 198] on div "Personal Information" at bounding box center [302, 196] width 186 height 12
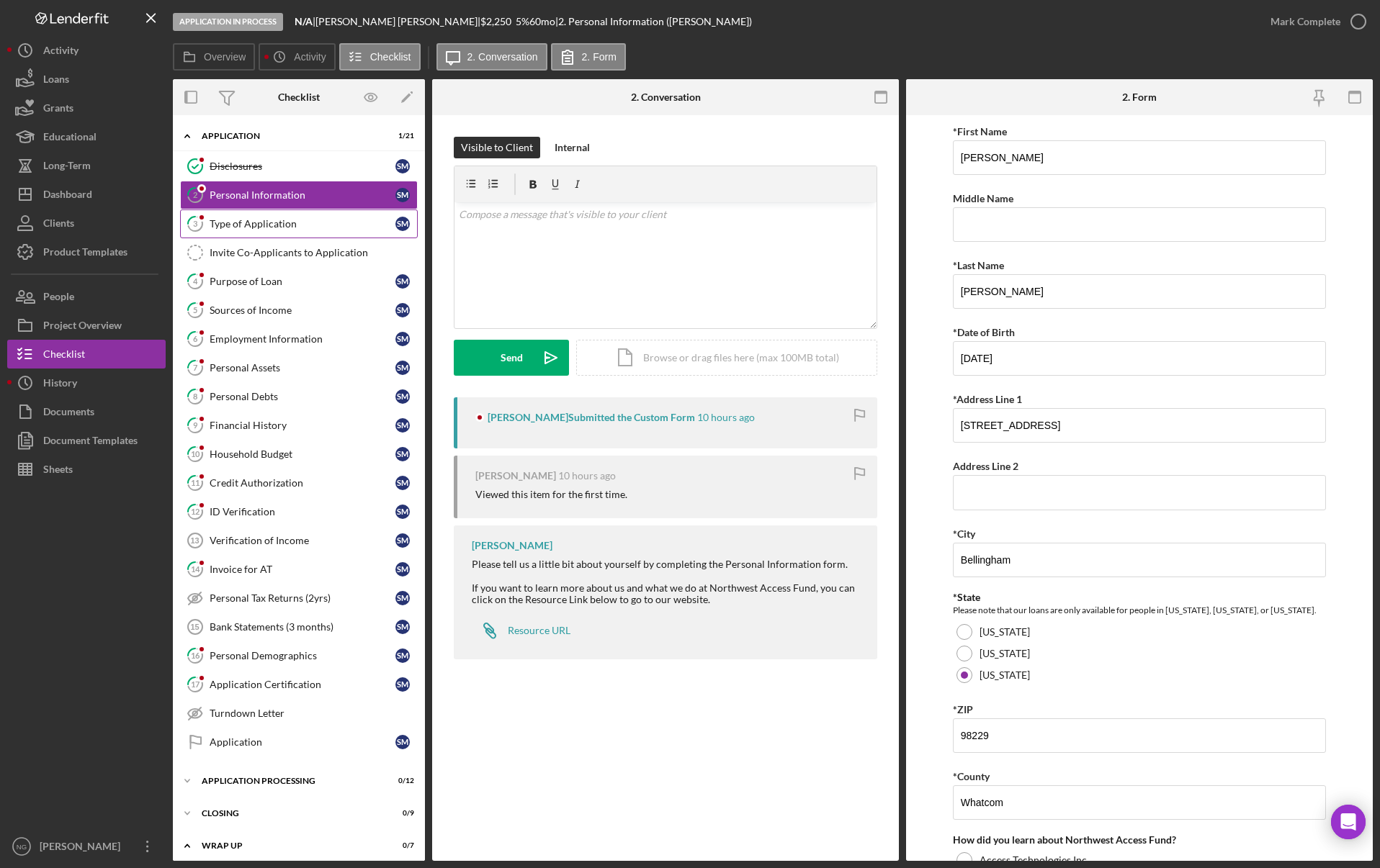
click at [278, 229] on div "Type of Application" at bounding box center [302, 224] width 186 height 12
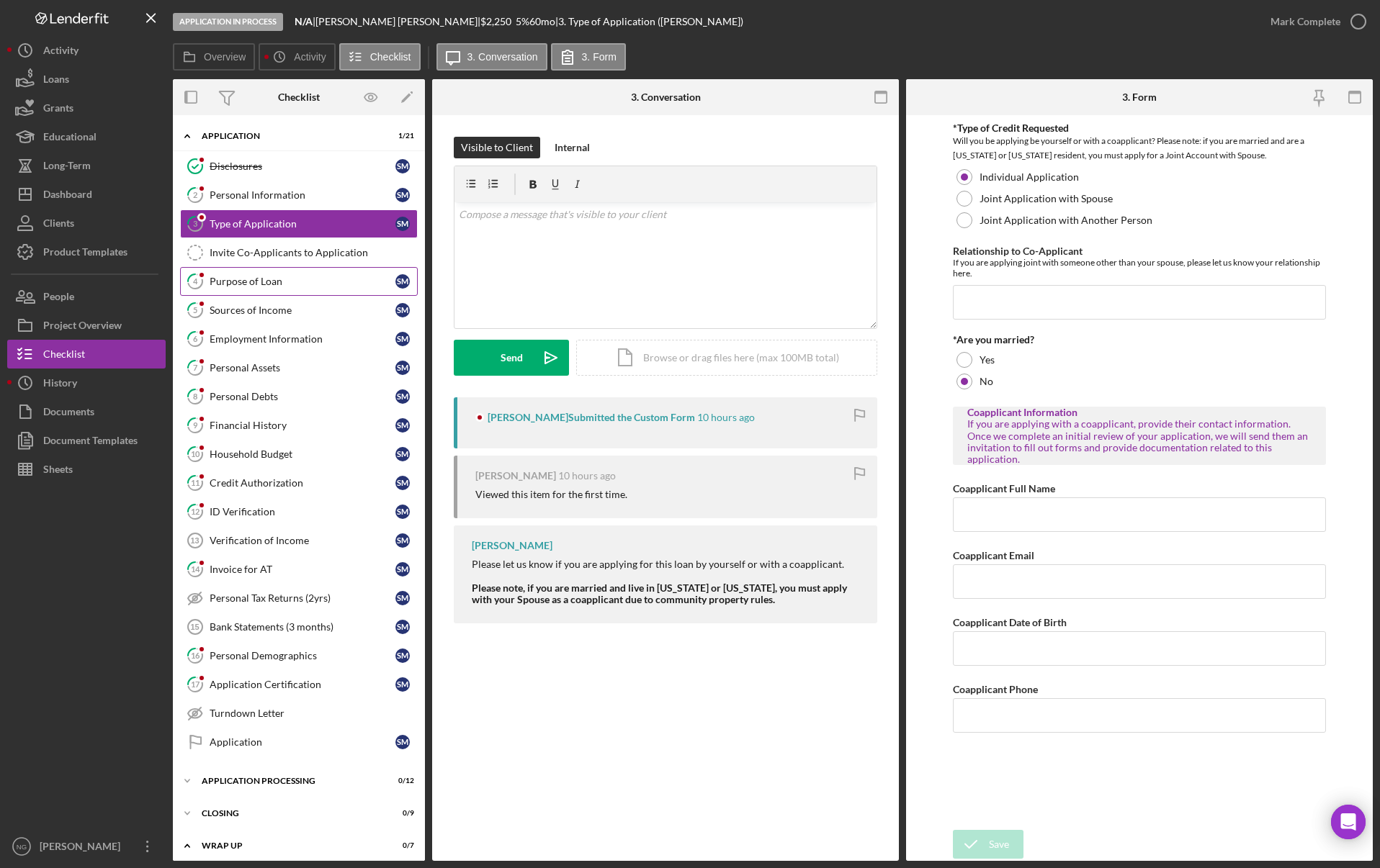
click at [278, 278] on div "Purpose of Loan" at bounding box center [302, 281] width 186 height 12
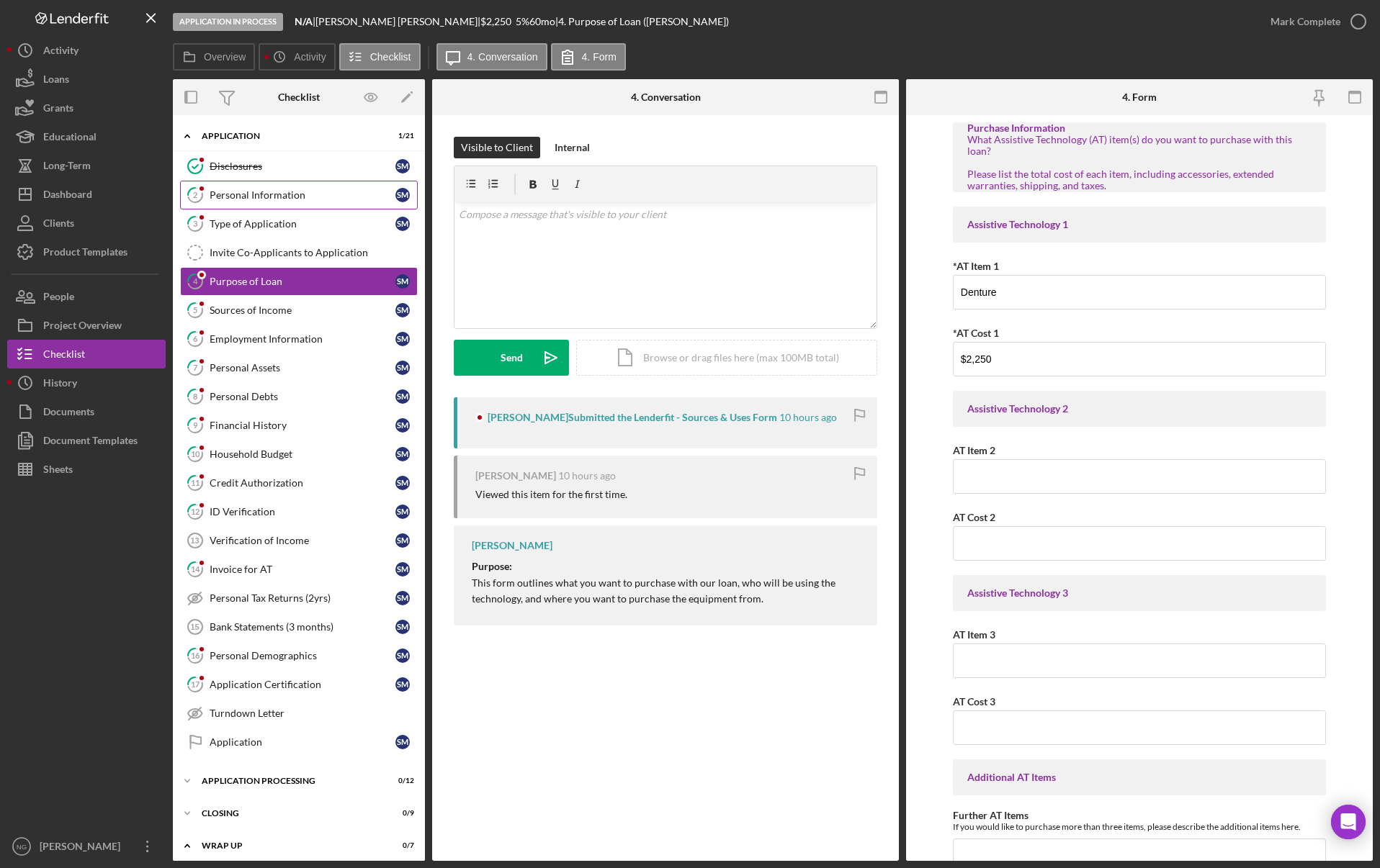
click at [284, 195] on div "Personal Information" at bounding box center [302, 196] width 186 height 12
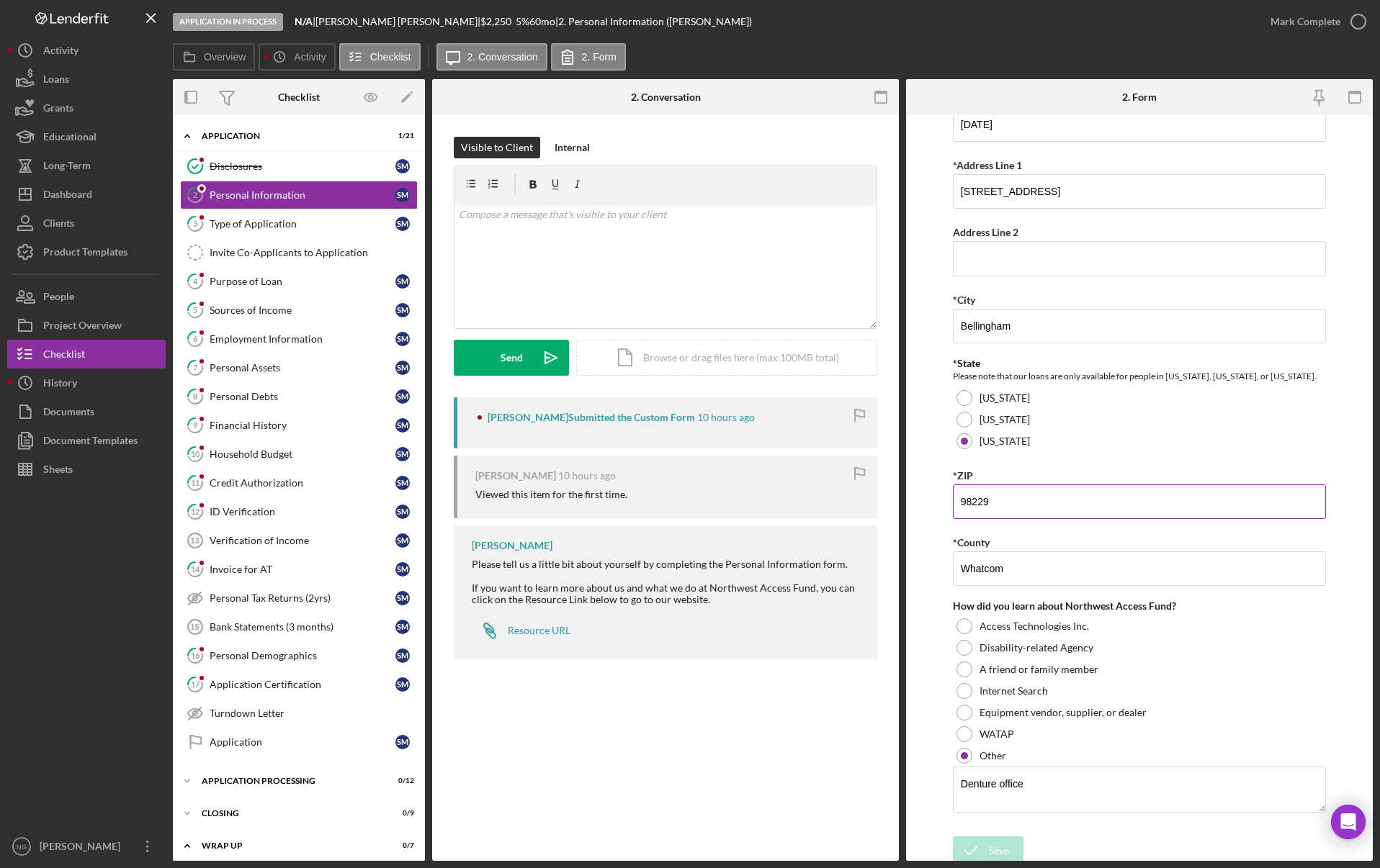
scroll to position [240, 0]
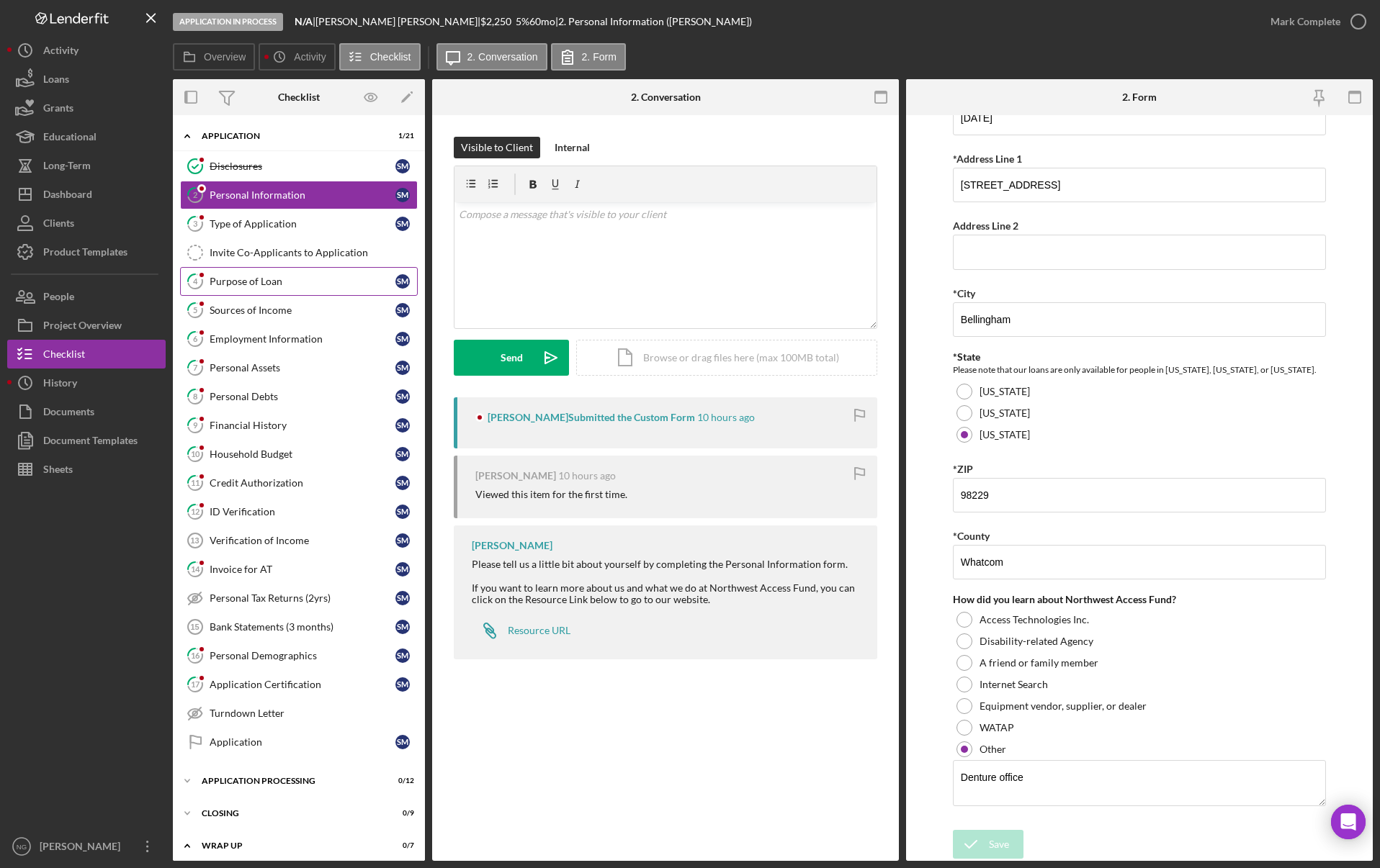
click at [288, 282] on div "Purpose of Loan" at bounding box center [302, 281] width 186 height 12
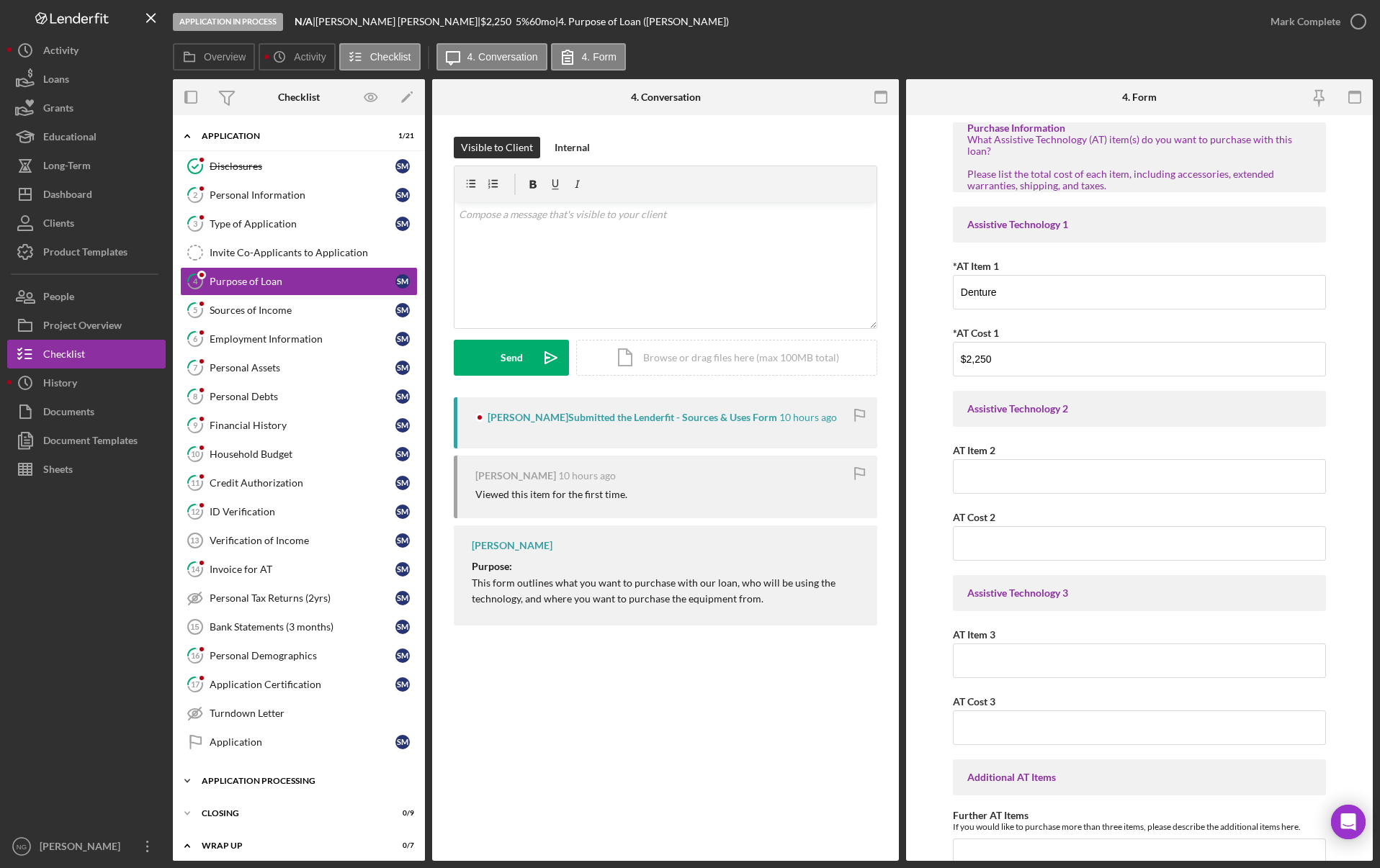
click at [288, 775] on div "Icon/Expander Application Processing 0 / 12" at bounding box center [298, 780] width 252 height 29
click at [283, 813] on div "Assign Application Number" at bounding box center [313, 812] width 207 height 12
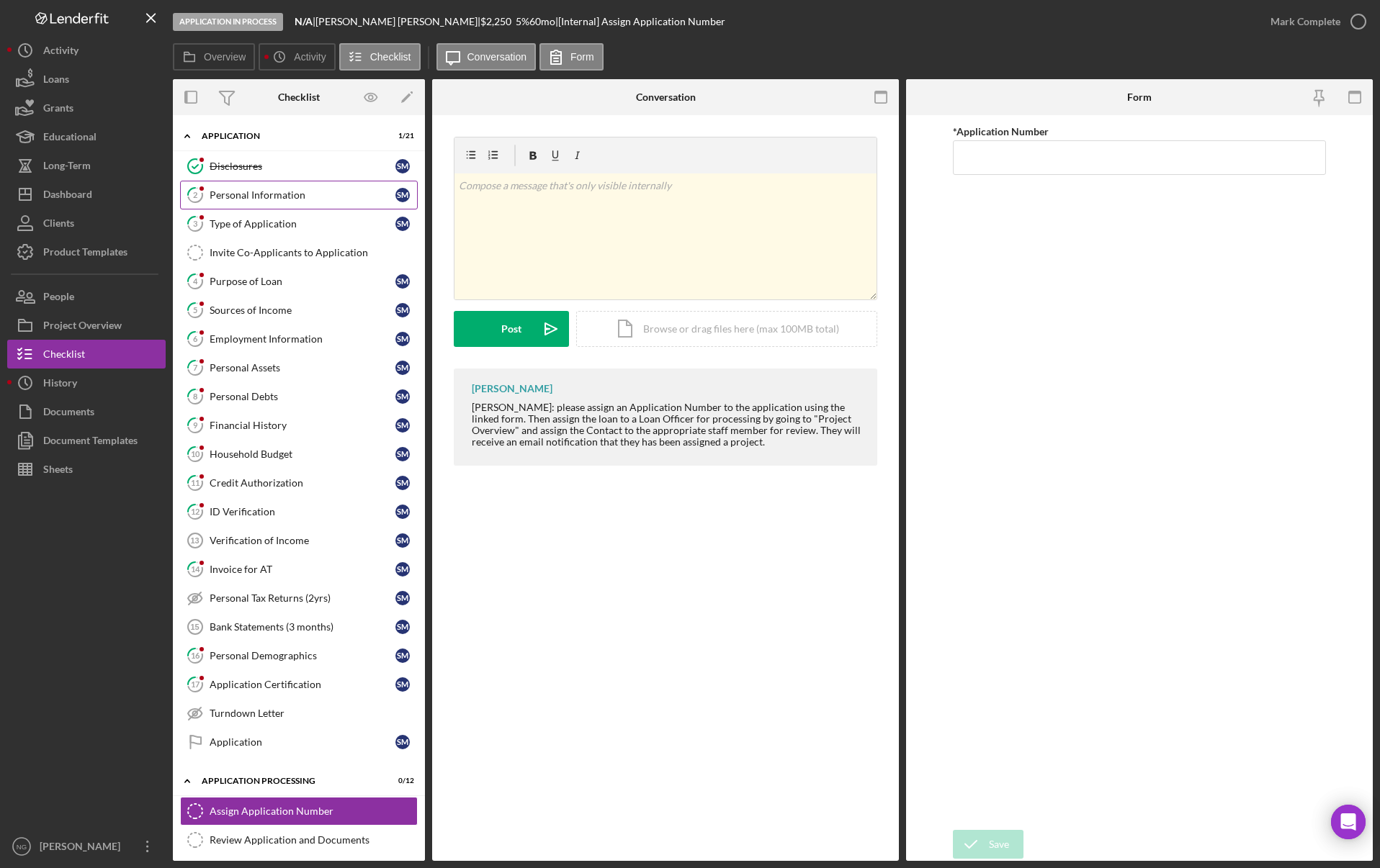
click at [254, 195] on div "Personal Information" at bounding box center [302, 196] width 186 height 12
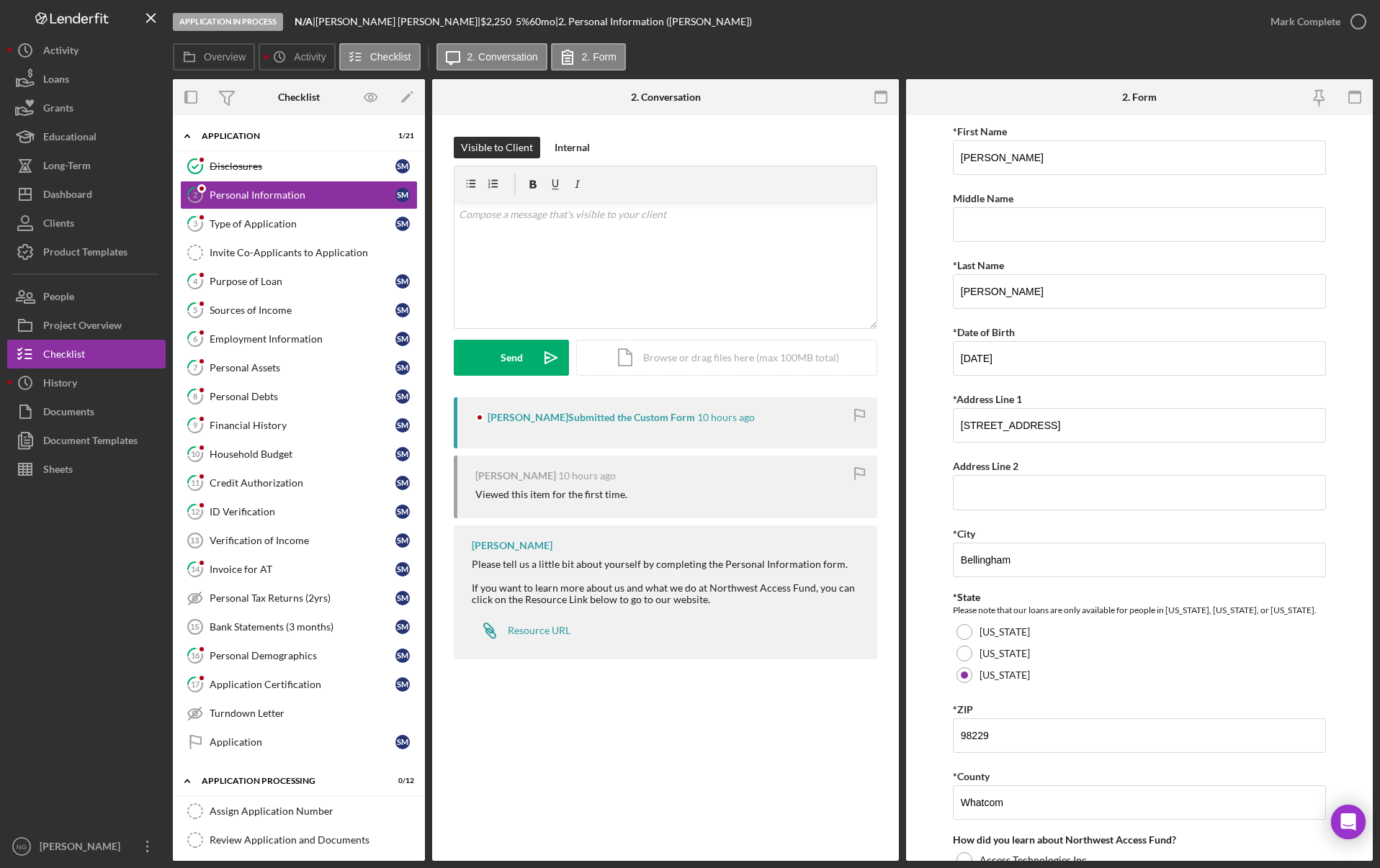
click at [1144, 592] on div "*State" at bounding box center [1139, 597] width 373 height 12
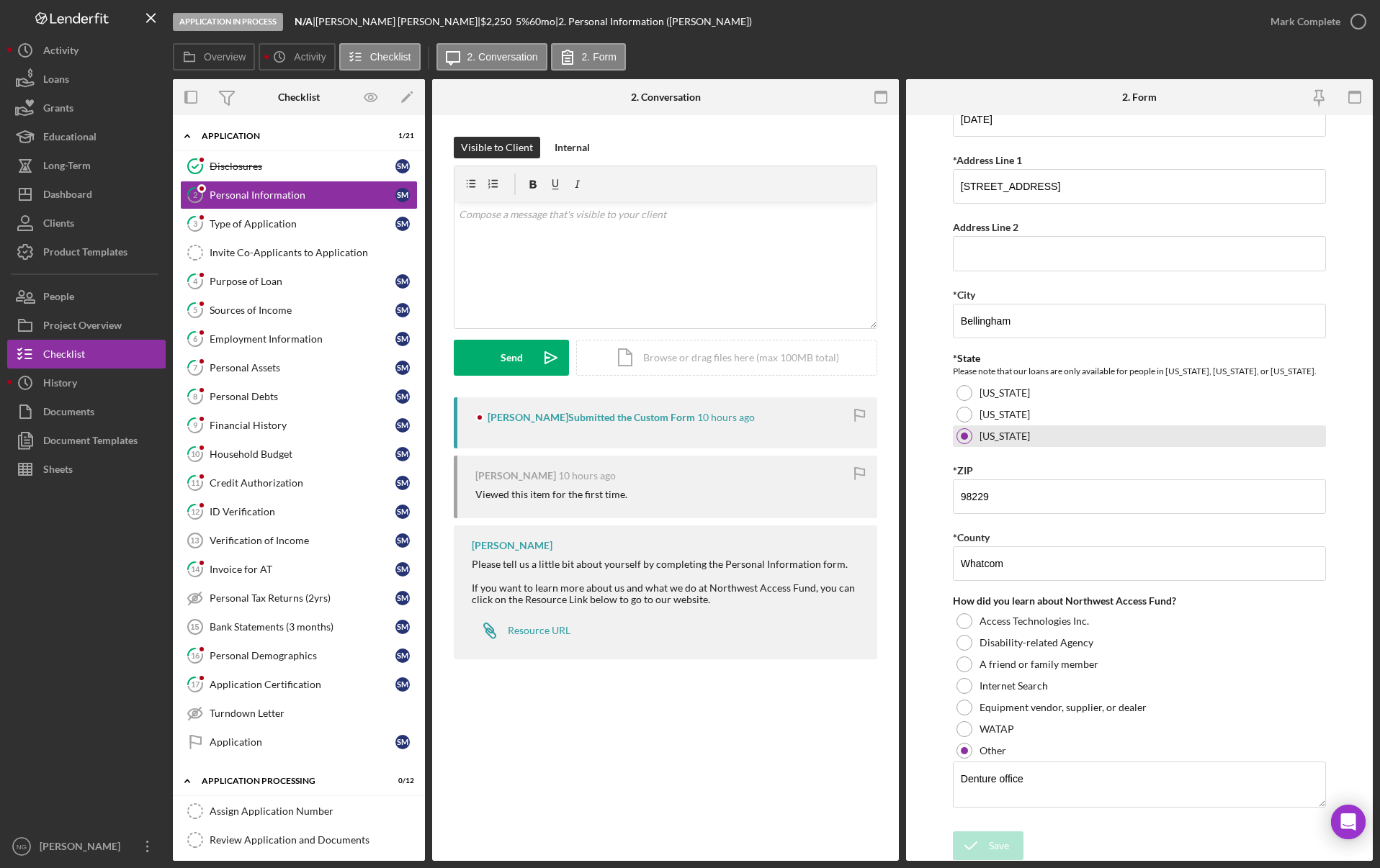
scroll to position [240, 0]
drag, startPoint x: 290, startPoint y: 224, endPoint x: 299, endPoint y: 224, distance: 9.0
click at [290, 224] on div "Type of Application" at bounding box center [302, 224] width 186 height 12
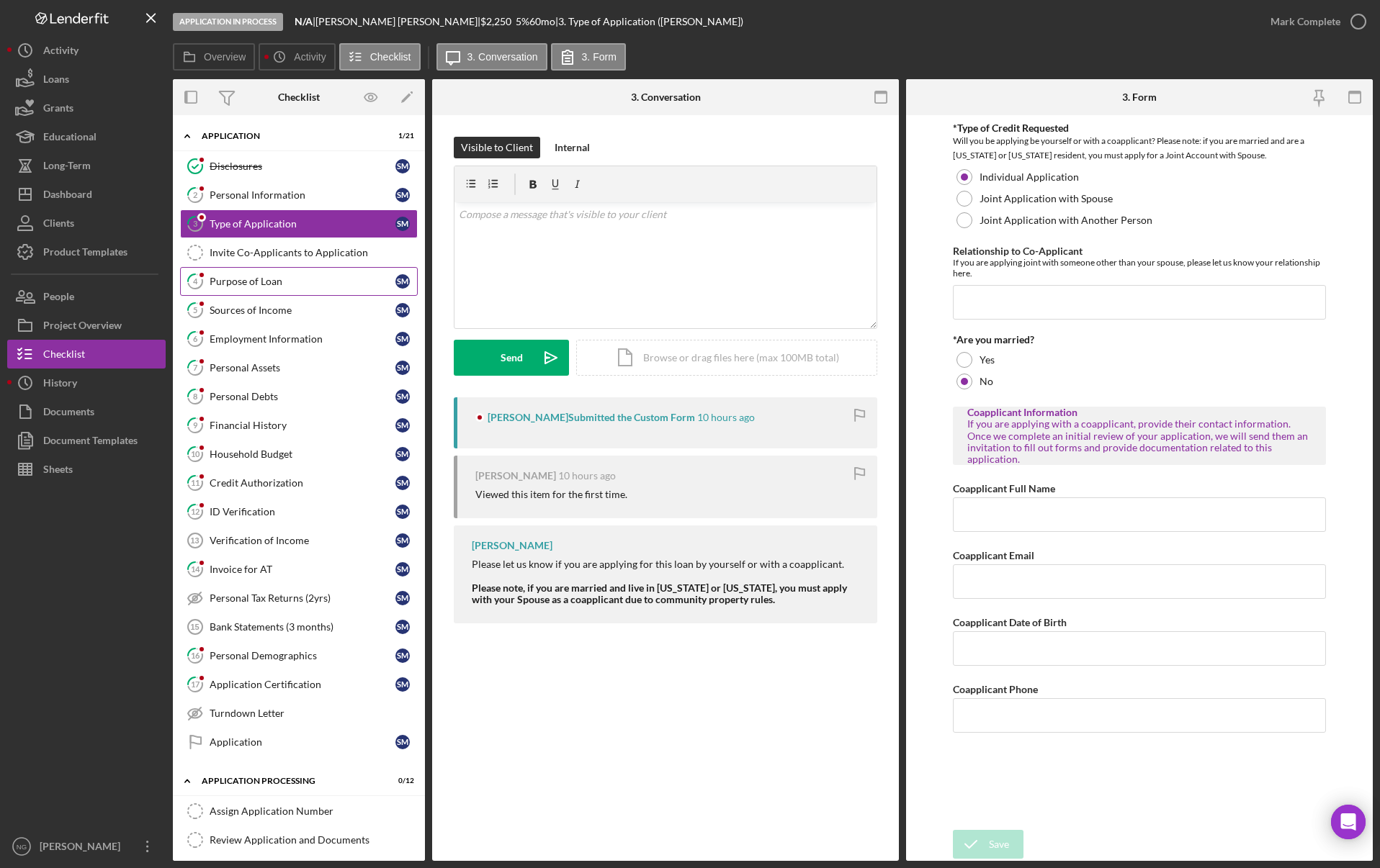
click at [289, 278] on div "Purpose of Loan" at bounding box center [302, 281] width 186 height 12
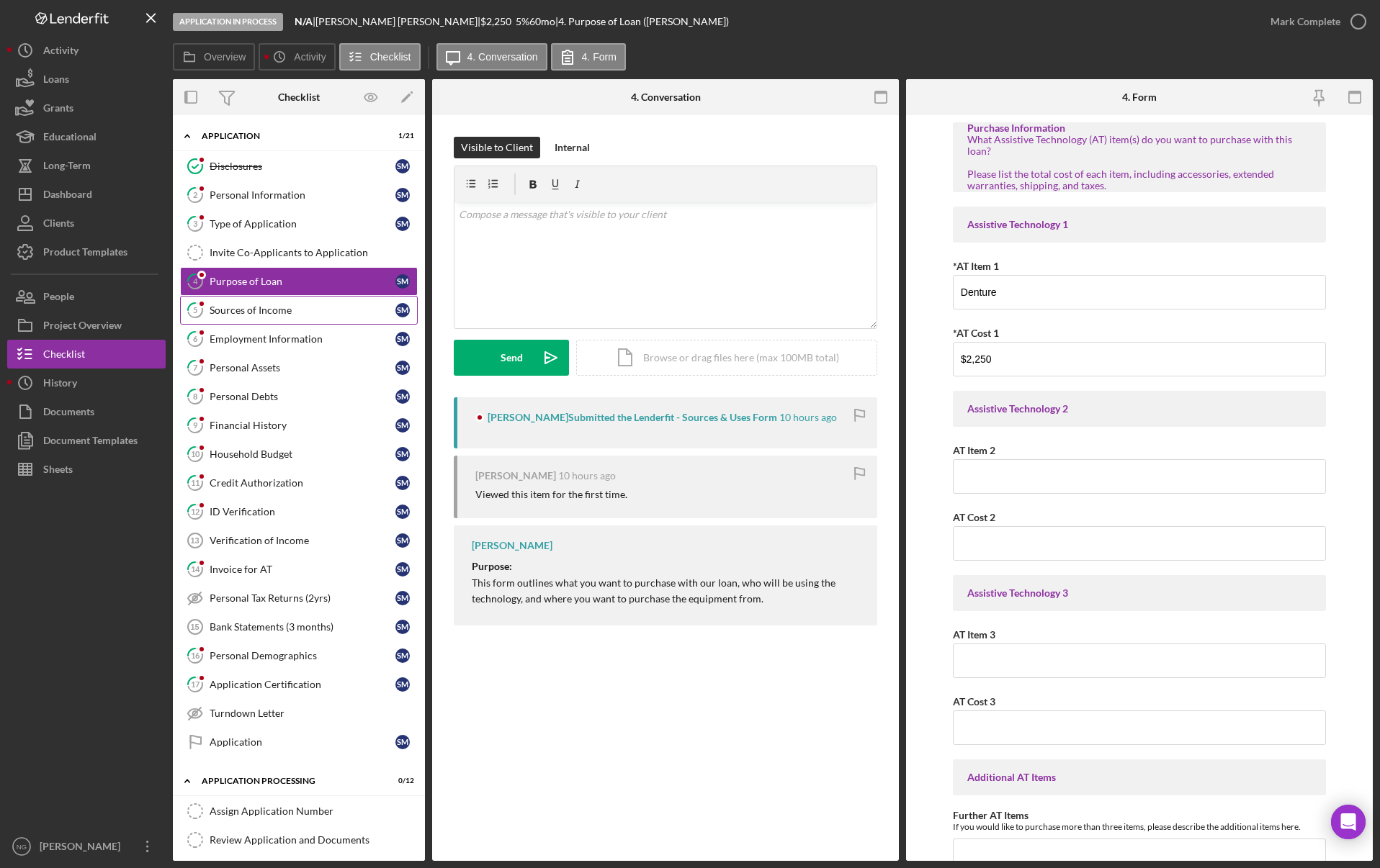
click at [262, 314] on div "Sources of Income" at bounding box center [302, 310] width 186 height 12
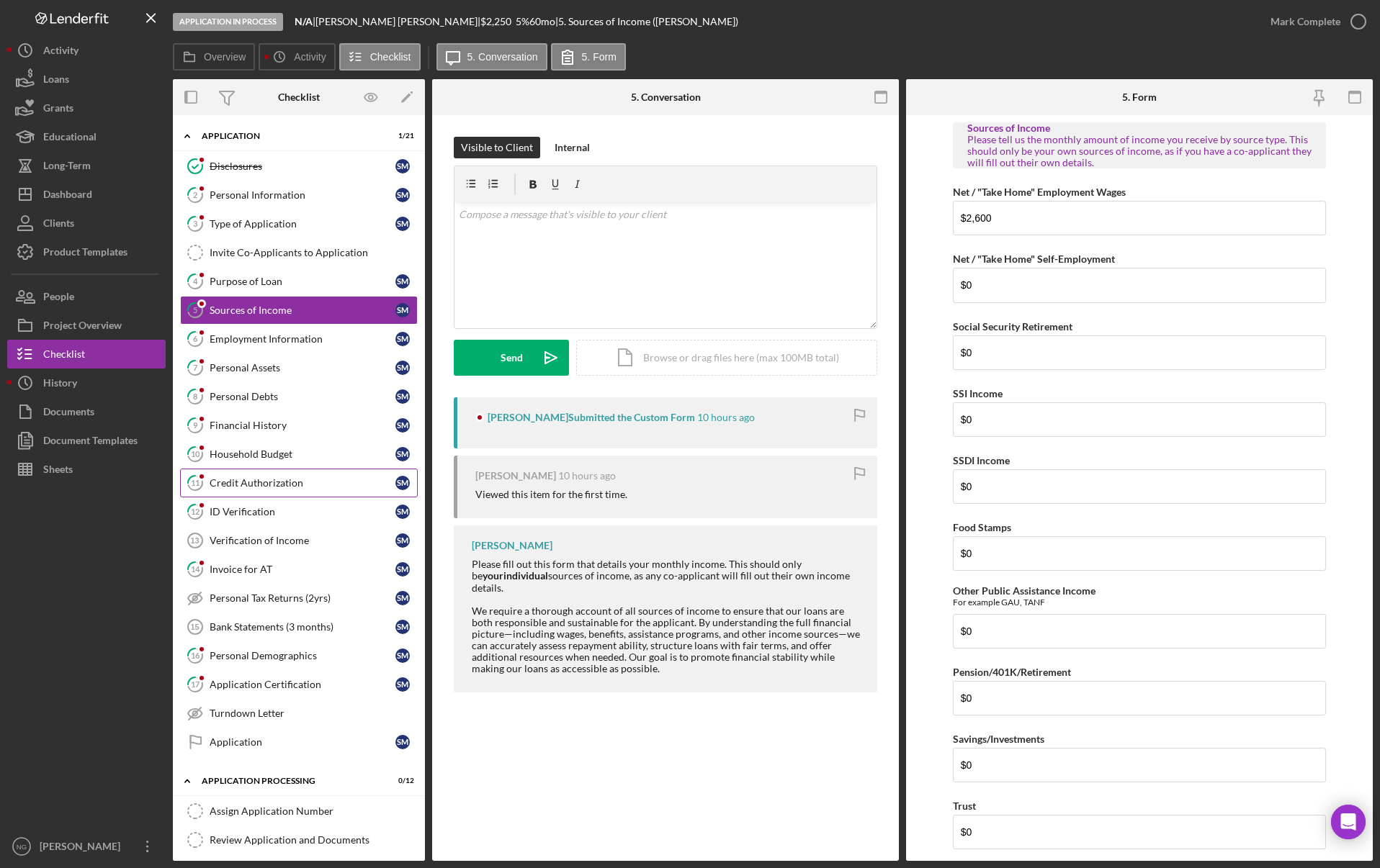
click at [278, 484] on div "Credit Authorization" at bounding box center [302, 483] width 186 height 12
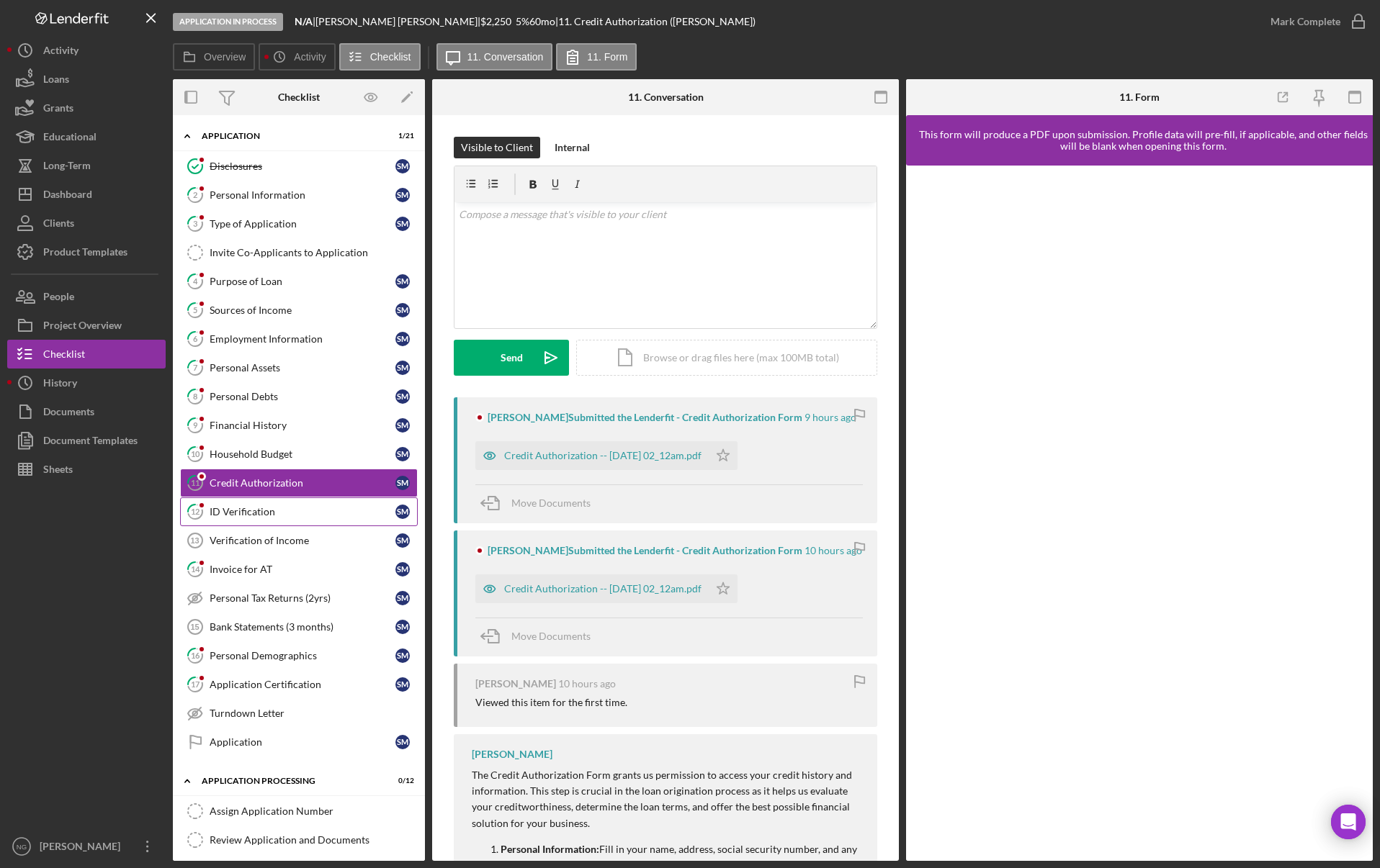
click at [263, 516] on div "ID Verification" at bounding box center [302, 512] width 186 height 12
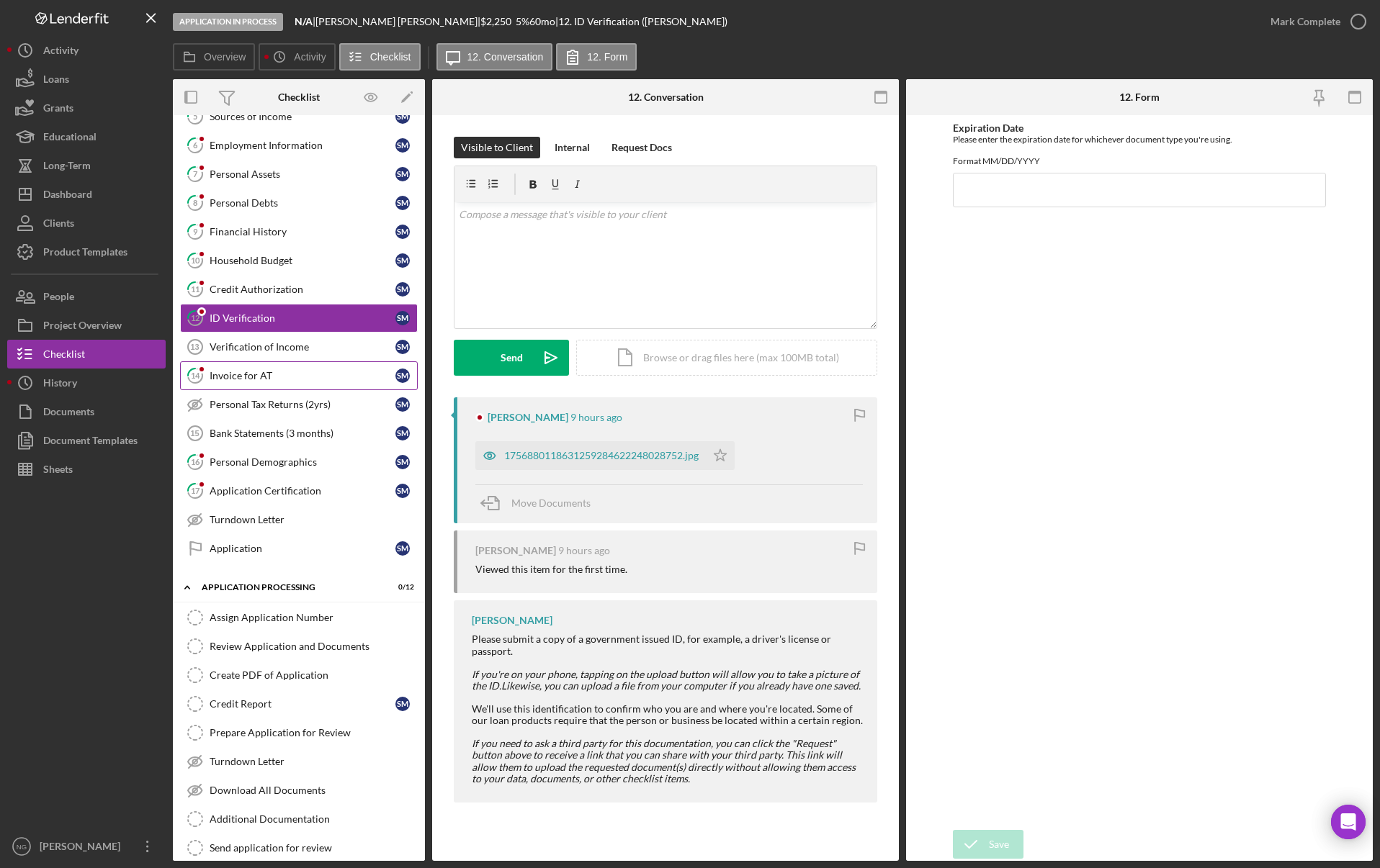
scroll to position [216, 0]
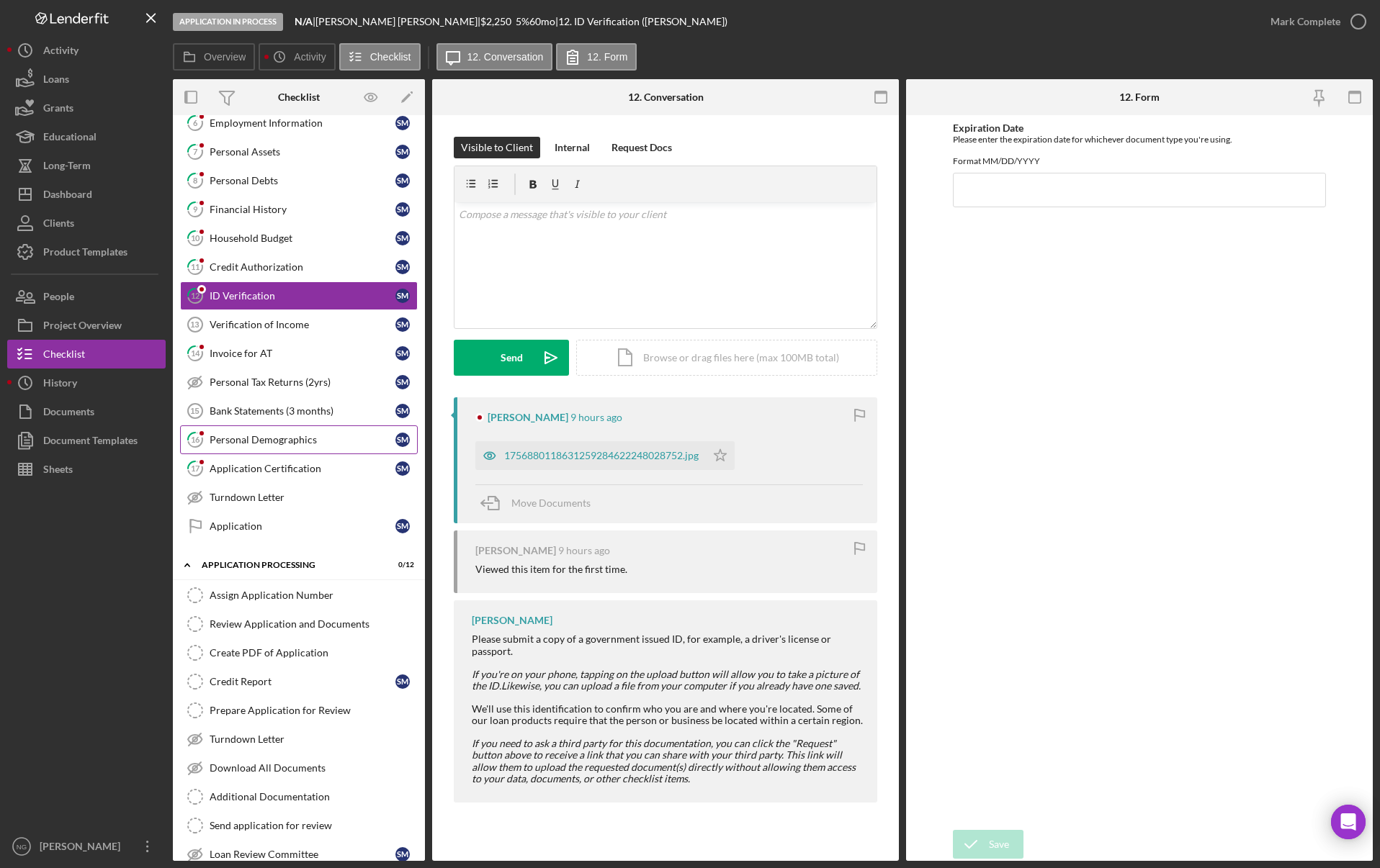
click at [273, 446] on link "16 Personal Demographics S M" at bounding box center [298, 439] width 238 height 29
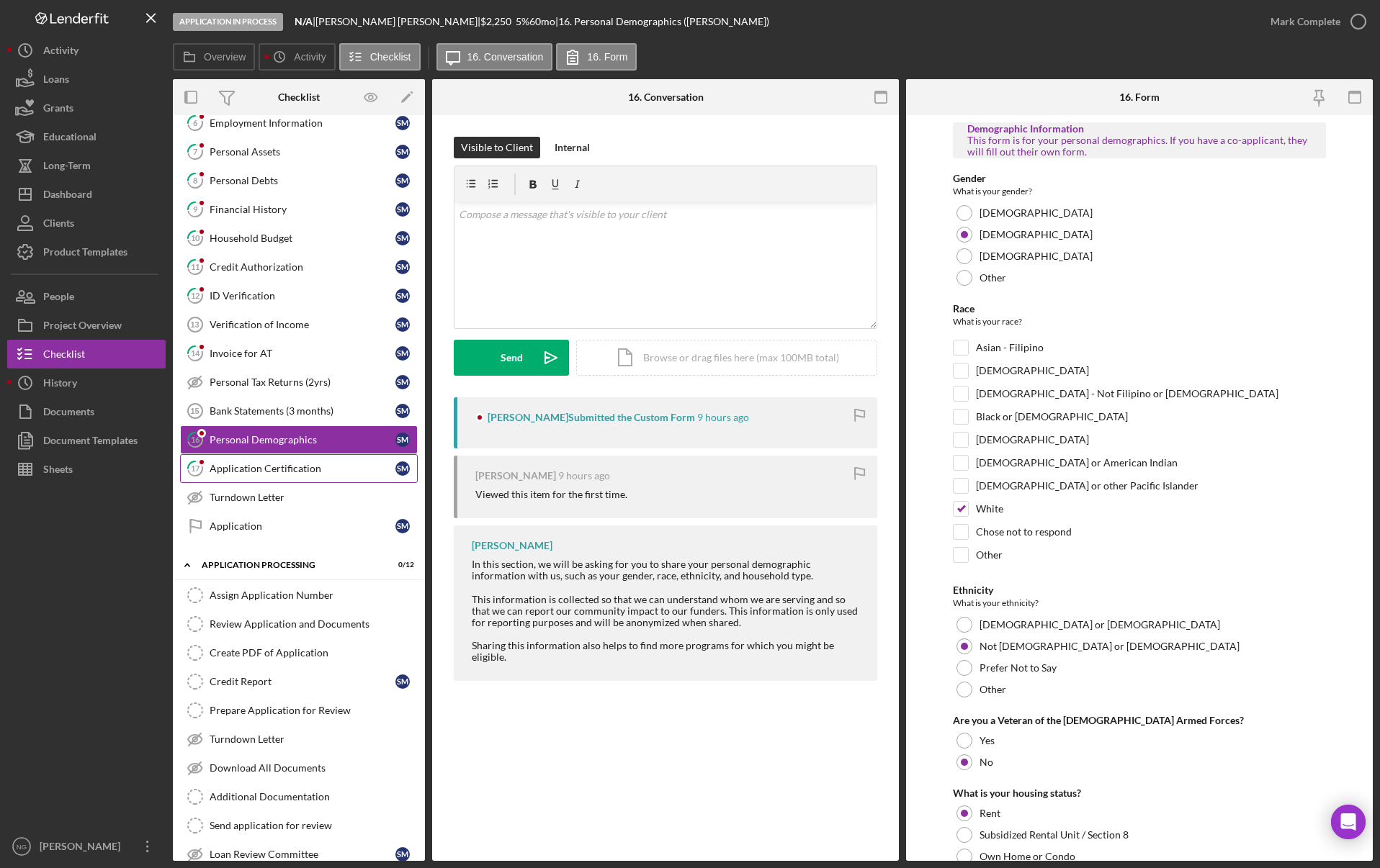
click at [275, 464] on div "Application Certification" at bounding box center [302, 469] width 186 height 12
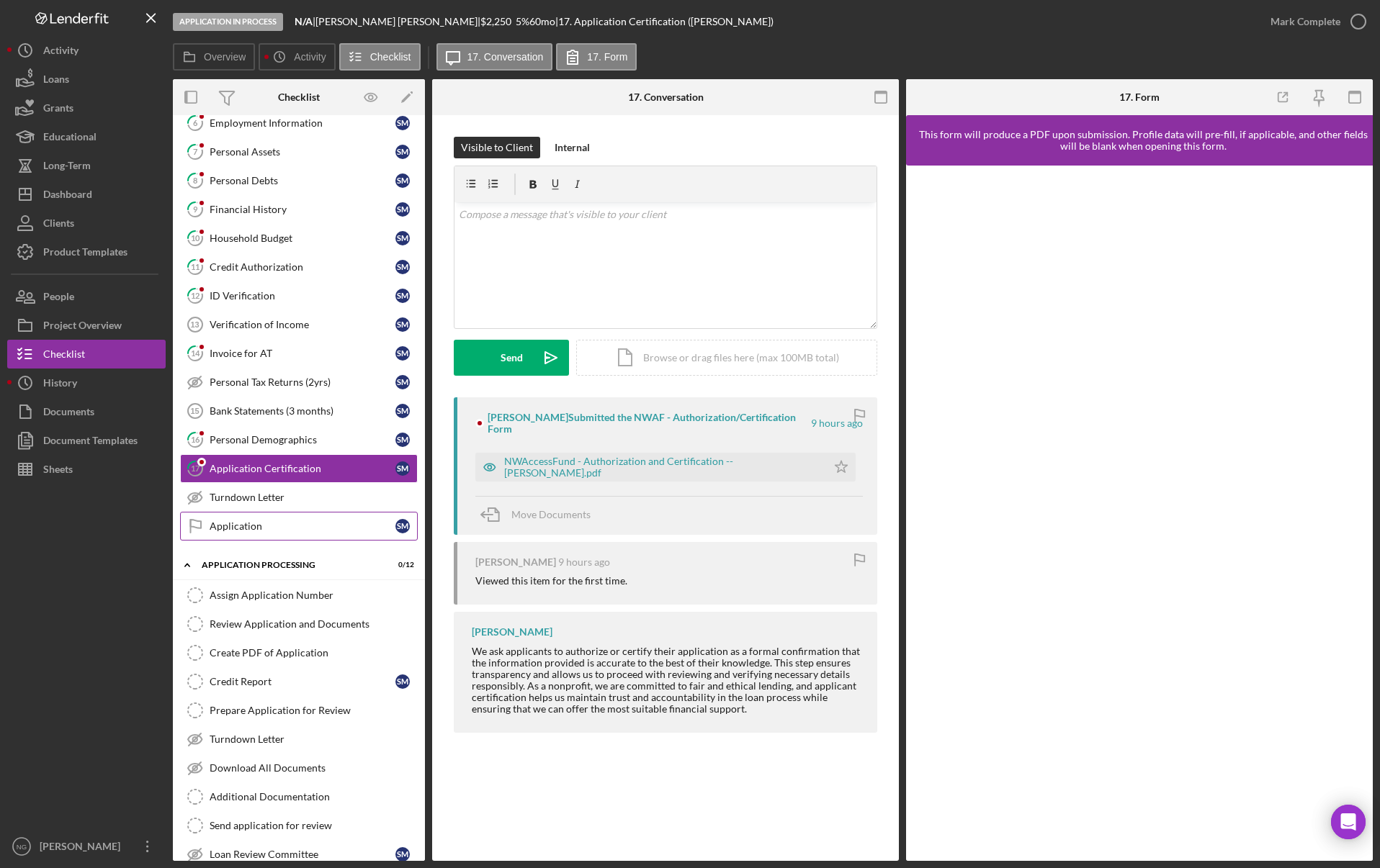
click at [285, 530] on div "Application" at bounding box center [302, 526] width 186 height 12
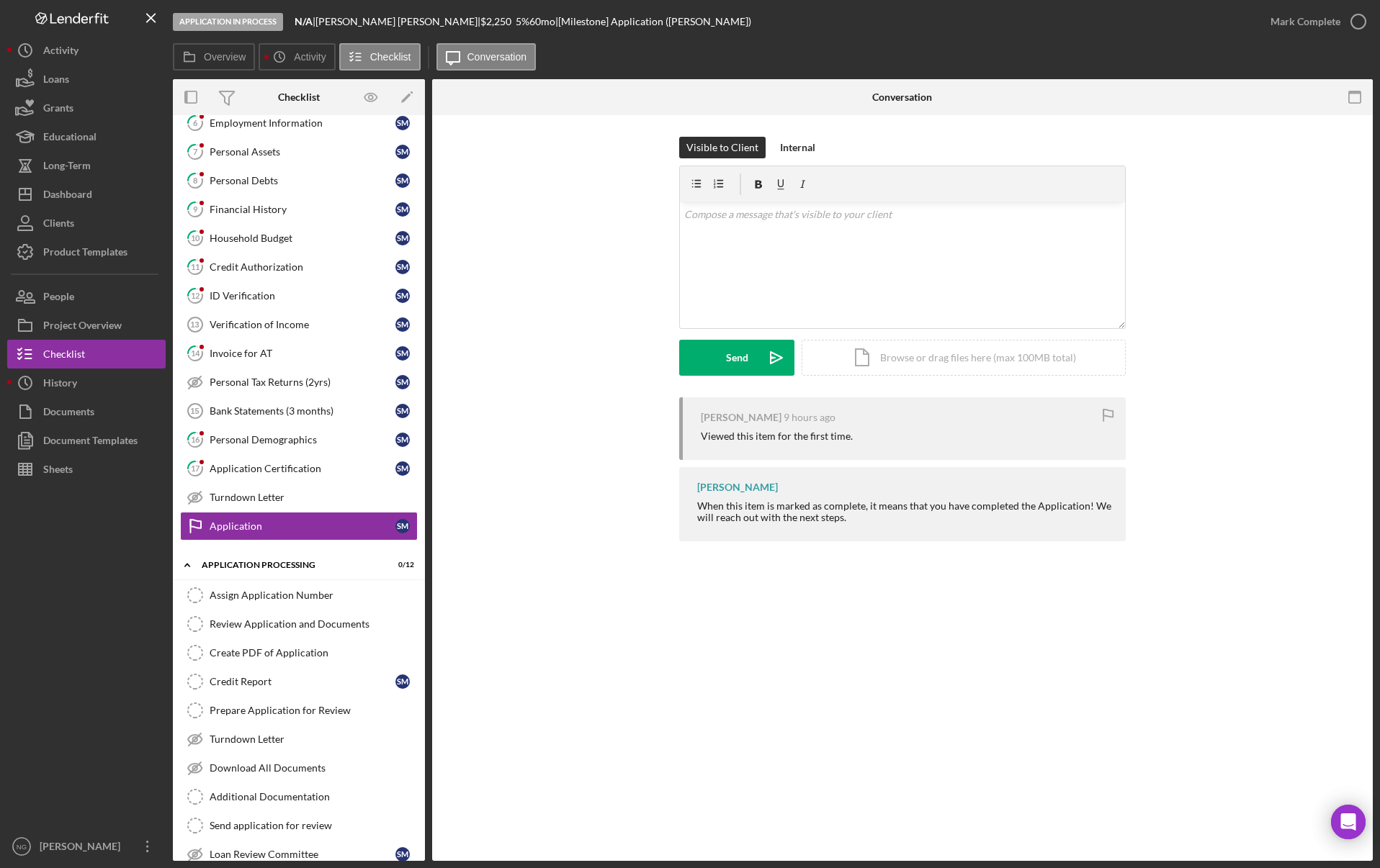
click at [1272, 551] on div "Visible to Client Internal v Color teal Color pink Remove color Add row above A…" at bounding box center [902, 343] width 940 height 455
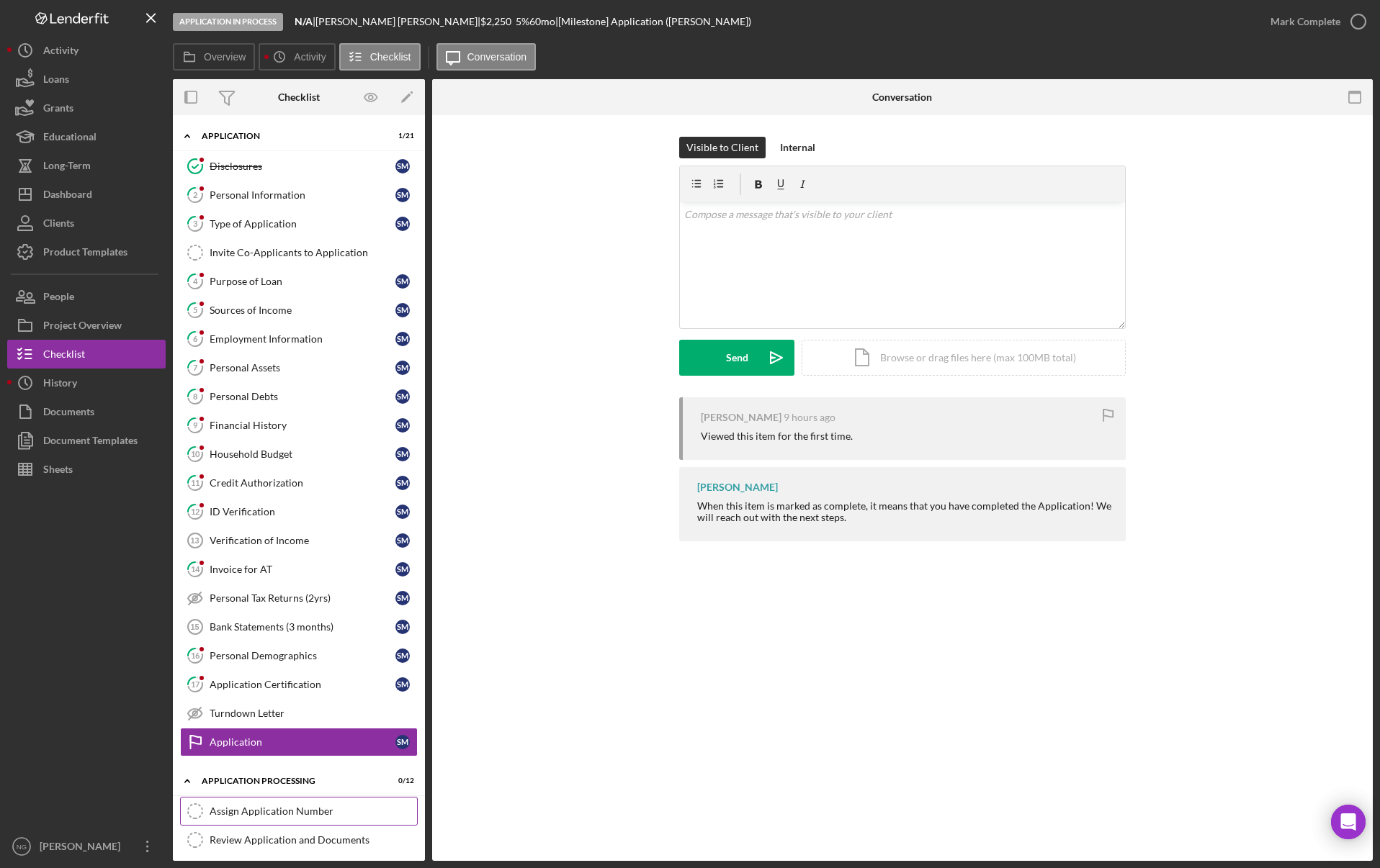
click at [263, 803] on link "Assign Application Number Assign Application Number" at bounding box center [298, 811] width 238 height 29
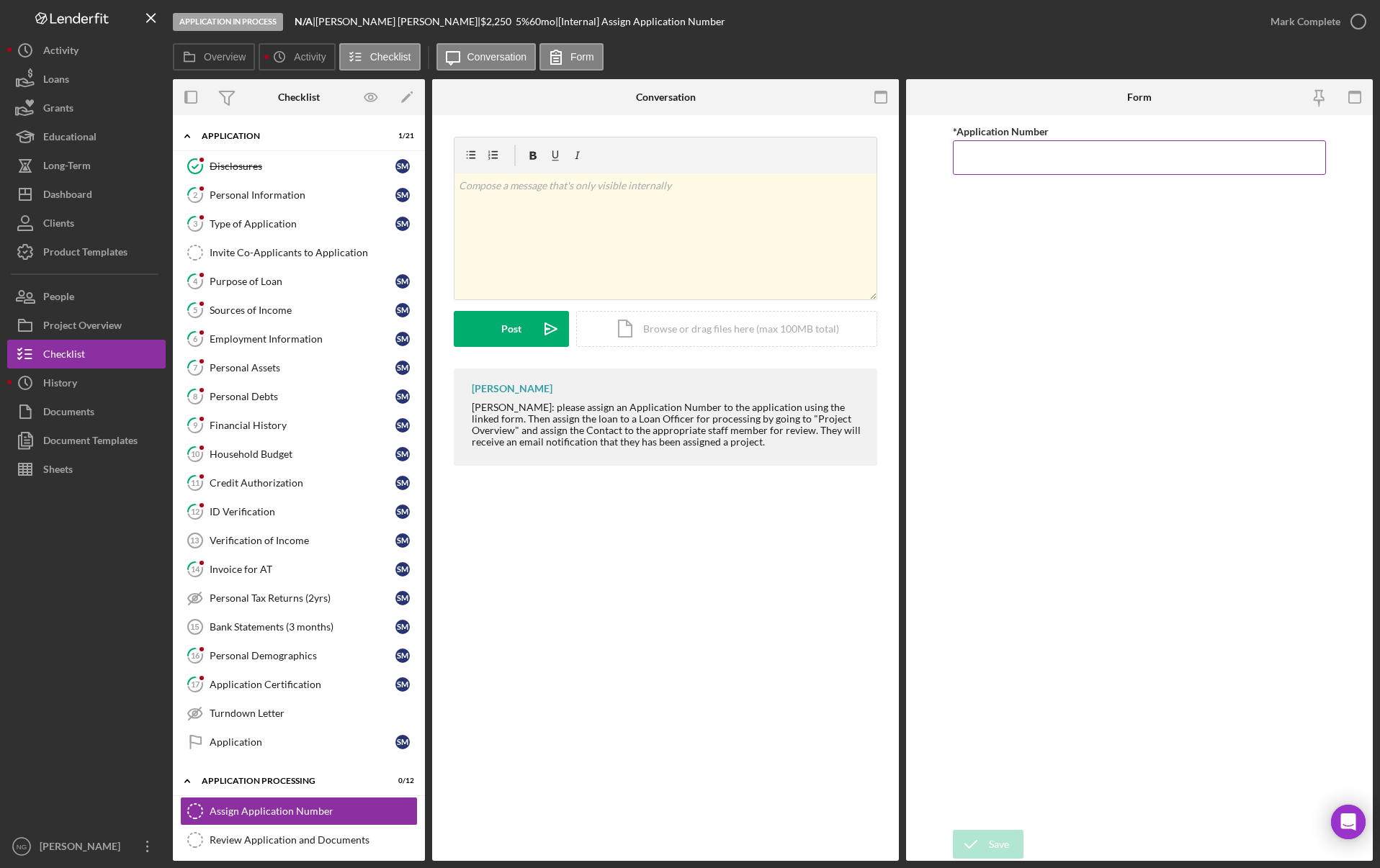
click at [1003, 155] on input "*Application Number" at bounding box center [1139, 157] width 373 height 35
type input "5519"
click at [990, 848] on div "Save" at bounding box center [999, 843] width 20 height 29
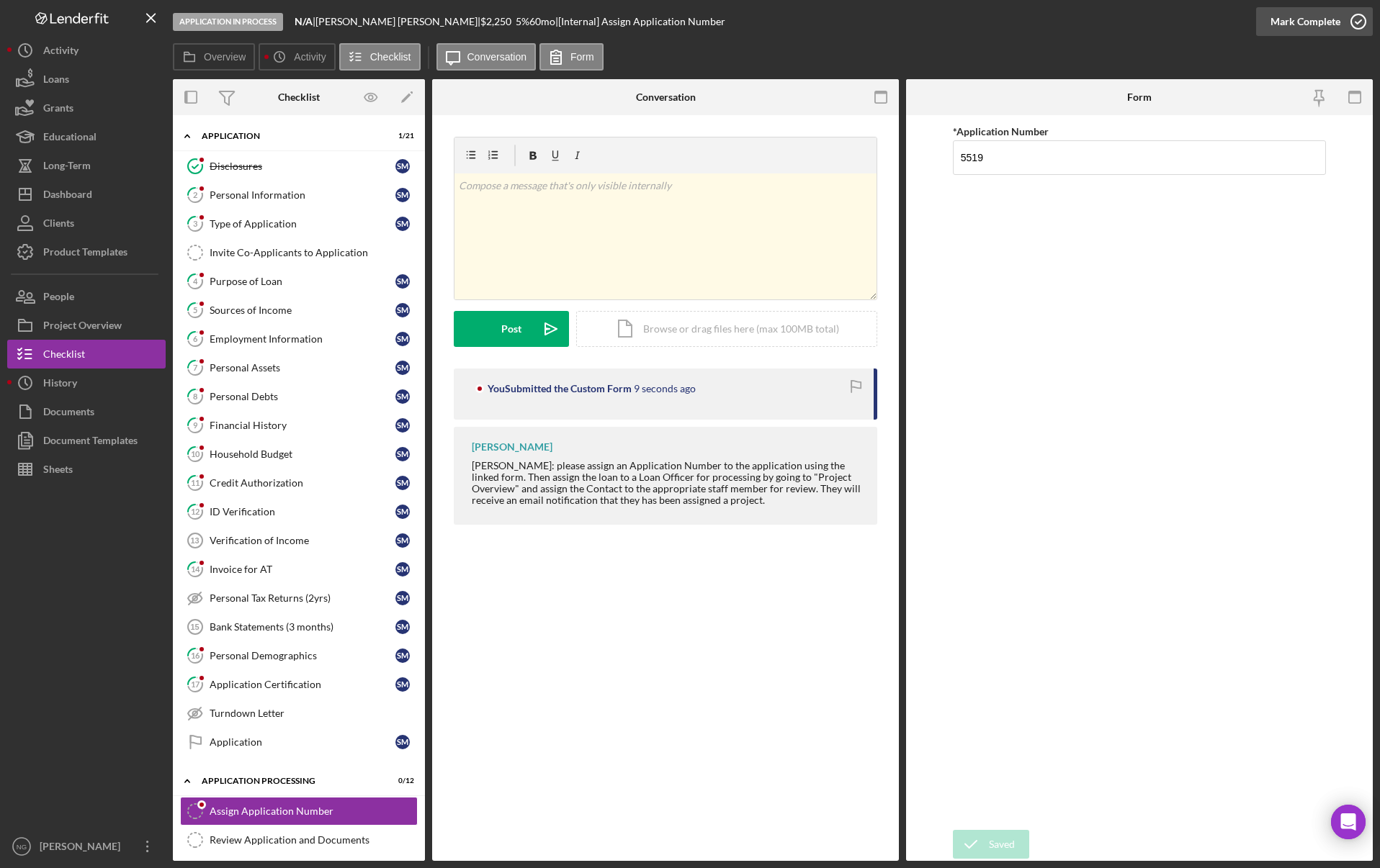
click at [1360, 21] on icon "button" at bounding box center [1357, 22] width 36 height 36
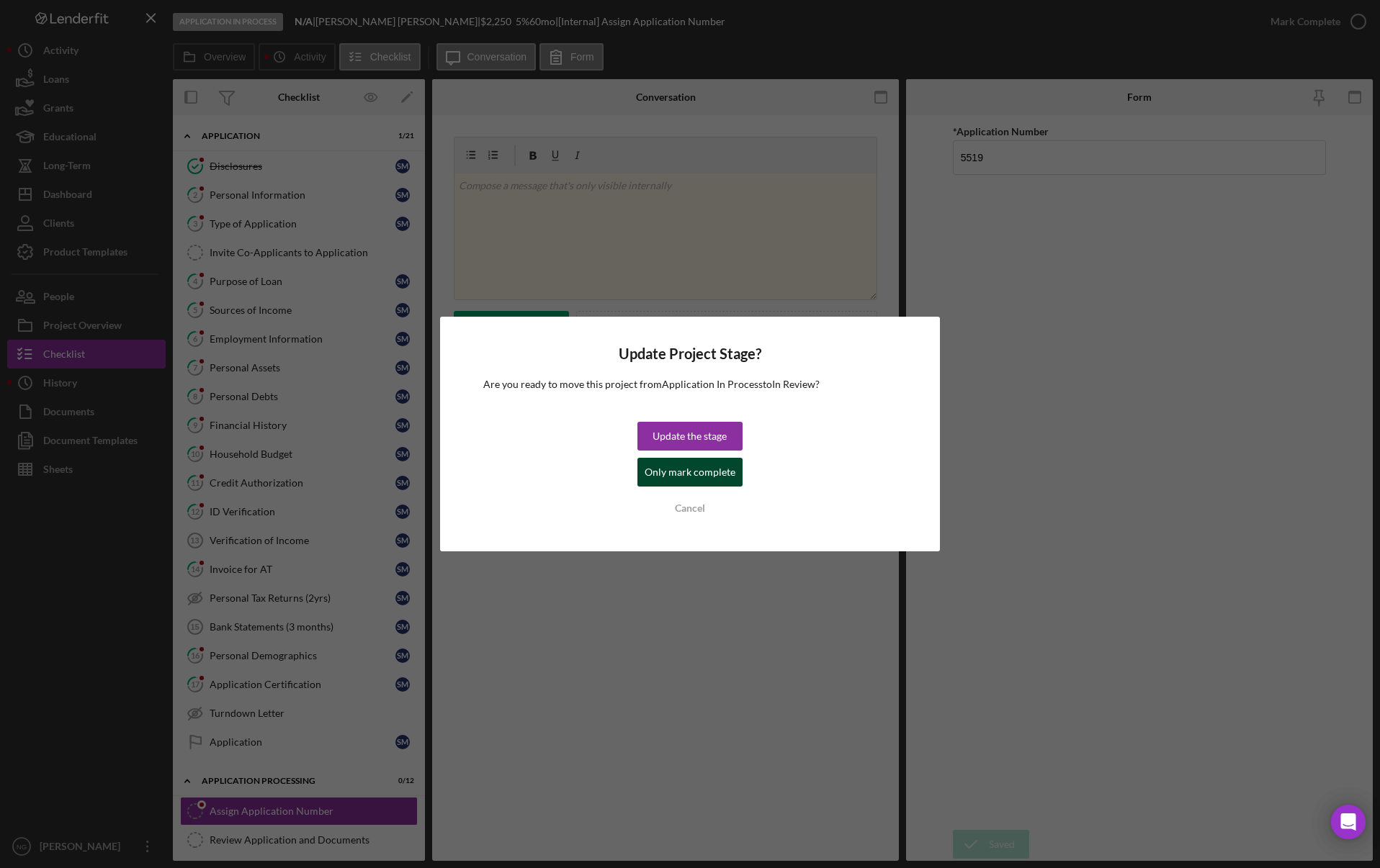
click at [707, 471] on div "Only mark complete" at bounding box center [690, 472] width 91 height 29
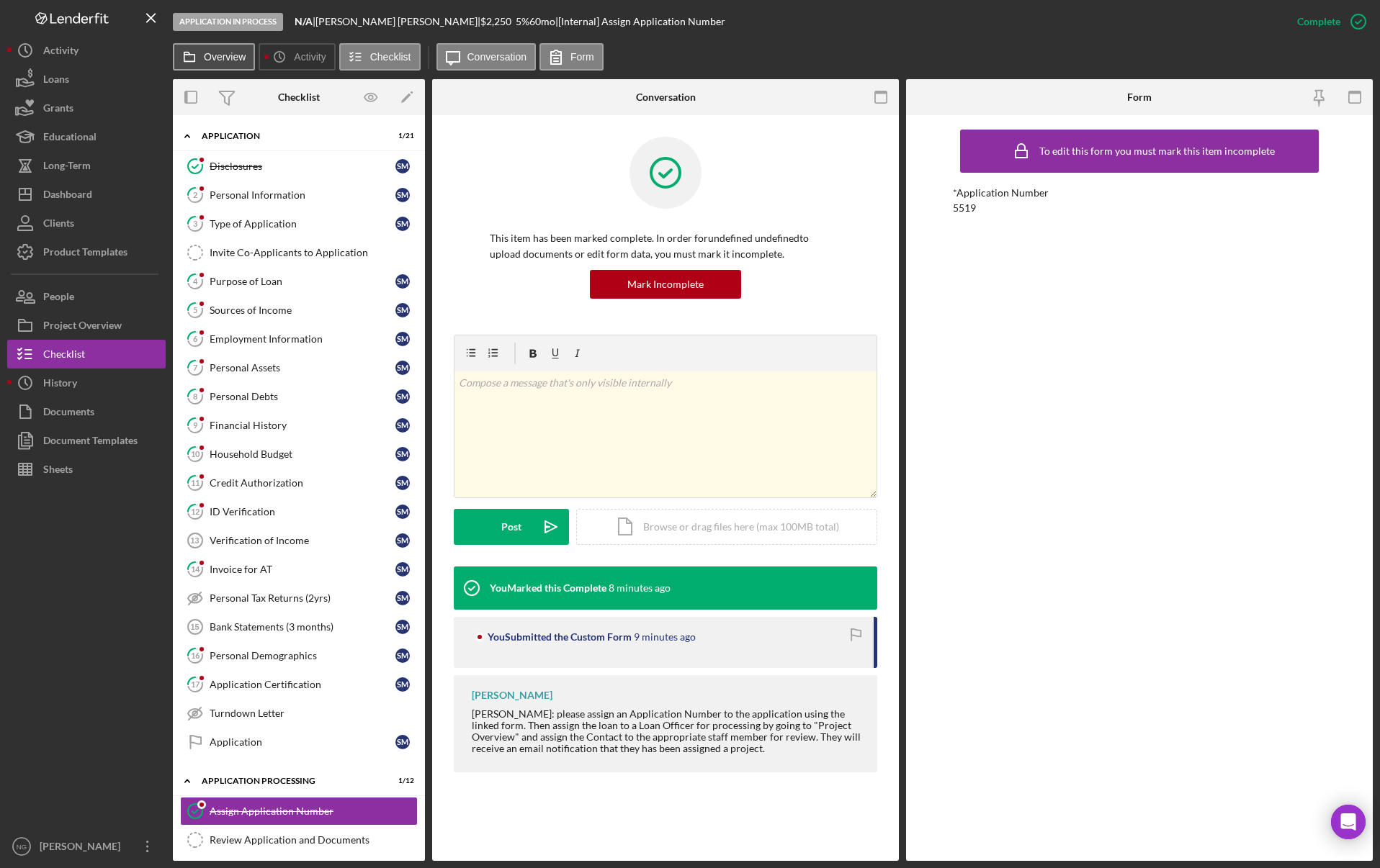
click at [208, 57] on label "Overview" at bounding box center [224, 57] width 41 height 12
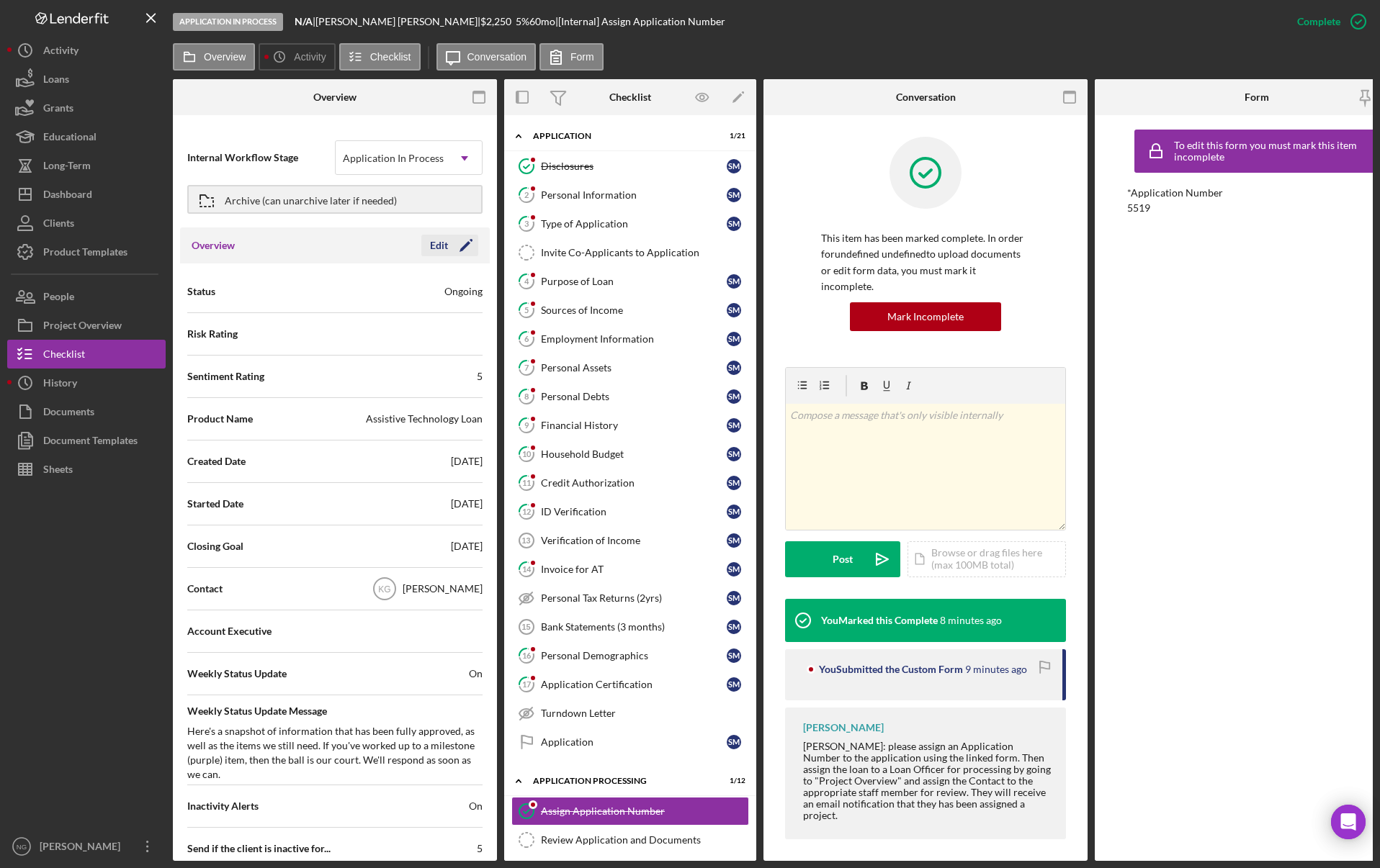
click at [461, 248] on icon "Icon/Edit" at bounding box center [465, 245] width 36 height 36
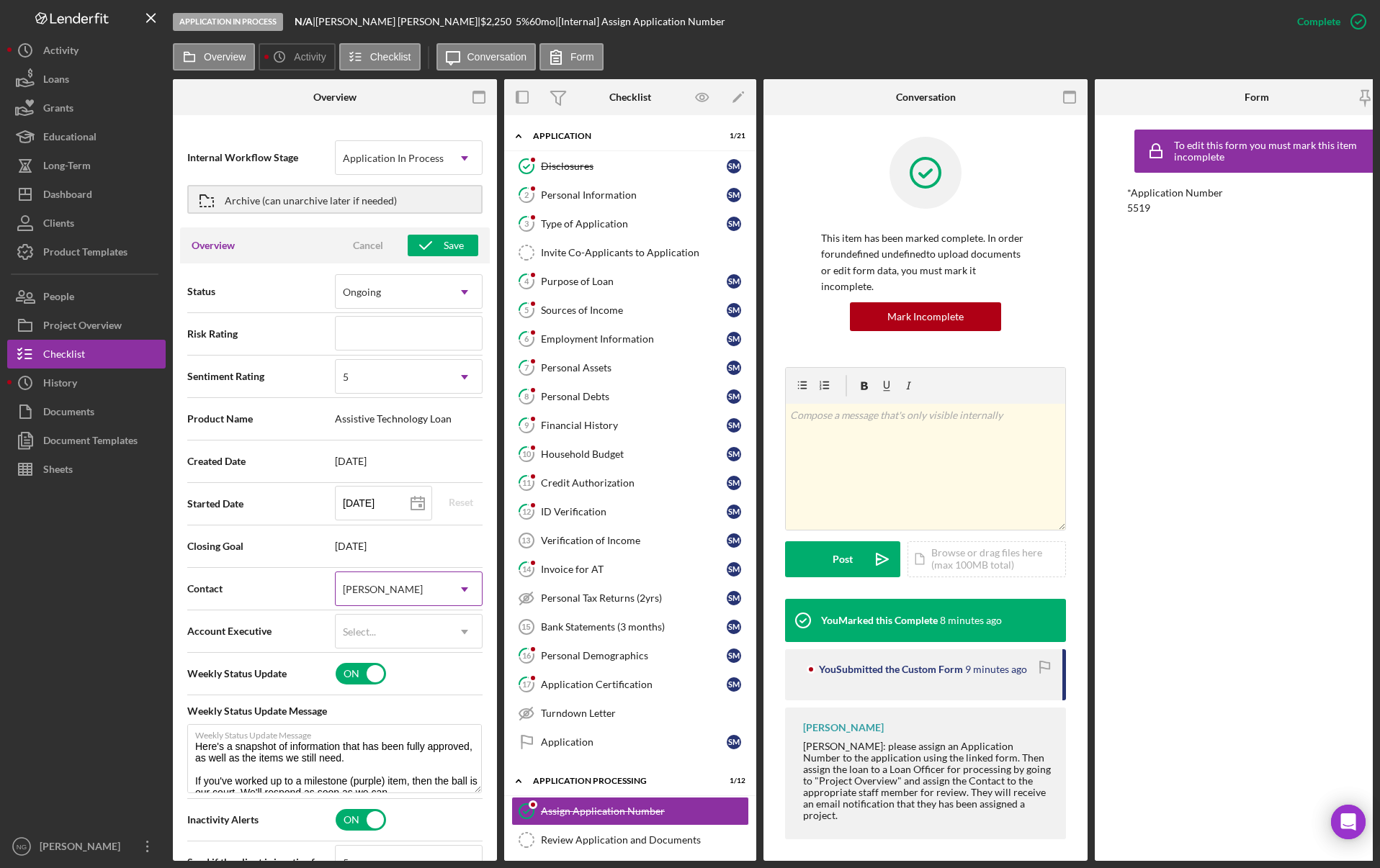
click at [447, 590] on icon "Icon/Dropdown Arrow" at bounding box center [464, 589] width 35 height 35
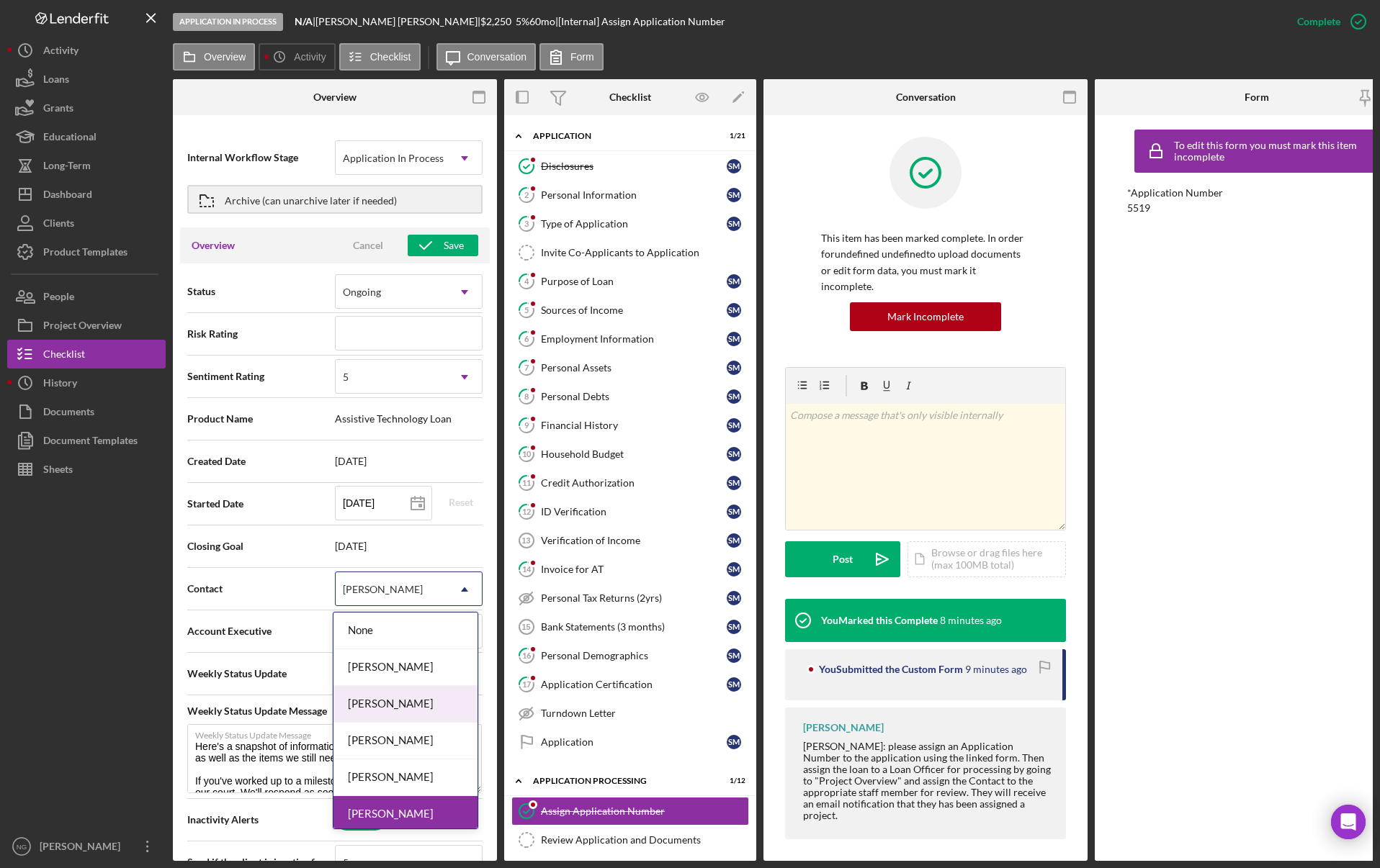
click at [413, 705] on div "[PERSON_NAME]" at bounding box center [405, 704] width 144 height 37
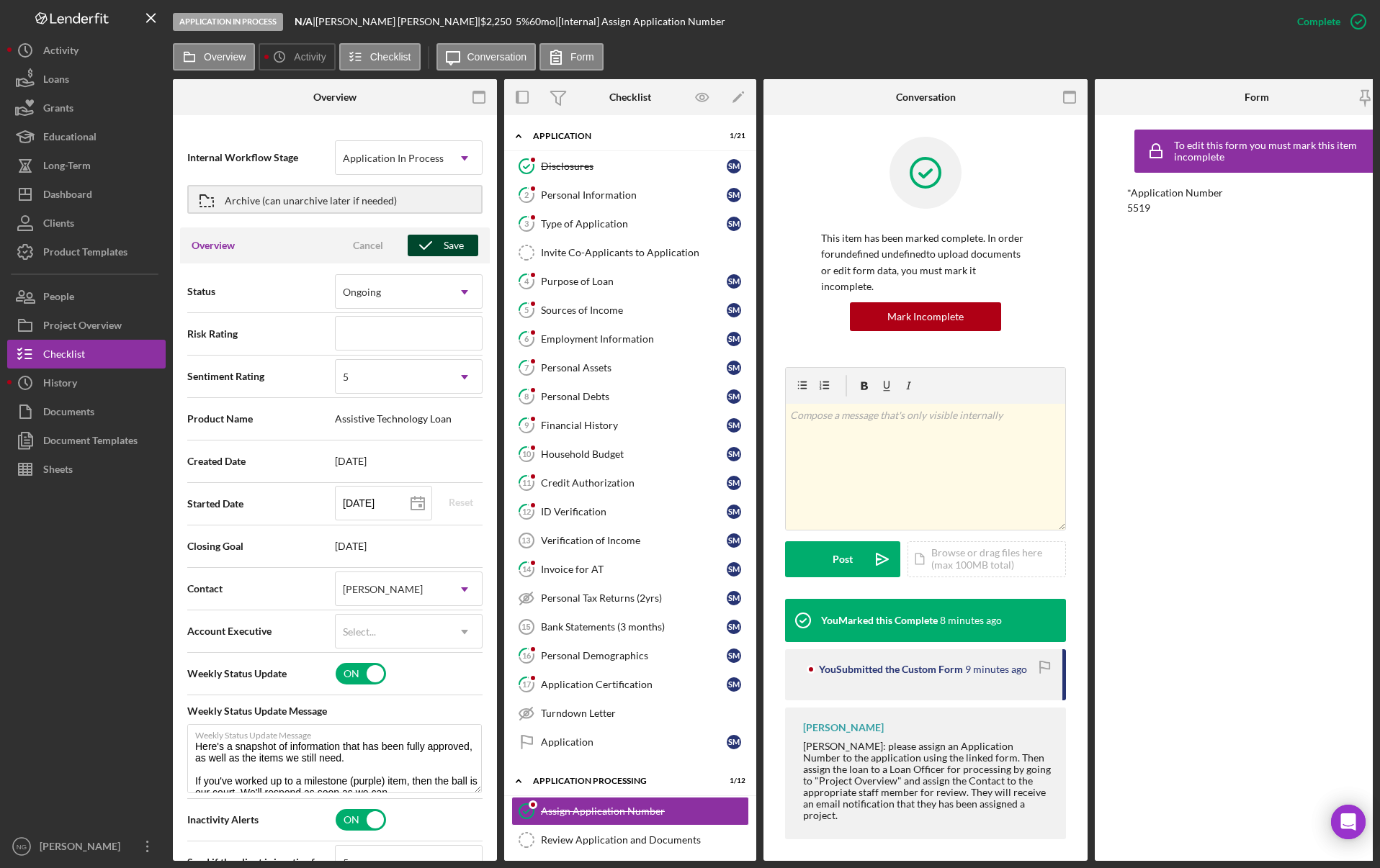
click at [460, 248] on button "Save" at bounding box center [443, 246] width 70 height 22
type textarea "Here's a snapshot of information that has been fully approved, as well as the i…"
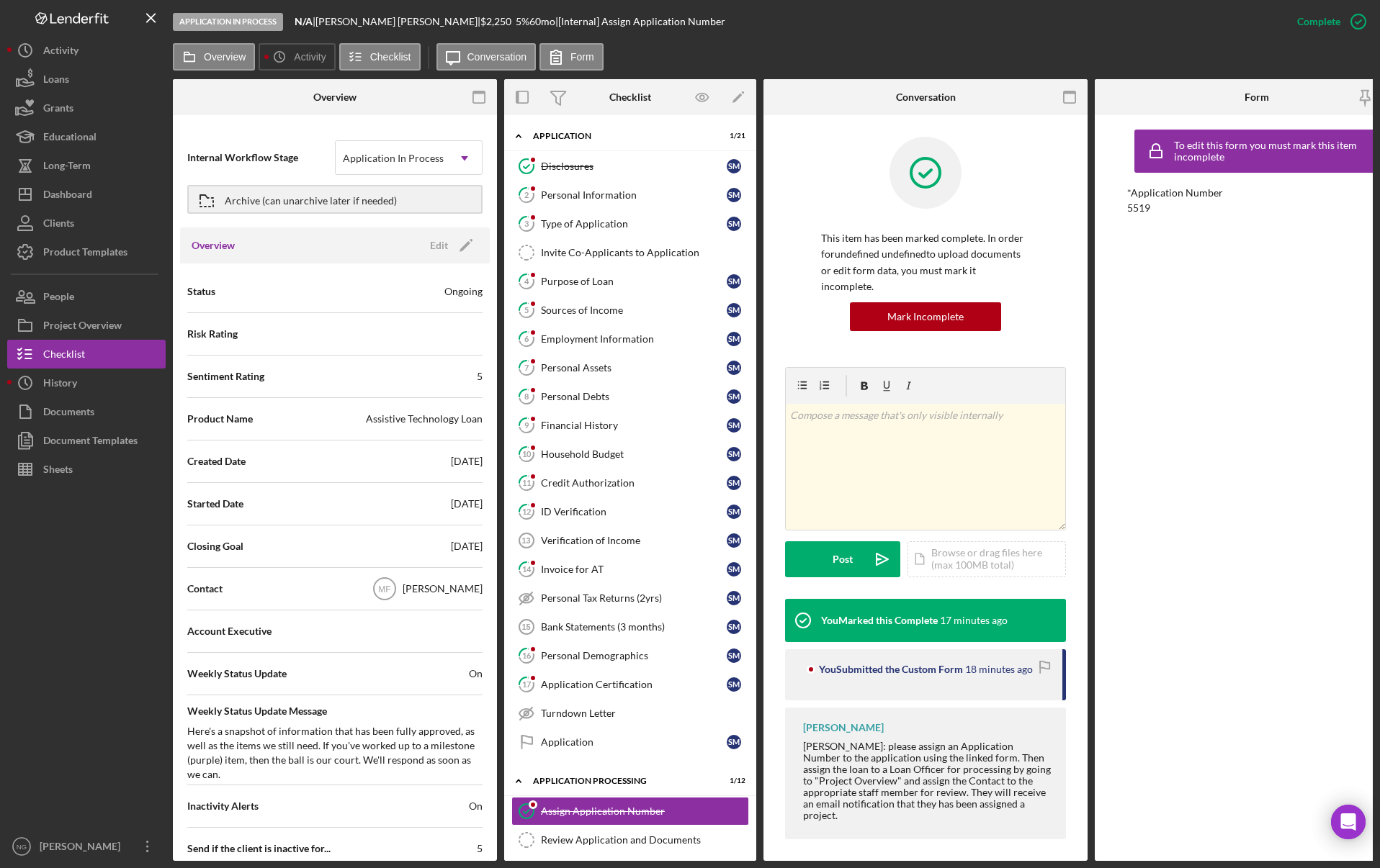
click at [1251, 365] on div "To edit this form you must mark this item incomplete *Application Number 5519" at bounding box center [1257, 488] width 259 height 732
click at [62, 203] on div "Dashboard" at bounding box center [68, 196] width 49 height 33
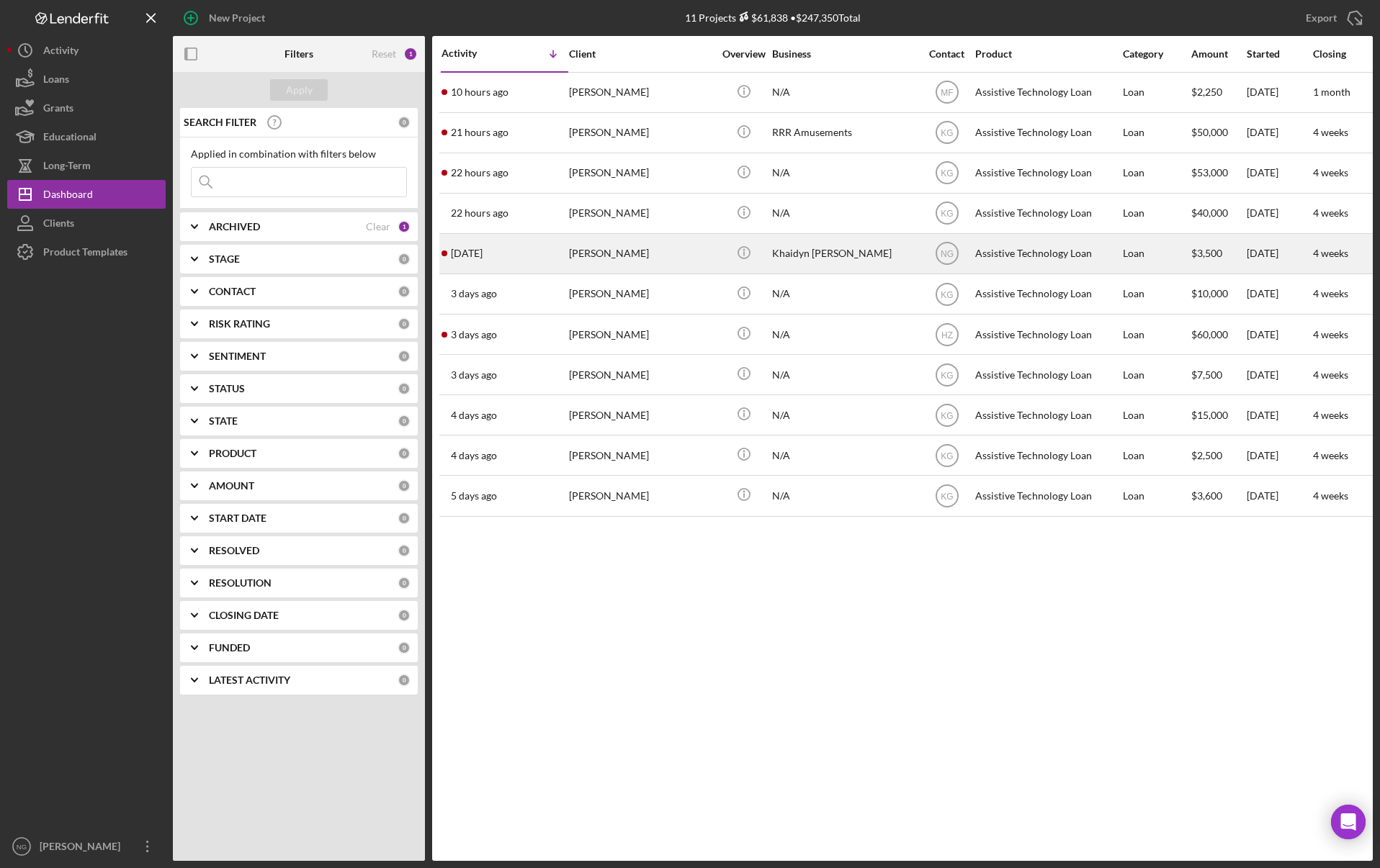
click at [596, 251] on div "[PERSON_NAME]" at bounding box center [641, 254] width 144 height 39
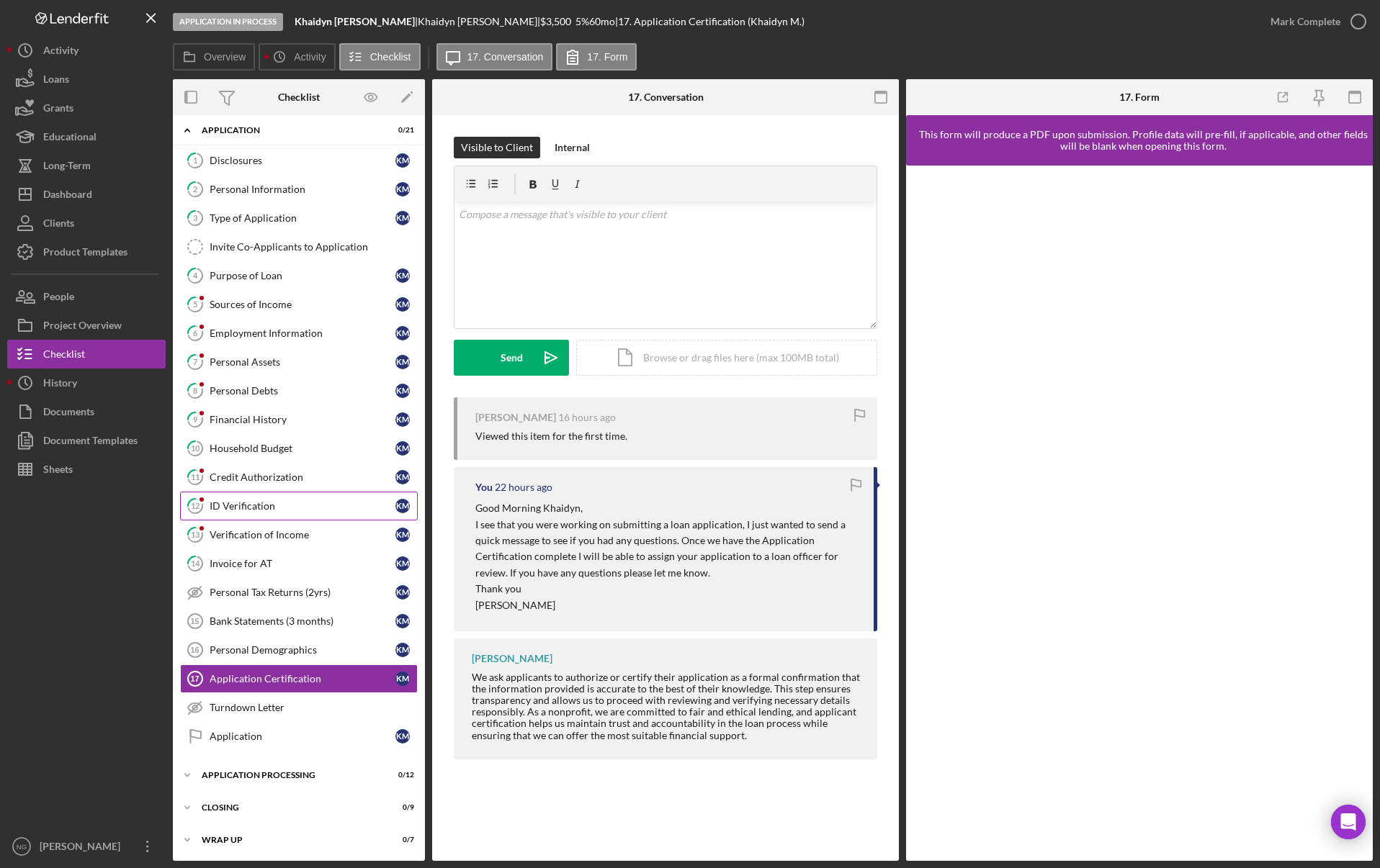
scroll to position [7, 0]
click at [325, 678] on div "Application Certification" at bounding box center [302, 677] width 186 height 12
click at [309, 730] on div "Application" at bounding box center [302, 735] width 186 height 12
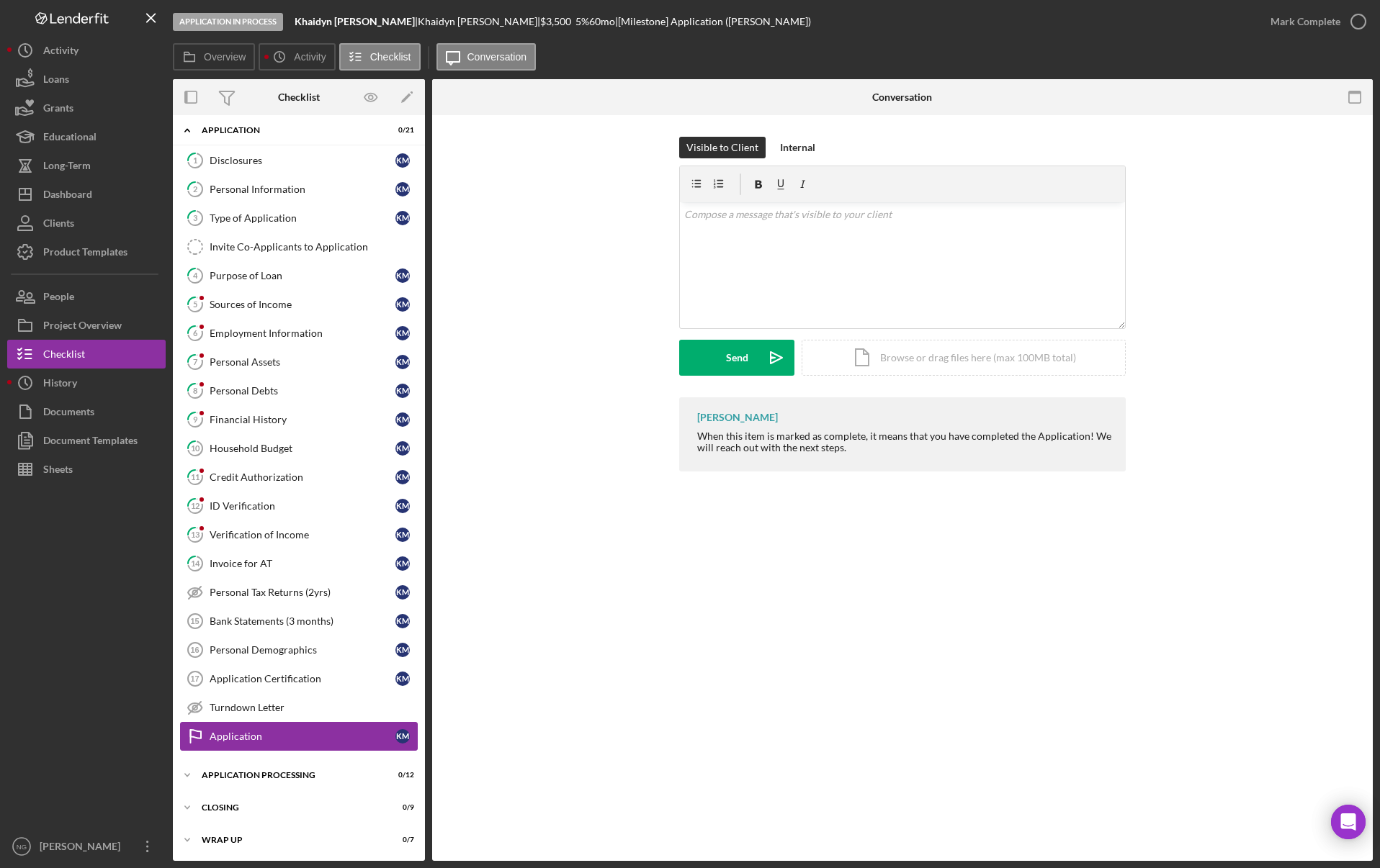
scroll to position [7, 0]
click at [289, 53] on icon "Icon/History" at bounding box center [279, 56] width 29 height 29
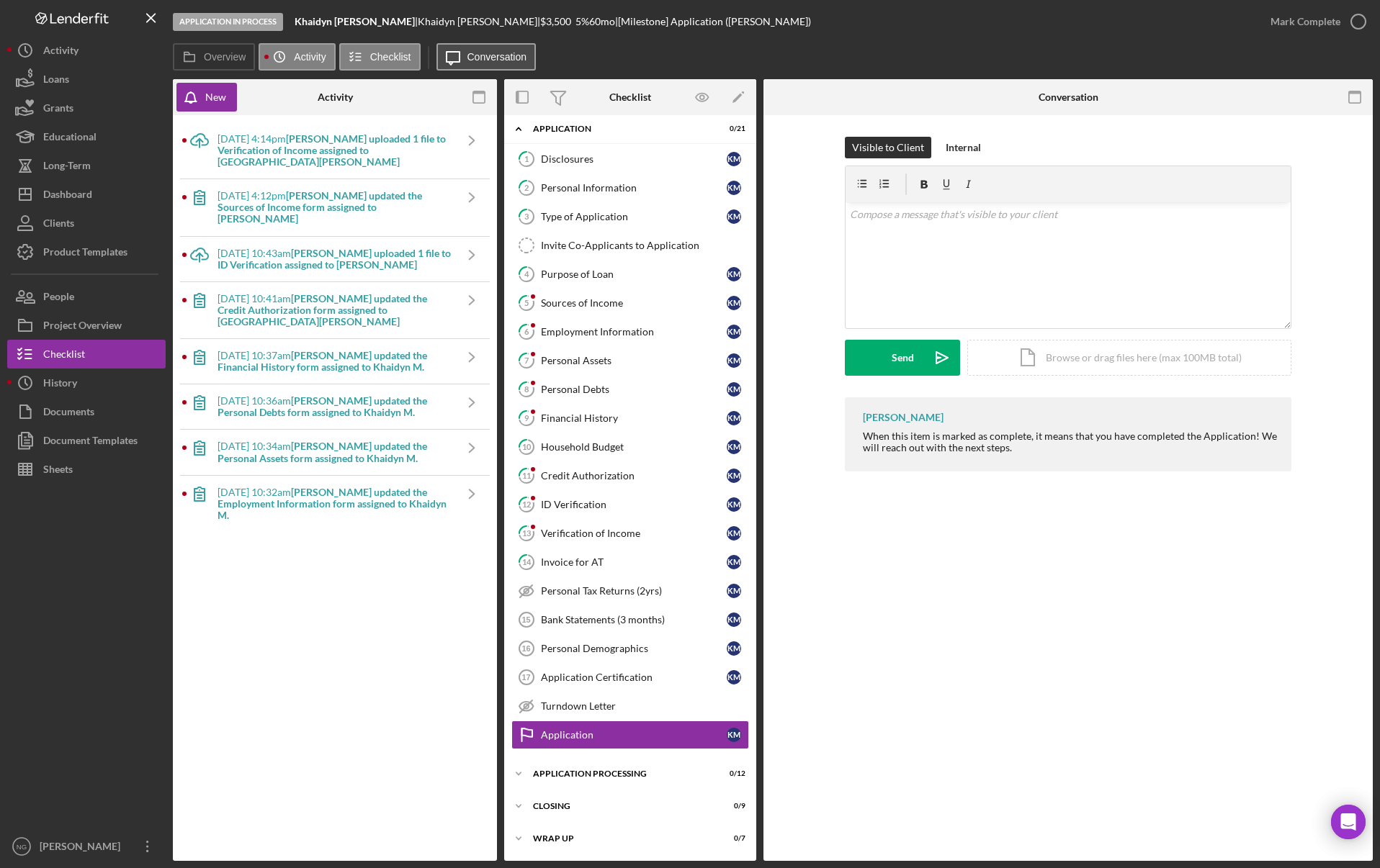
click at [509, 53] on label "Conversation" at bounding box center [497, 57] width 59 height 12
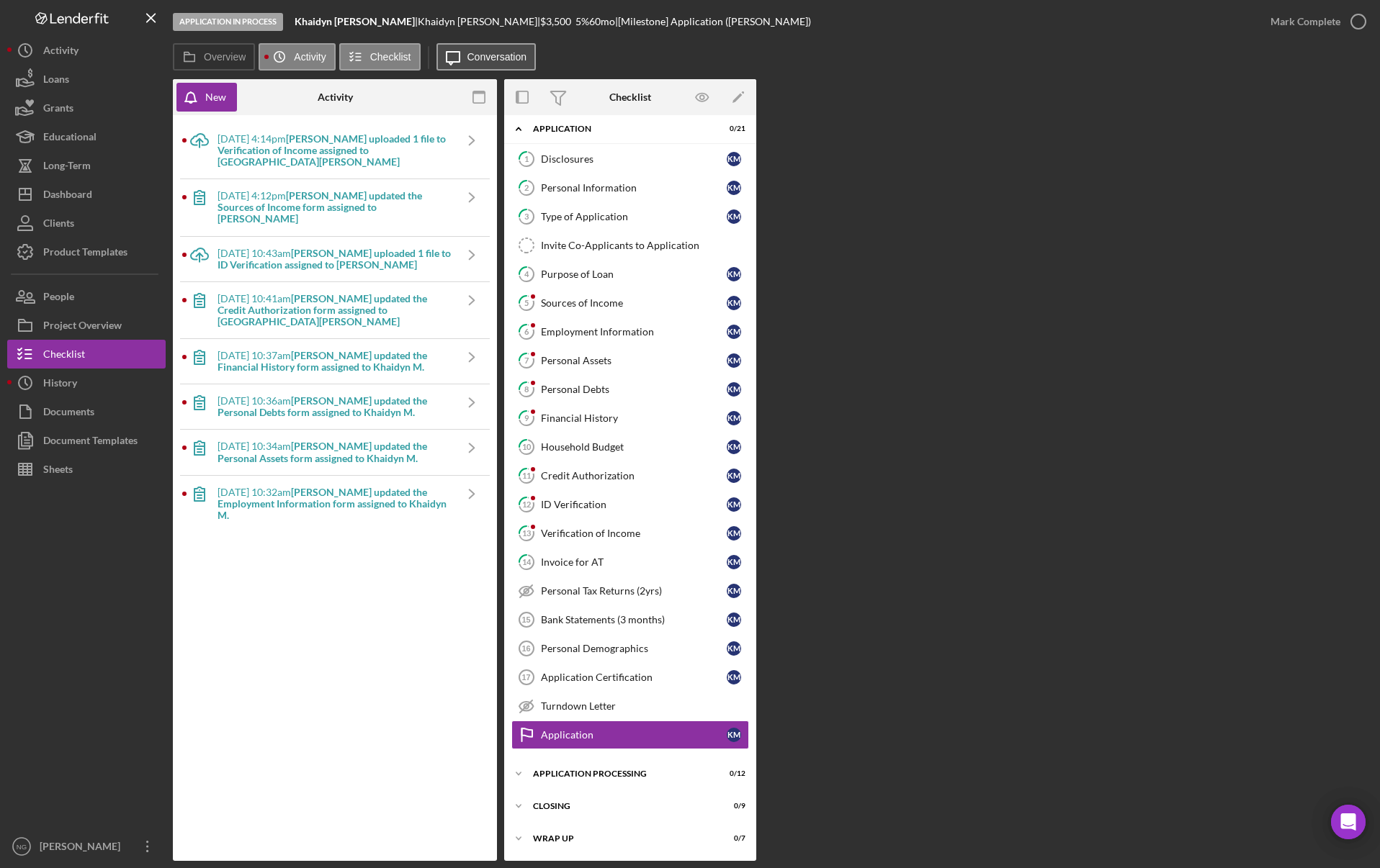
click at [486, 49] on button "Icon/Message Conversation" at bounding box center [486, 57] width 100 height 28
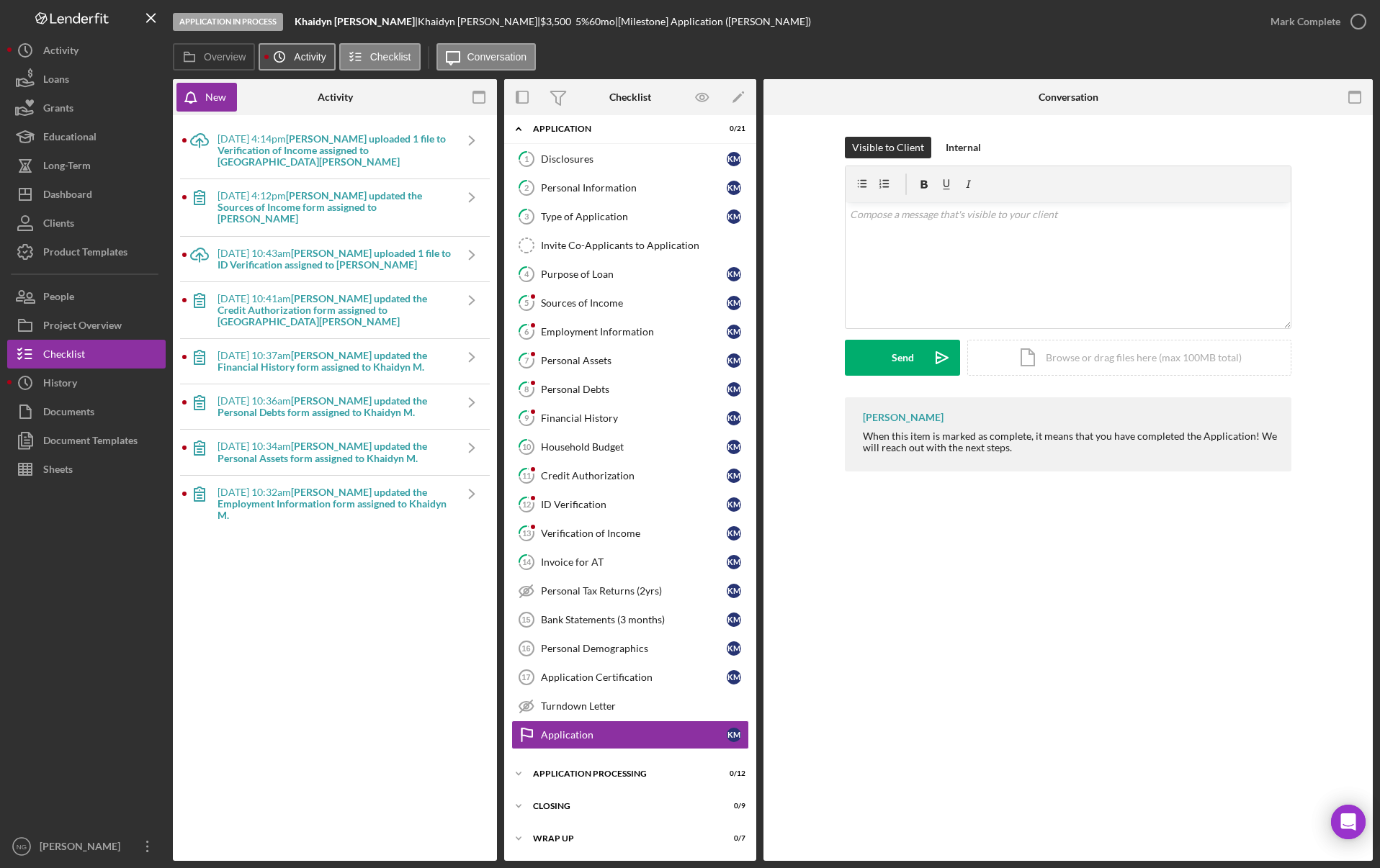
click at [306, 57] on label "Activity" at bounding box center [309, 57] width 32 height 12
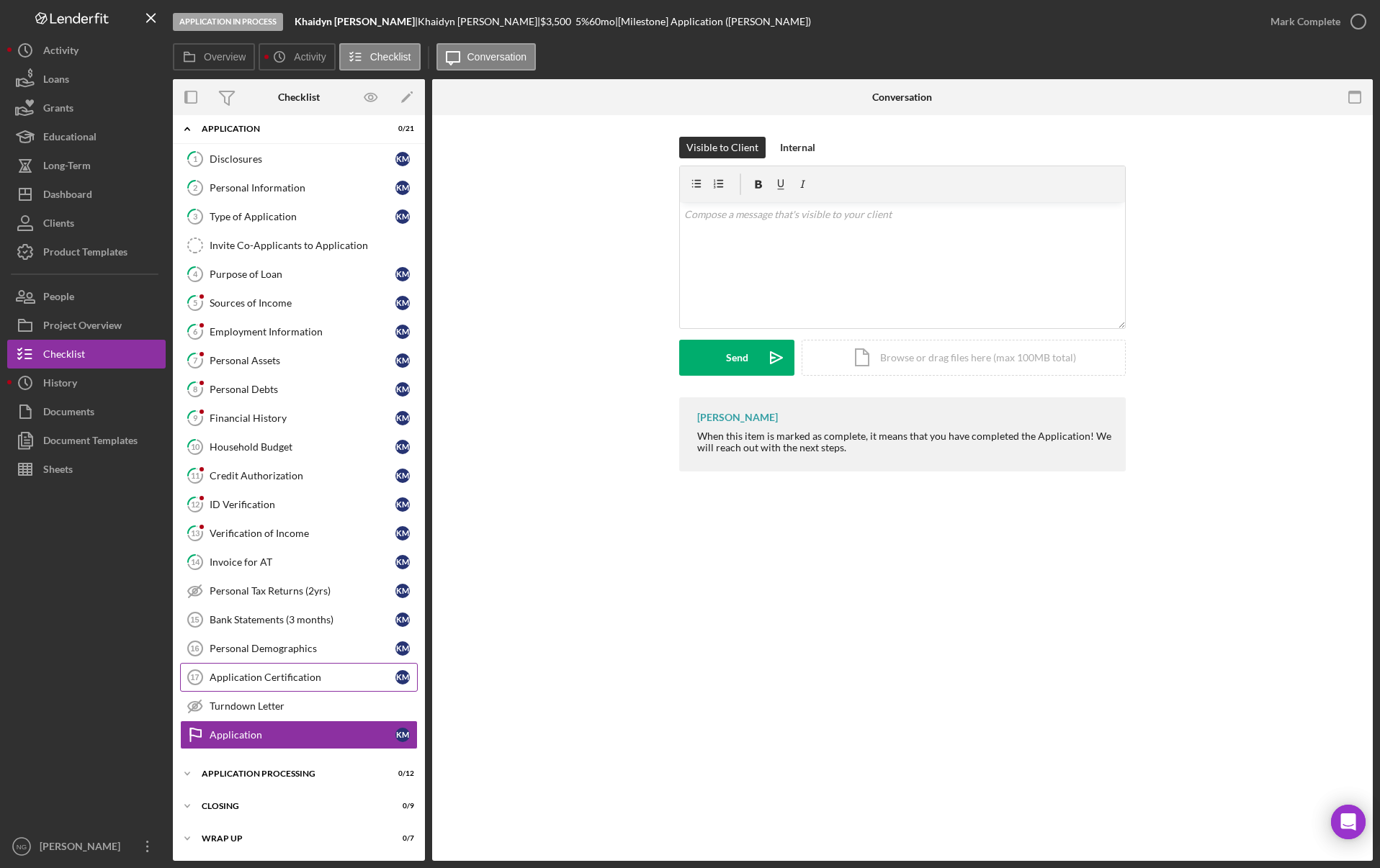
click at [306, 685] on link "Application Certification 17 Application Certification K M" at bounding box center [298, 676] width 238 height 29
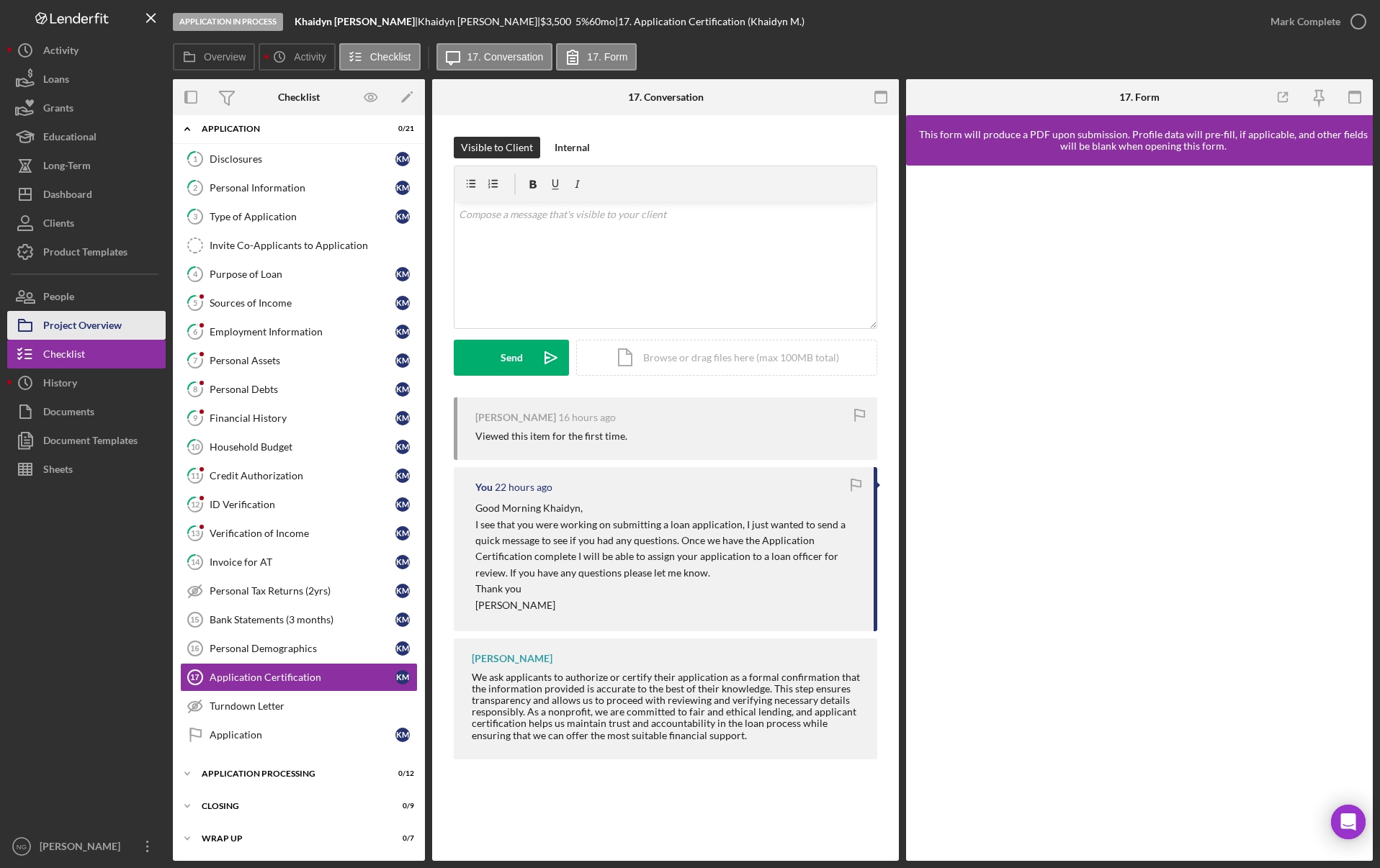
click at [87, 317] on div "Project Overview" at bounding box center [82, 327] width 78 height 33
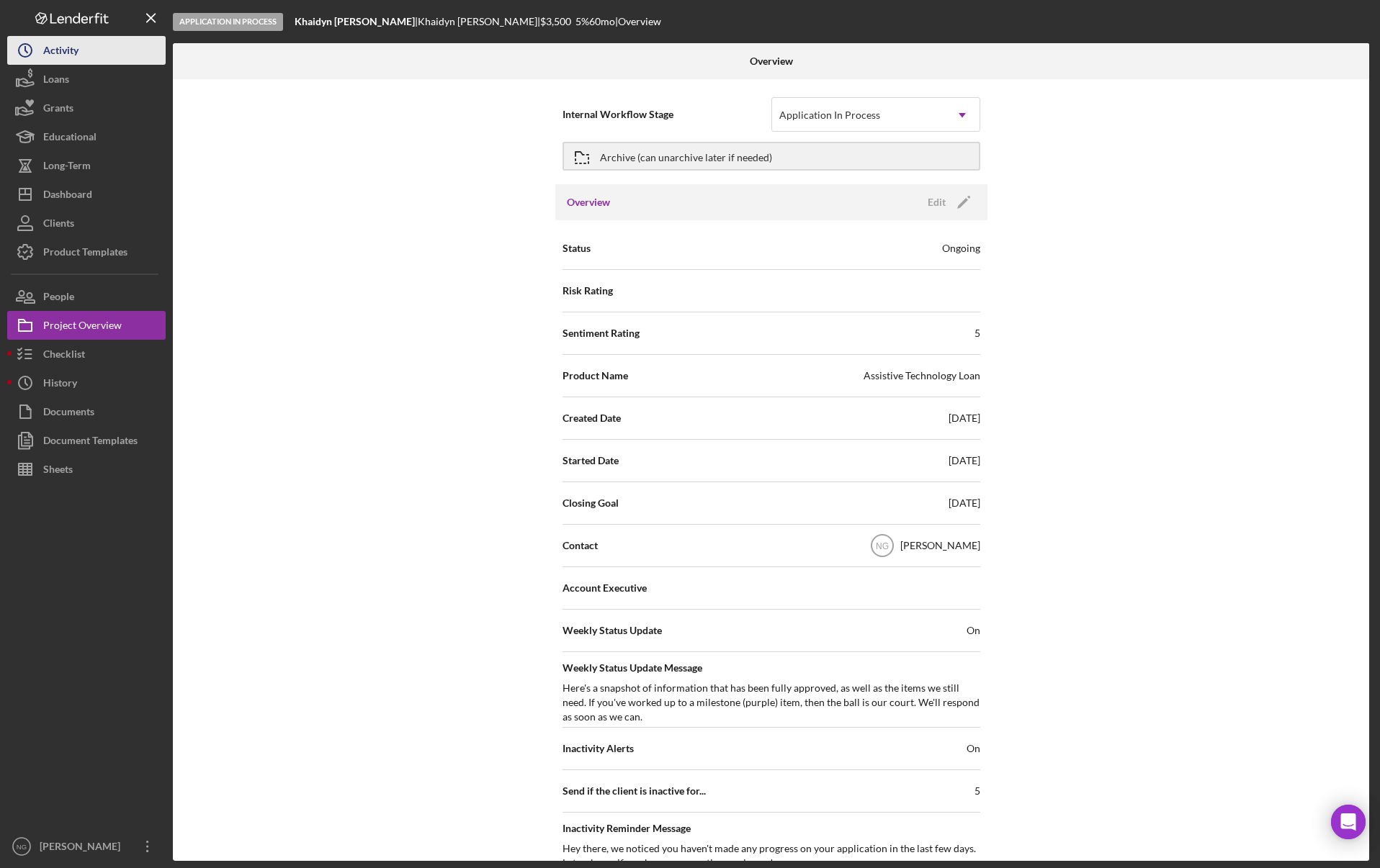
click at [79, 54] on button "Icon/History Activity" at bounding box center [86, 49] width 158 height 29
